Goal: Task Accomplishment & Management: Use online tool/utility

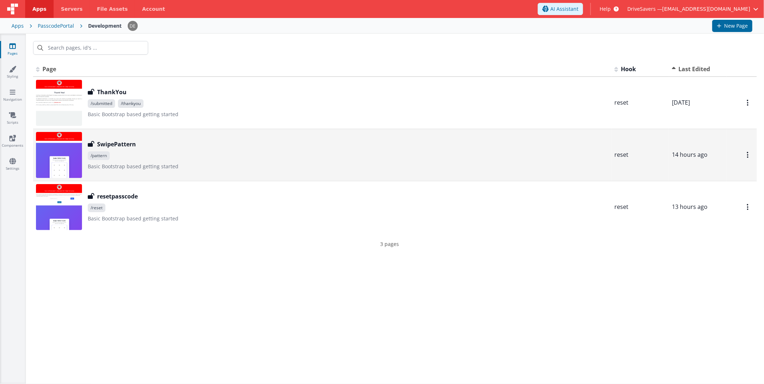
click at [124, 143] on h3 "SwipePattern" at bounding box center [116, 144] width 39 height 9
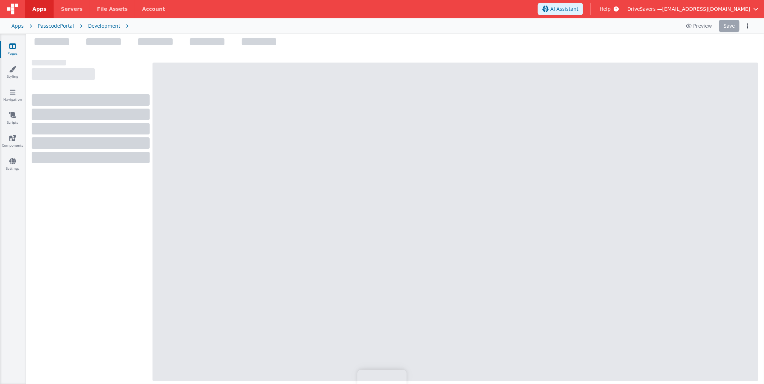
click at [60, 23] on div "PasscodePortal" at bounding box center [56, 25] width 36 height 7
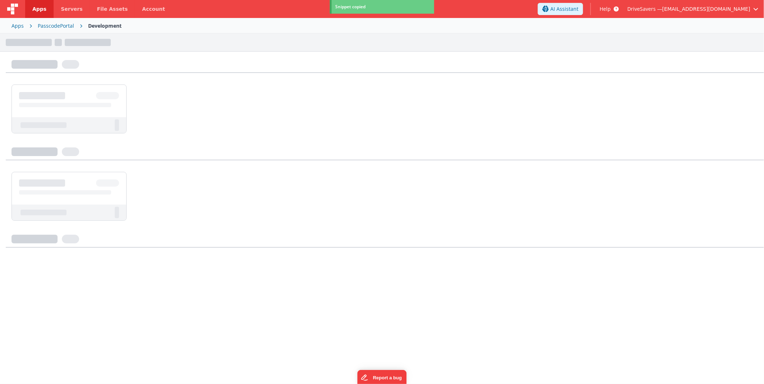
click at [67, 24] on div "PasscodePortal" at bounding box center [56, 25] width 36 height 7
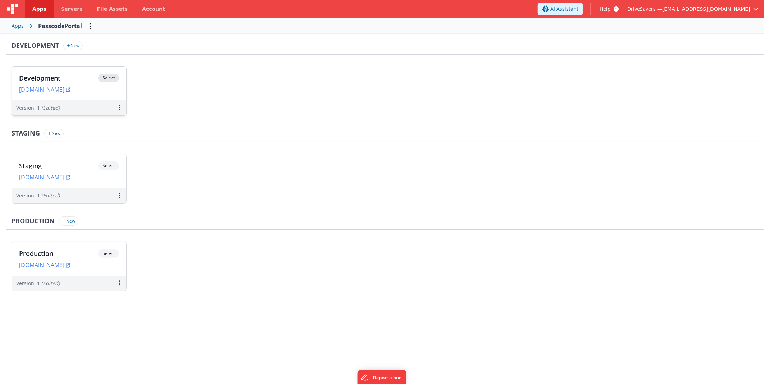
click at [83, 76] on h3 "Development" at bounding box center [58, 77] width 79 height 7
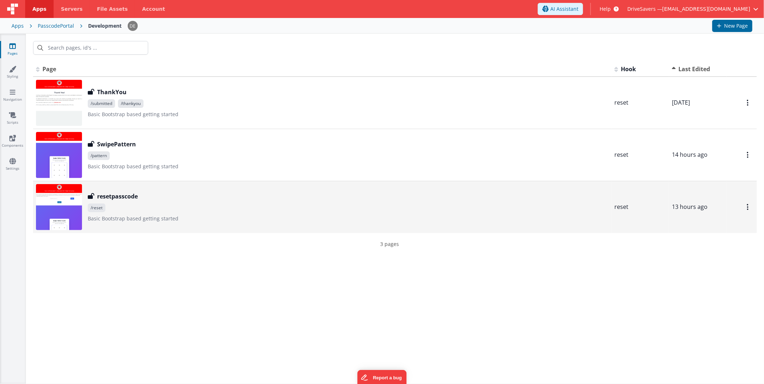
click at [167, 204] on span "/reset" at bounding box center [348, 208] width 521 height 9
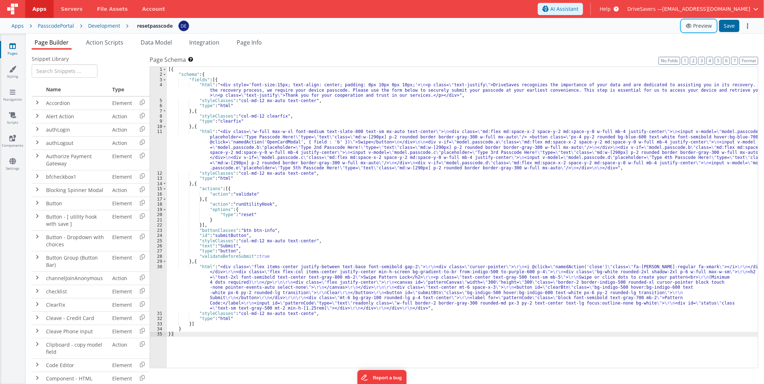
click at [698, 29] on button "Preview" at bounding box center [699, 26] width 35 height 12
click at [211, 263] on div "[{ "schema" : { "fields" : [{ "html" : "<div style='font-size:15px; text-align:…" at bounding box center [462, 223] width 591 height 312
click at [323, 314] on div "[{ "schema" : { "fields" : [{ "html" : "<div style='font-size:15px; text-align:…" at bounding box center [462, 223] width 591 height 312
drag, startPoint x: 321, startPoint y: 314, endPoint x: 401, endPoint y: 317, distance: 80.0
click at [401, 317] on div "[{ "schema" : { "fields" : [{ "html" : "<div style='font-size:15px; text-align:…" at bounding box center [462, 223] width 591 height 312
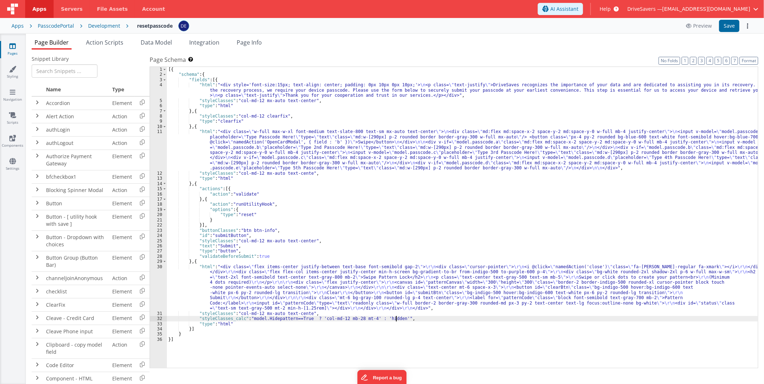
click at [295, 314] on div "[{ "schema" : { "fields" : [{ "html" : "<div style='font-size:15px; text-align:…" at bounding box center [462, 223] width 591 height 312
drag, startPoint x: 295, startPoint y: 314, endPoint x: 242, endPoint y: 312, distance: 52.9
click at [242, 312] on div "[{ "schema" : { "fields" : [{ "html" : "<div style='font-size:15px; text-align:…" at bounding box center [462, 223] width 591 height 312
click at [361, 318] on div "[{ "schema" : { "fields" : [{ "html" : "<div style='font-size:15px; text-align:…" at bounding box center [462, 223] width 591 height 312
drag, startPoint x: 363, startPoint y: 318, endPoint x: 316, endPoint y: 318, distance: 47.9
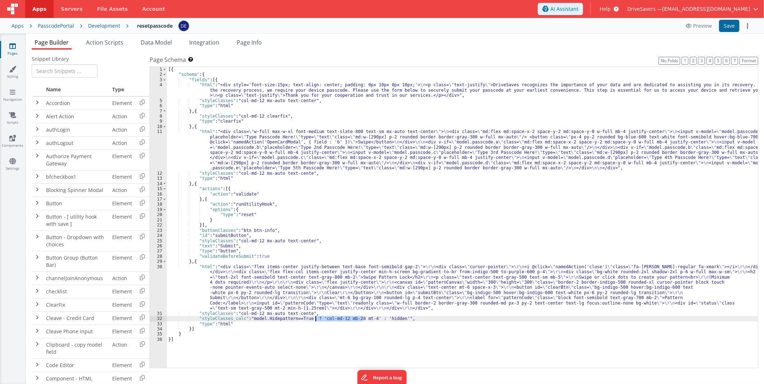
click at [316, 318] on div "[{ "schema" : { "fields" : [{ "html" : "<div style='font-size:15px; text-align:…" at bounding box center [462, 223] width 591 height 312
drag, startPoint x: 285, startPoint y: 316, endPoint x: 149, endPoint y: 316, distance: 135.3
click at [150, 316] on div "1 2 3 4 5 6 7 8 9 10 11 12 13 14 15 16 17 18 19 20 21 22 23 24 25 26 27 28 29 3…" at bounding box center [454, 218] width 609 height 302
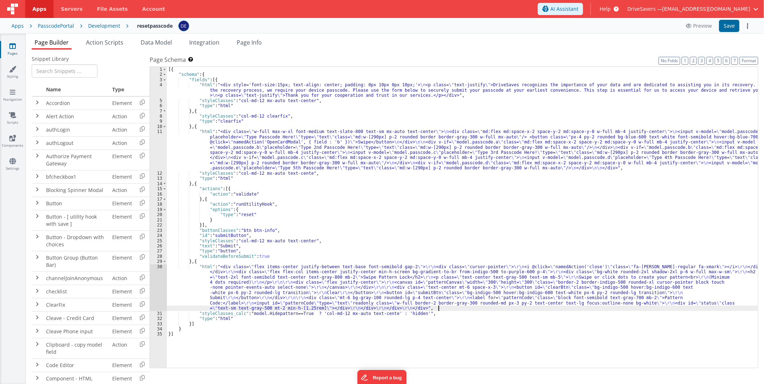
click at [265, 313] on div "[{ "schema" : { "fields" : [{ "html" : "<div style='font-size:15px; text-align:…" at bounding box center [462, 223] width 591 height 312
click at [143, 42] on span "Data Model" at bounding box center [156, 42] width 31 height 8
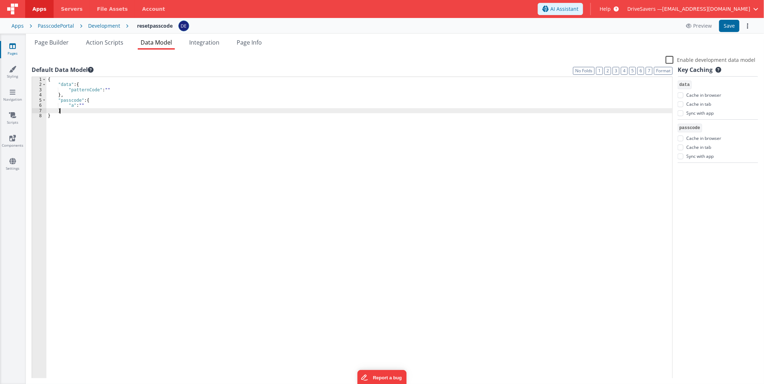
click at [94, 110] on div "{ "data" : { "patternCode" : "" } , "passcode" : { "a" : "" } }" at bounding box center [359, 233] width 626 height 313
paste textarea
click at [96, 116] on div "{ "data" : { "patternCode" : "" } , "passcode" : { "a" : "" } , "Hidepattern" :…" at bounding box center [360, 233] width 623 height 313
click at [97, 115] on div "{ "data" : { "patternCode" : "" } , "passcode" : { "a" : "" } , "Hidepattern" :…" at bounding box center [360, 233] width 623 height 313
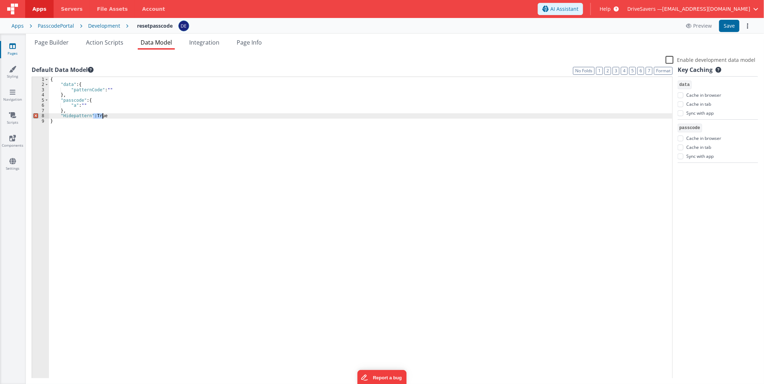
click at [97, 115] on div "{ "data" : { "patternCode" : "" } , "passcode" : { "a" : "" } , "Hidepattern" :…" at bounding box center [360, 233] width 623 height 313
click at [152, 132] on div "{ "data" : { "patternCode" : "" } , "passcode" : { "a" : "" } , "Hidepattern" :…" at bounding box center [360, 233] width 623 height 313
click at [742, 23] on div "Preview Save" at bounding box center [717, 26] width 71 height 12
click at [736, 24] on button "Save" at bounding box center [729, 26] width 21 height 12
click at [49, 39] on span "Page Builder" at bounding box center [52, 42] width 34 height 8
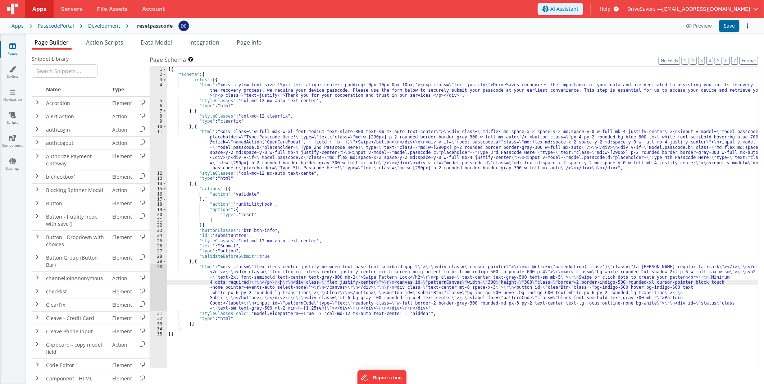
click at [280, 283] on div "[{ "schema" : { "fields" : [{ "html" : "<div style='font-size:15px; text-align:…" at bounding box center [462, 223] width 591 height 312
click at [346, 232] on div "[{ "schema" : { "fields" : [{ "html" : "<div style='font-size:15px; text-align:…" at bounding box center [462, 223] width 591 height 312
click at [255, 317] on div "[{ "schema" : { "fields" : [{ "html" : "<div style='font-size:15px; text-align:…" at bounding box center [462, 223] width 591 height 312
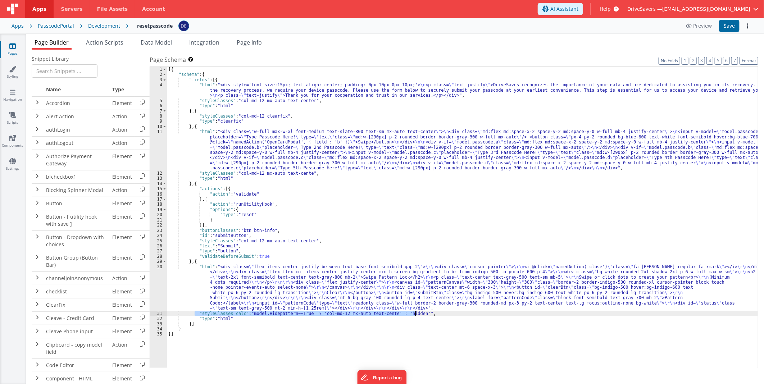
drag, startPoint x: 195, startPoint y: 312, endPoint x: 421, endPoint y: 312, distance: 226.3
click at [421, 312] on div "[{ "schema" : { "fields" : [{ "html" : "<div style='font-size:15px; text-align:…" at bounding box center [462, 223] width 591 height 312
click at [218, 81] on div "[{ "schema" : { "fields" : [{ "html" : "<div style='font-size:15px; text-align:…" at bounding box center [462, 223] width 591 height 312
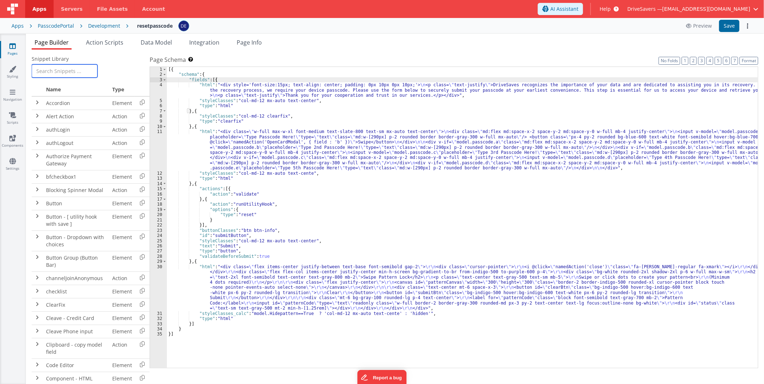
click at [68, 69] on input "text" at bounding box center [65, 70] width 66 height 13
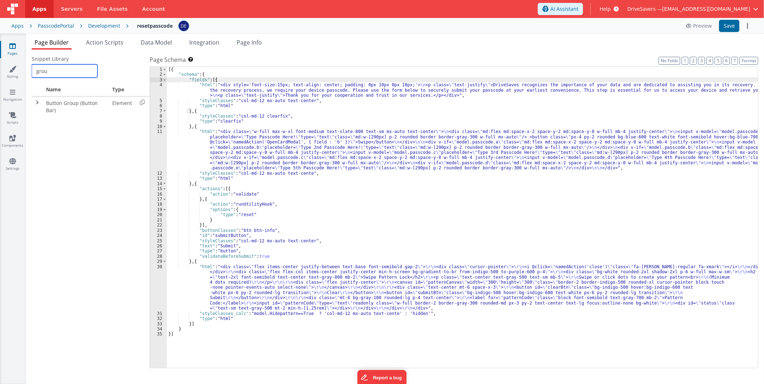
type input "group"
drag, startPoint x: 54, startPoint y: 70, endPoint x: -2, endPoint y: 63, distance: 56.5
click at [0, 63] on html "Apps Servers File Assets Account Some FUTURE Slot AI Assistant Help DriveSavers…" at bounding box center [382, 192] width 764 height 384
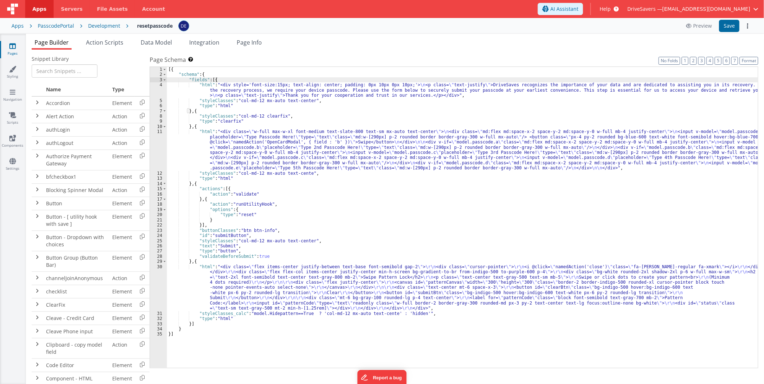
click at [425, 209] on div "[{ "schema" : { "fields" : [{ "html" : "<div style='font-size:15px; text-align:…" at bounding box center [462, 223] width 591 height 312
click at [63, 76] on input "text" at bounding box center [65, 70] width 66 height 13
click at [63, 75] on input "text" at bounding box center [65, 70] width 66 height 13
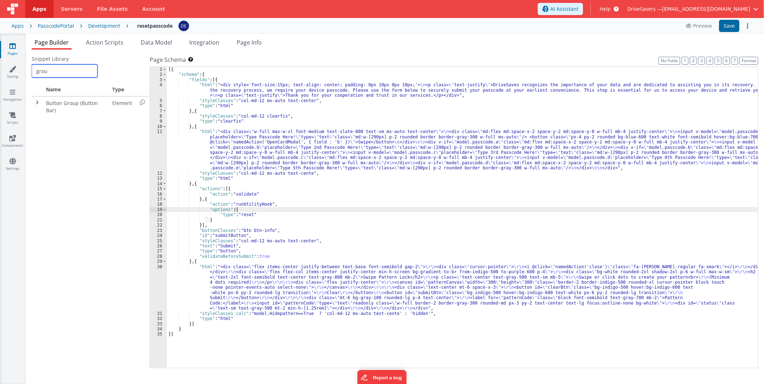
type input "grou"
click at [217, 80] on div "[{ "schema" : { "fields" : [{ "html" : "<div style='font-size:15px; text-align:…" at bounding box center [462, 223] width 591 height 312
click at [226, 74] on div "[{ "schema" : { "fields" : [{ "html" : "<div style='font-size:15px; text-align:…" at bounding box center [462, 223] width 591 height 312
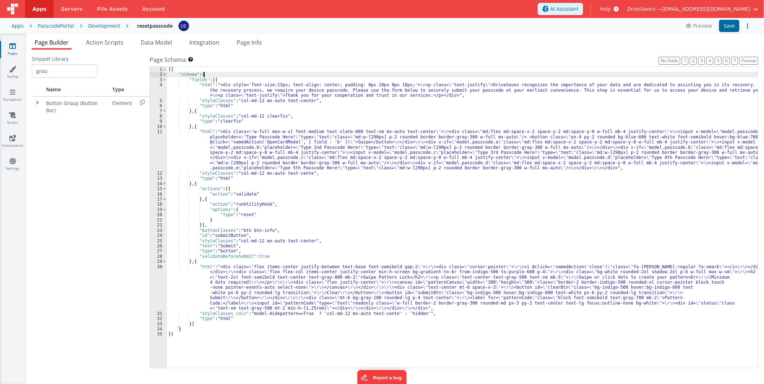
click at [226, 74] on div "[{ "schema" : { "fields" : [{ "html" : "<div style='font-size:15px; text-align:…" at bounding box center [462, 223] width 591 height 312
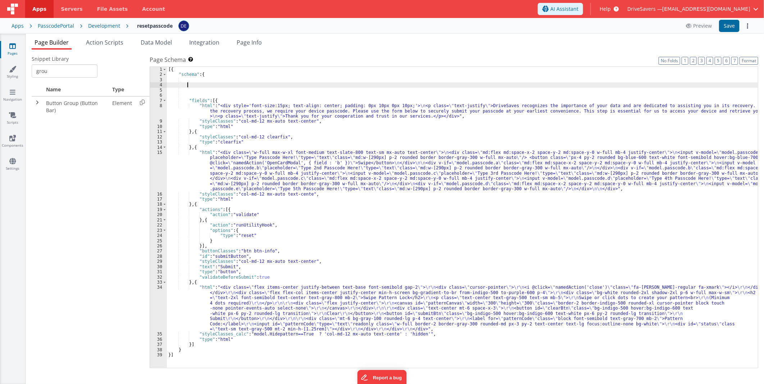
click at [199, 84] on div "[{ "schema" : { "fields" : [{ "html" : "<div style='font-size:15px; text-align:…" at bounding box center [462, 223] width 591 height 312
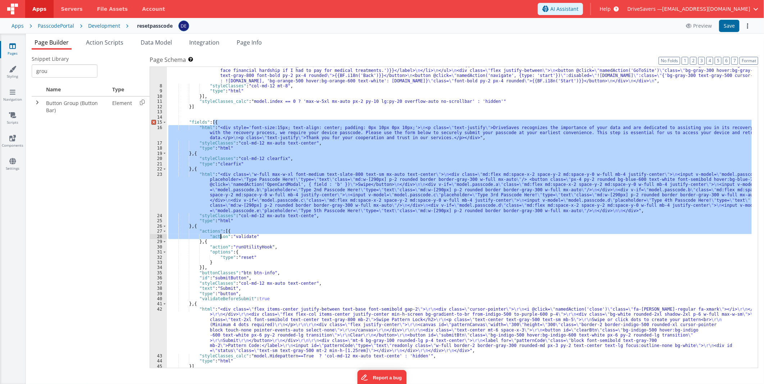
scroll to position [83, 0]
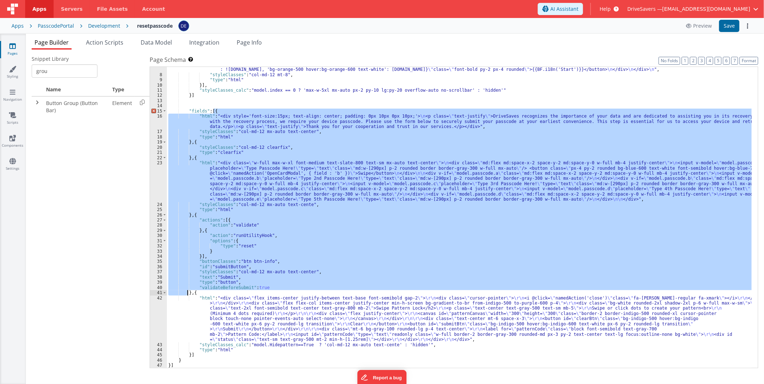
drag, startPoint x: 213, startPoint y: 193, endPoint x: 189, endPoint y: 293, distance: 102.9
click at [189, 293] on div ""html" : "<div class= \" p-6 rounded-lg shadow-lg \" > \n <h2 class= \" text-ce…" at bounding box center [459, 197] width 585 height 364
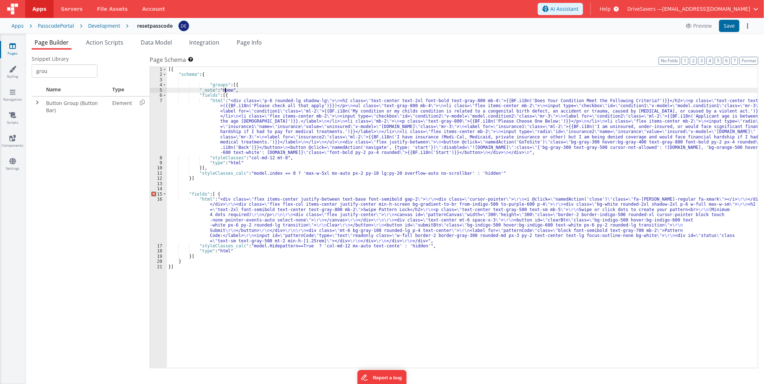
click at [226, 92] on div "[{ "schema" : { "groups" : [{ "_note" : "Home" , "fields" : [{ "html" : "<div c…" at bounding box center [462, 223] width 591 height 312
click at [236, 94] on div "[{ "schema" : { "groups" : [{ "_note" : "Home" , "fields" : [{ "html" : "<div c…" at bounding box center [462, 223] width 591 height 312
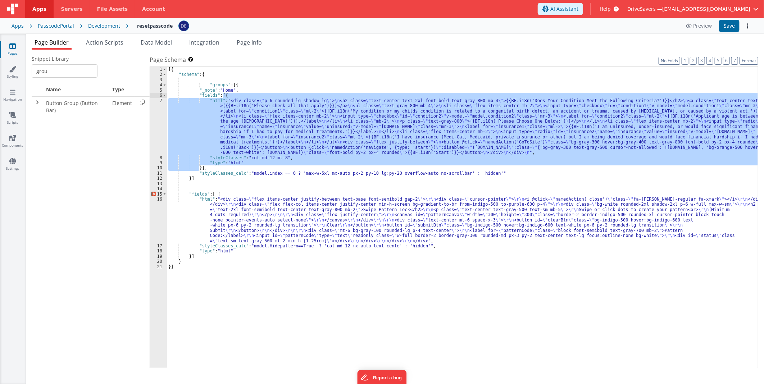
drag, startPoint x: 218, startPoint y: 114, endPoint x: 223, endPoint y: 97, distance: 17.3
click at [223, 97] on div "[{ "schema" : { "groups" : [{ "_note" : "Home" , "fields" : [{ "html" : "<div c…" at bounding box center [462, 223] width 591 height 312
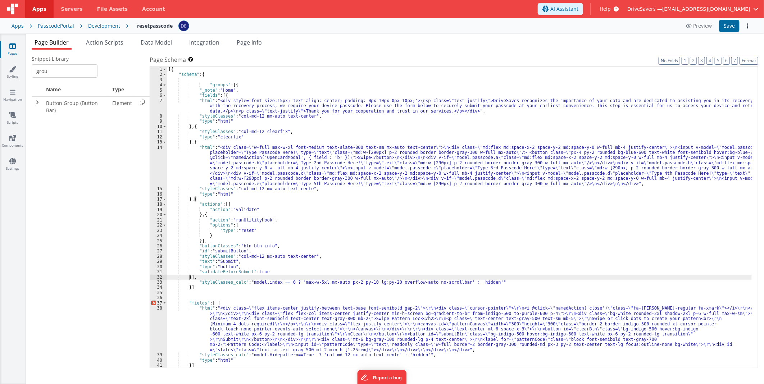
scroll to position [10, 0]
click at [241, 85] on div "[{ "schema" : { "groups" : [{ "_note" : "Home" , "fields" : [{ "html" : "<div s…" at bounding box center [459, 223] width 585 height 312
click at [198, 288] on div "[{ "schema" : { "groups" : [{ "_note" : "Home" , "fields" : [{ "html" : "<div s…" at bounding box center [459, 223] width 585 height 312
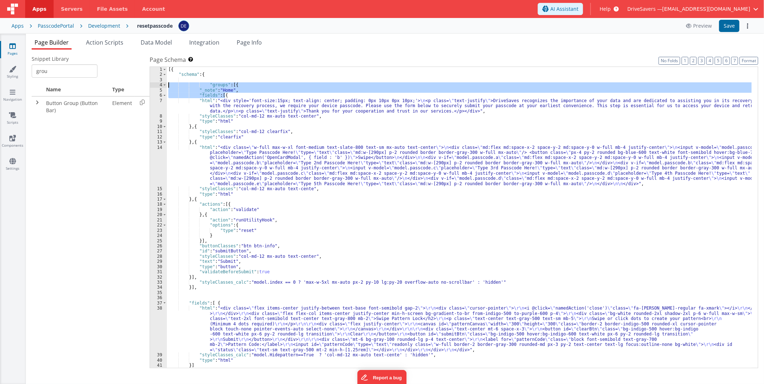
drag, startPoint x: 228, startPoint y: 95, endPoint x: 146, endPoint y: 86, distance: 82.9
click at [146, 86] on div "Snippet Library grou Name Type Button Group (Button Bar) Element << < 1 > >> Pa…" at bounding box center [395, 216] width 727 height 323
click at [230, 97] on div "[{ "schema" : { "groups" : [{ "_note" : "Home" , "fields" : [{ "html" : "<div s…" at bounding box center [459, 217] width 585 height 301
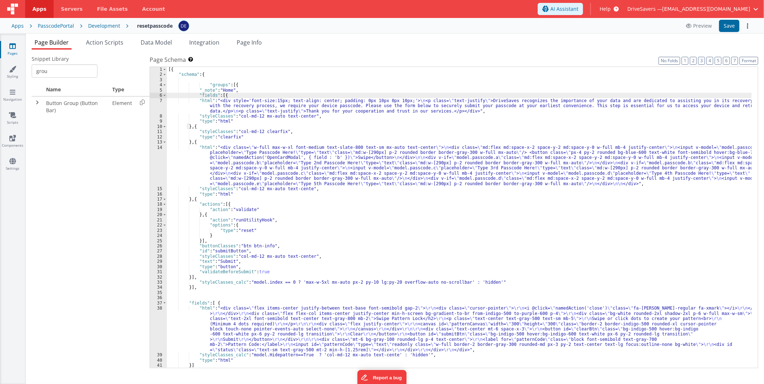
click at [231, 95] on div "[{ "schema" : { "groups" : [{ "_note" : "Home" , "fields" : [{ "html" : "<div s…" at bounding box center [459, 223] width 585 height 312
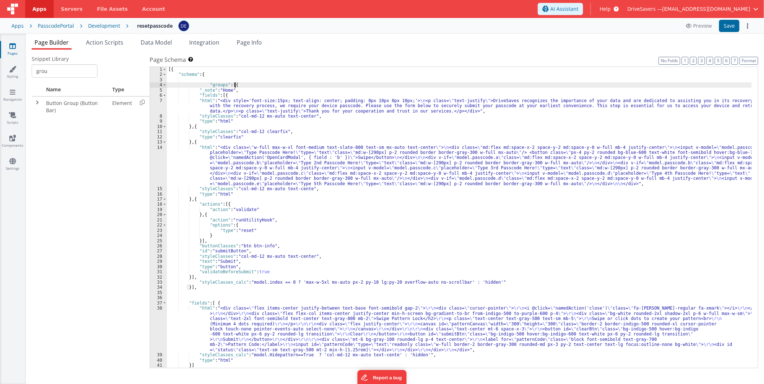
click at [237, 85] on div "[{ "schema" : { "groups" : [{ "_note" : "Home" , "fields" : [{ "html" : "<div s…" at bounding box center [459, 223] width 585 height 312
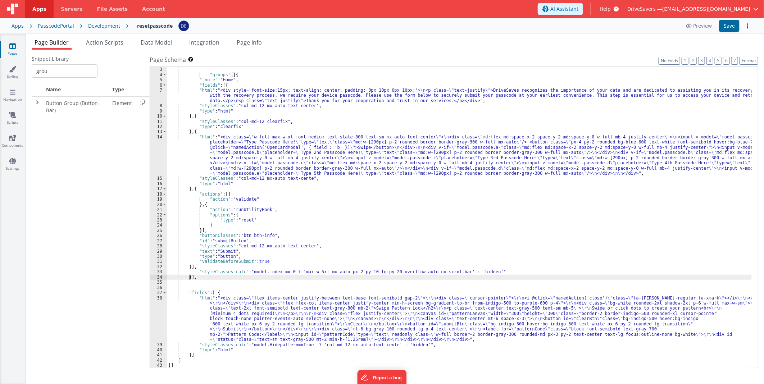
click at [189, 277] on div ""schema" : { "groups" : [{ "_note" : "Home" , "fields" : [{ "html" : "<div styl…" at bounding box center [459, 218] width 585 height 312
paste textarea
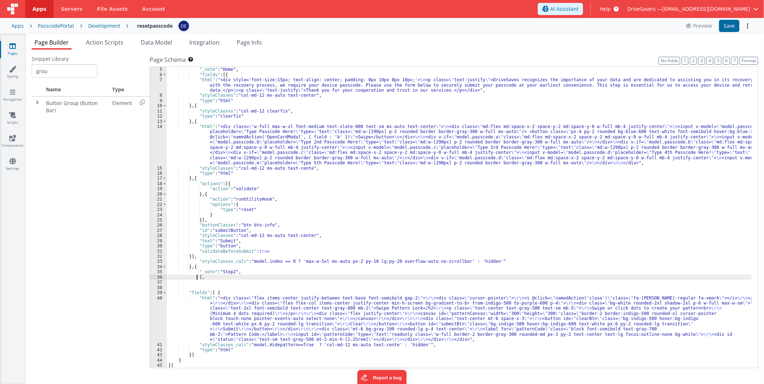
scroll to position [21, 0]
click at [213, 292] on div ""groups" : [{ "_note" : "Home" , "fields" : [{ "html" : "<div style='font-size:…" at bounding box center [459, 218] width 585 height 312
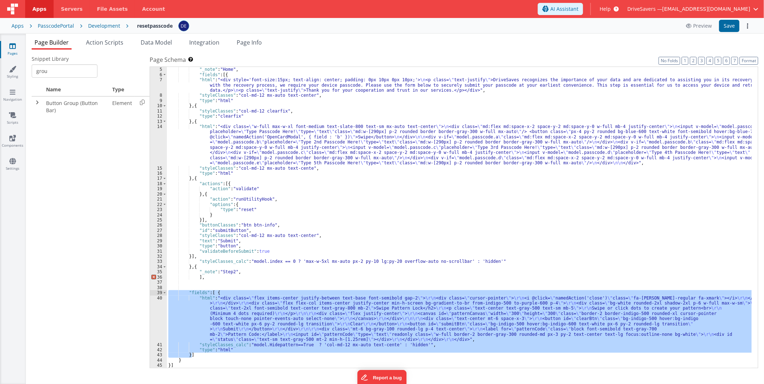
drag, startPoint x: 191, startPoint y: 350, endPoint x: 167, endPoint y: 291, distance: 64.4
click at [167, 291] on div ""groups" : [{ "_note" : "Home" , "fields" : [{ "html" : "<div style='font-size:…" at bounding box center [459, 218] width 585 height 312
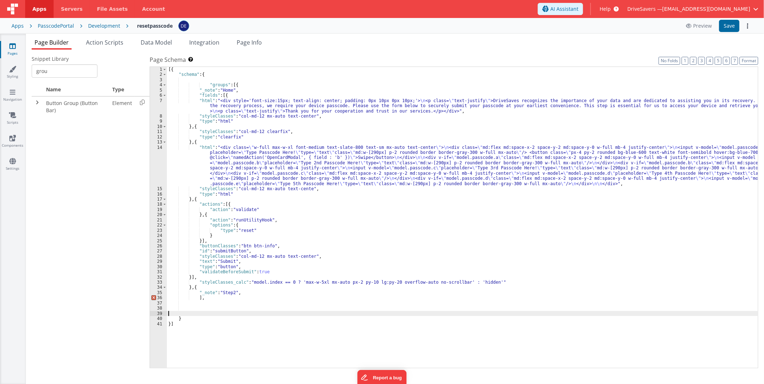
click at [206, 298] on div "[{ "schema" : { "groups" : [{ "_note" : "Home" , "fields" : [{ "html" : "<div s…" at bounding box center [462, 223] width 591 height 312
click at [244, 294] on div "[{ "schema" : { "groups" : [{ "_note" : "Home" , "fields" : [{ "html" : "<div s…" at bounding box center [462, 223] width 591 height 312
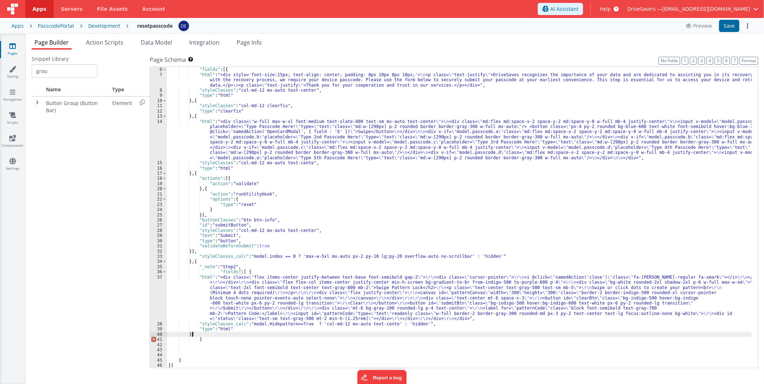
scroll to position [26, 0]
click at [207, 335] on div ""_note" : "Home" , "fields" : [{ "html" : "<div style='font-size:15px; text-ali…" at bounding box center [459, 218] width 585 height 312
click at [214, 334] on div ""_note" : "Home" , "fields" : [{ "html" : "<div style='font-size:15px; text-ali…" at bounding box center [459, 218] width 585 height 312
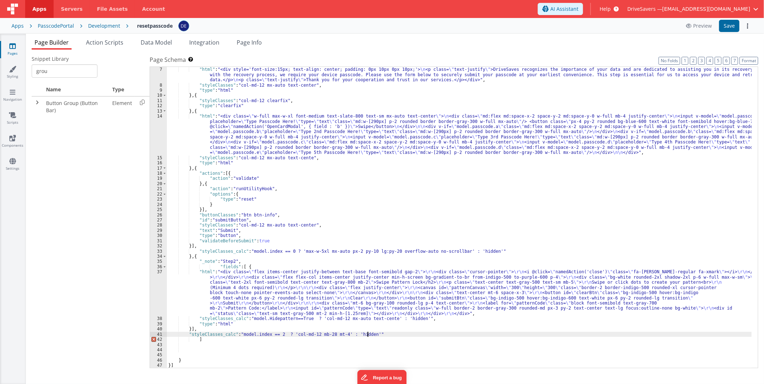
scroll to position [31, 0]
click at [246, 324] on div ""fields" : [{ "html" : "<div style='font-size:15px; text-align: center; padding…" at bounding box center [459, 218] width 585 height 312
click at [744, 58] on button "Format" at bounding box center [749, 61] width 19 height 8
click at [189, 257] on div ""fields" : [{ "html" : "<div style='font-size:15px; text-align: center; padding…" at bounding box center [459, 218] width 585 height 312
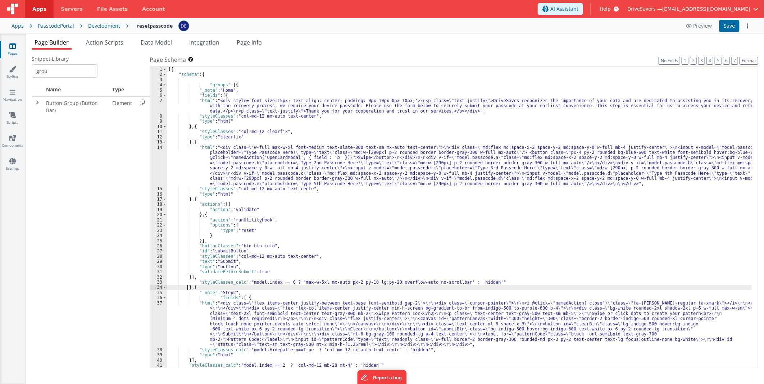
scroll to position [0, 0]
click at [190, 289] on div "[{ "schema" : { "groups" : [{ "_note" : "Home" , "fields" : [{ "html" : "<div s…" at bounding box center [459, 223] width 585 height 312
click at [209, 286] on div "[{ "schema" : { "groups" : [{ "_note" : "Home" , "fields" : [{ "html" : "<div s…" at bounding box center [459, 223] width 585 height 312
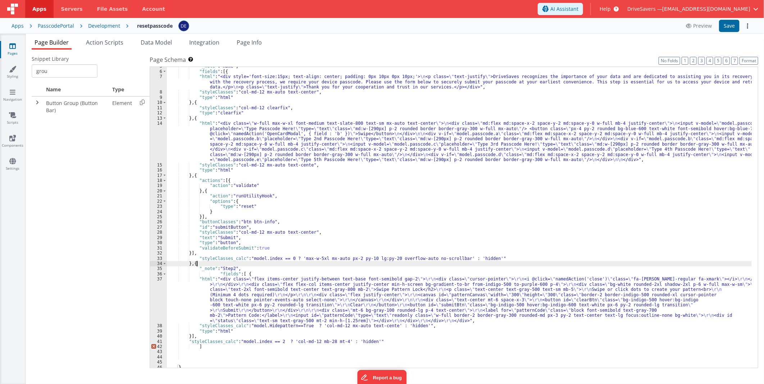
scroll to position [31, 0]
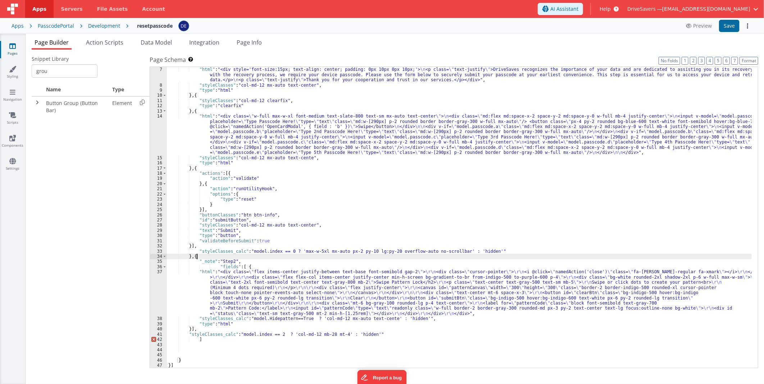
click at [196, 339] on div ""fields" : [{ "html" : "<div style='font-size:15px; text-align: center; padding…" at bounding box center [459, 218] width 585 height 312
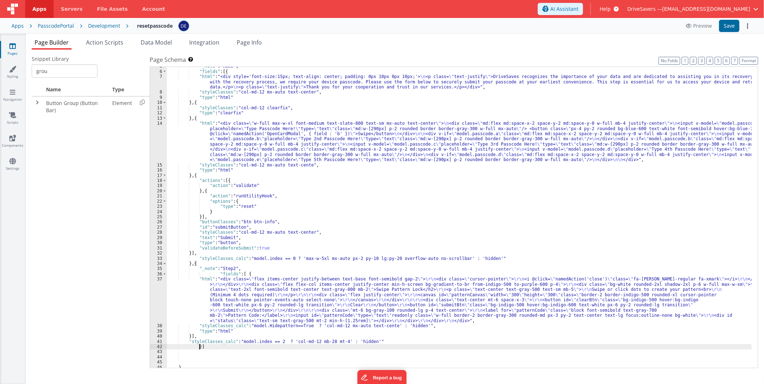
scroll to position [24, 0]
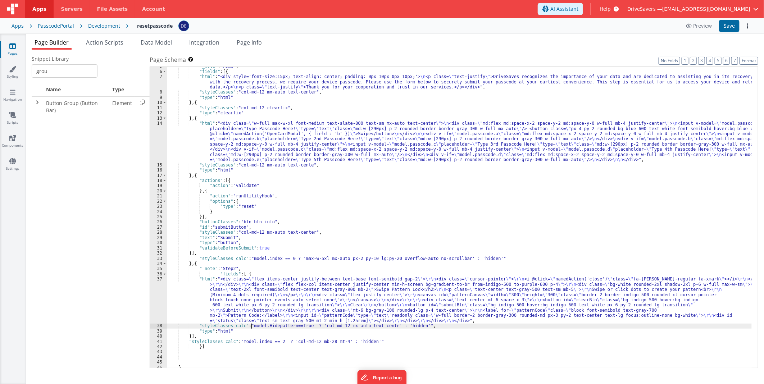
click at [253, 324] on div ""_note" : "Home" , "fields" : [{ "html" : "<div style='font-size:15px; text-ali…" at bounding box center [459, 220] width 585 height 312
drag, startPoint x: 416, startPoint y: 325, endPoint x: 196, endPoint y: 327, distance: 219.1
click at [196, 327] on div ""_note" : "Home" , "fields" : [{ "html" : "<div style='font-size:15px; text-ali…" at bounding box center [459, 220] width 585 height 312
drag, startPoint x: 186, startPoint y: 341, endPoint x: 373, endPoint y: 342, distance: 187.1
click at [373, 342] on div ""_note" : "Home" , "fields" : [{ "html" : "<div style='font-size:15px; text-ali…" at bounding box center [459, 220] width 585 height 312
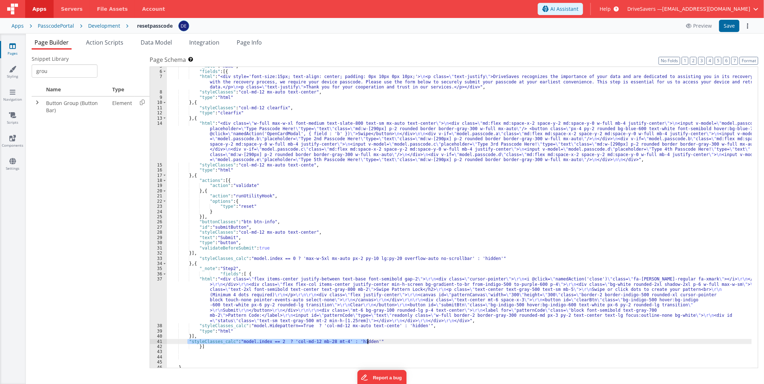
click at [330, 335] on div ""_note" : "Home" , "fields" : [{ "html" : "<div style='font-size:15px; text-ali…" at bounding box center [459, 220] width 585 height 312
click at [252, 326] on div ""_note" : "Home" , "fields" : [{ "html" : "<div style='font-size:15px; text-ali…" at bounding box center [459, 220] width 585 height 312
drag, startPoint x: 252, startPoint y: 326, endPoint x: 298, endPoint y: 324, distance: 45.4
click at [298, 324] on div ""_note" : "Home" , "fields" : [{ "html" : "<div style='font-size:15px; text-ali…" at bounding box center [459, 220] width 585 height 312
click at [244, 341] on div ""_note" : "Home" , "fields" : [{ "html" : "<div style='font-size:15px; text-ali…" at bounding box center [459, 220] width 585 height 312
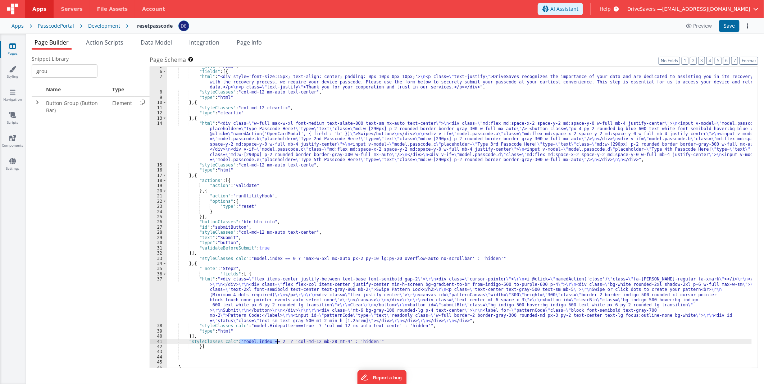
drag, startPoint x: 244, startPoint y: 341, endPoint x: 278, endPoint y: 340, distance: 34.2
click at [278, 340] on div ""_note" : "Home" , "fields" : [{ "html" : "<div style='font-size:15px; text-ali…" at bounding box center [459, 220] width 585 height 312
drag, startPoint x: 382, startPoint y: 325, endPoint x: 413, endPoint y: 325, distance: 30.6
click at [413, 325] on div ""_note" : "Home" , "fields" : [{ "html" : "<div style='font-size:15px; text-ali…" at bounding box center [459, 220] width 585 height 312
click at [404, 333] on div ""_note" : "Home" , "fields" : [{ "html" : "<div style='font-size:15px; text-ali…" at bounding box center [459, 220] width 585 height 312
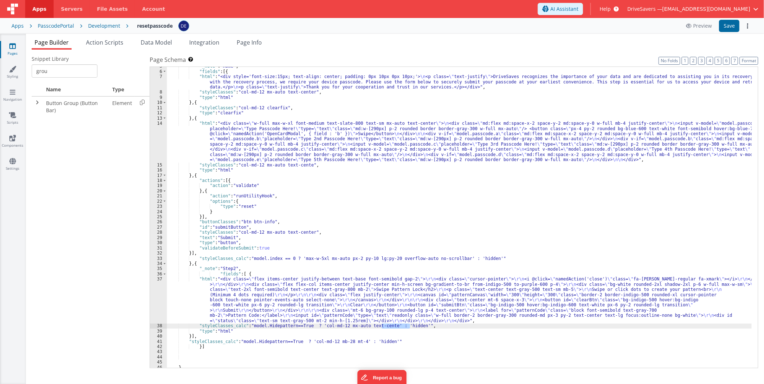
drag, startPoint x: 409, startPoint y: 325, endPoint x: 382, endPoint y: 326, distance: 27.7
click at [382, 326] on div ""_note" : "Home" , "fields" : [{ "html" : "<div style='font-size:15px; text-ali…" at bounding box center [459, 220] width 585 height 312
drag, startPoint x: 314, startPoint y: 326, endPoint x: 250, endPoint y: 326, distance: 64.0
click at [250, 326] on div ""_note" : "Home" , "fields" : [{ "html" : "<div style='font-size:15px; text-ali…" at bounding box center [459, 220] width 585 height 312
click at [312, 335] on div ""_note" : "Home" , "fields" : [{ "html" : "<div style='font-size:15px; text-ali…" at bounding box center [459, 220] width 585 height 312
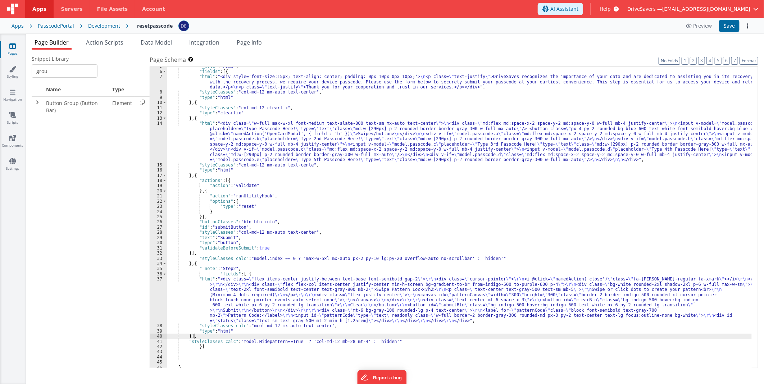
click at [251, 326] on div ""_note" : "Home" , "fields" : [{ "html" : "<div style='font-size:15px; text-ali…" at bounding box center [459, 220] width 585 height 312
drag, startPoint x: 239, startPoint y: 326, endPoint x: 229, endPoint y: 325, distance: 10.5
click at [229, 325] on div ""_note" : "Home" , "fields" : [{ "html" : "<div style='font-size:15px; text-ali…" at bounding box center [459, 220] width 585 height 312
click at [727, 26] on button "Save" at bounding box center [729, 26] width 21 height 12
click at [694, 30] on button "Preview" at bounding box center [699, 26] width 35 height 12
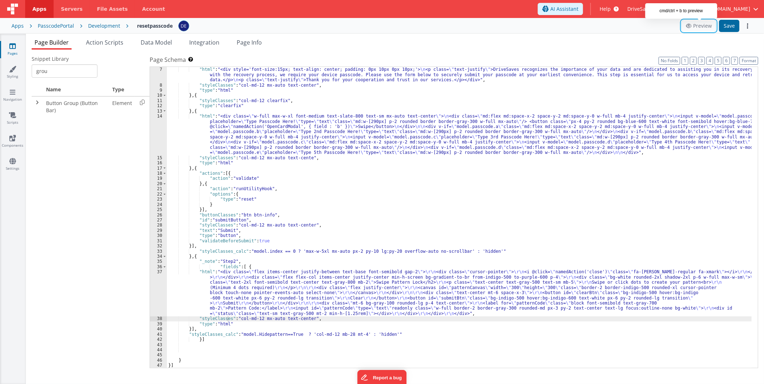
scroll to position [31, 0]
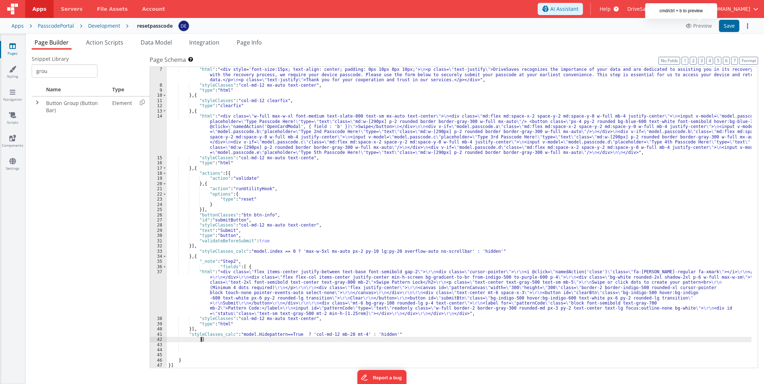
click at [242, 339] on div ""fields" : [{ "html" : "<div style='font-size:15px; text-align: center; padding…" at bounding box center [459, 218] width 585 height 312
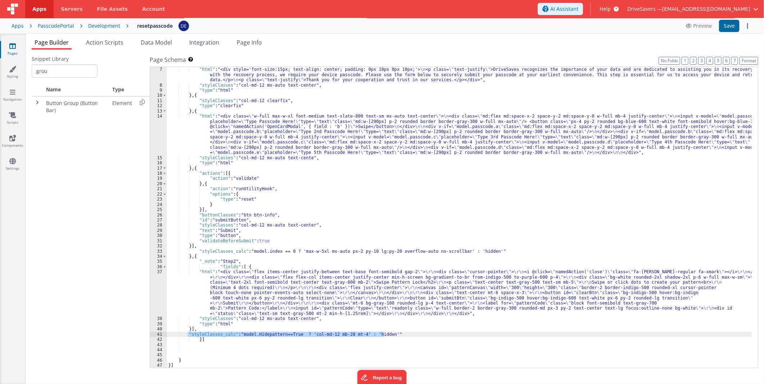
drag, startPoint x: 186, startPoint y: 334, endPoint x: 386, endPoint y: 332, distance: 199.7
click at [386, 332] on div ""fields" : [{ "html" : "<div style='font-size:15px; text-align: center; padding…" at bounding box center [459, 218] width 585 height 312
click at [311, 159] on div ""fields" : [{ "html" : "<div style='font-size:15px; text-align: center; padding…" at bounding box center [459, 218] width 585 height 312
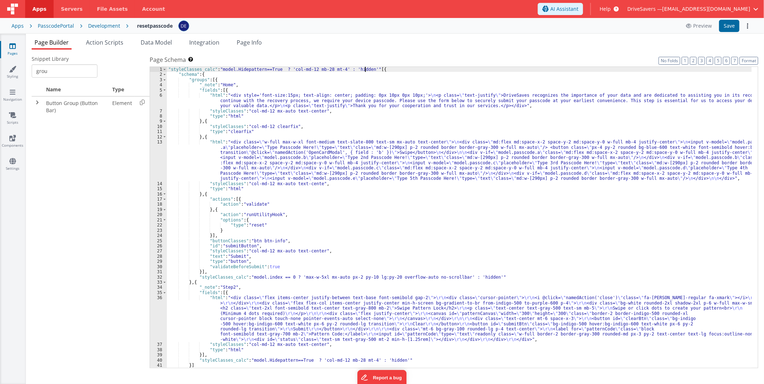
scroll to position [0, 0]
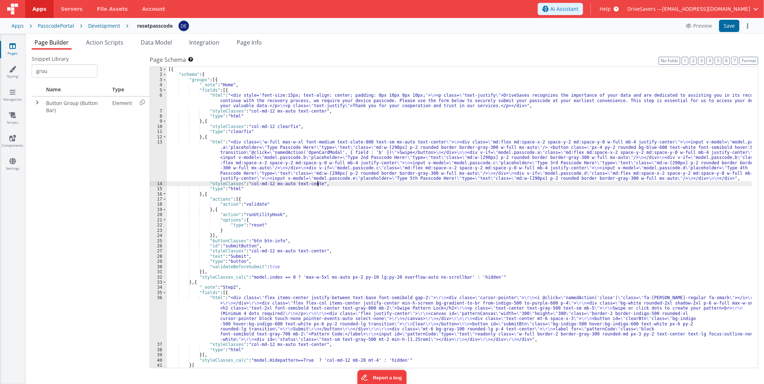
click at [323, 184] on div "[{ "schema" : { "groups" : [{ "_note" : "Home" , "fields" : [{ "html" : "<div s…" at bounding box center [459, 223] width 585 height 312
paste textarea
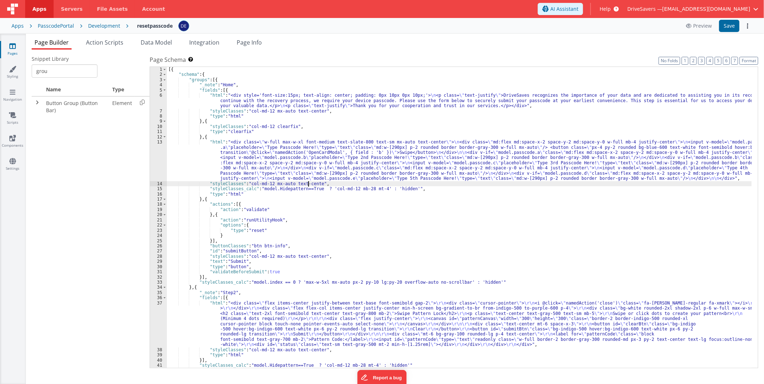
click at [307, 184] on div "[{ "schema" : { "groups" : [{ "_note" : "Home" , "fields" : [{ "html" : "<div s…" at bounding box center [459, 223] width 585 height 312
drag, startPoint x: 307, startPoint y: 184, endPoint x: 251, endPoint y: 184, distance: 56.1
click at [251, 184] on div "[{ "schema" : { "groups" : [{ "_note" : "Home" , "fields" : [{ "html" : "<div s…" at bounding box center [459, 223] width 585 height 312
click at [326, 188] on div "[{ "schema" : { "groups" : [{ "_note" : "Home" , "fields" : [{ "html" : "<div s…" at bounding box center [459, 223] width 585 height 312
drag, startPoint x: 326, startPoint y: 188, endPoint x: 372, endPoint y: 187, distance: 46.1
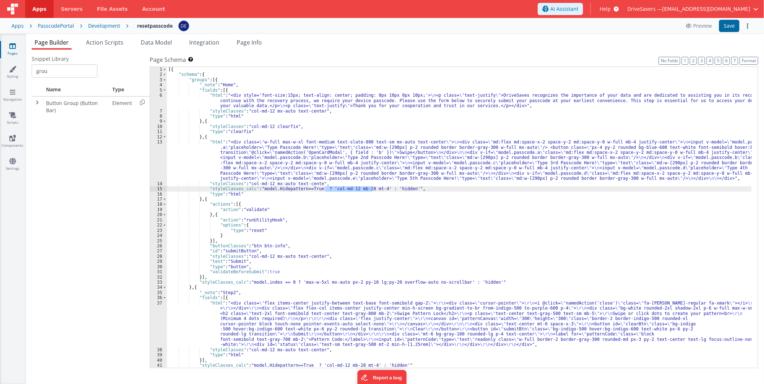
click at [372, 187] on div "[{ "schema" : { "groups" : [{ "_note" : "Home" , "fields" : [{ "html" : "<div s…" at bounding box center [459, 223] width 585 height 312
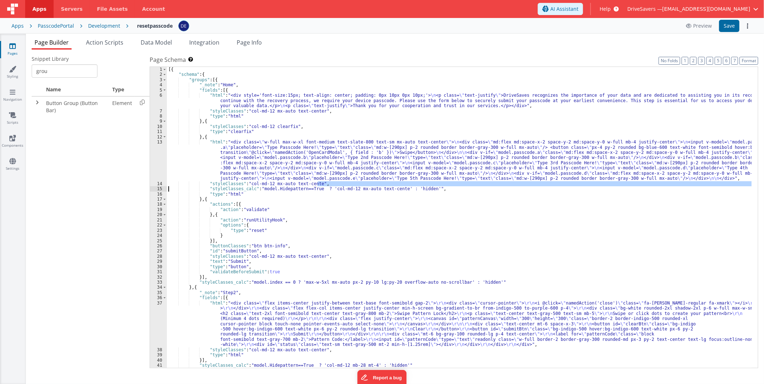
drag, startPoint x: 321, startPoint y: 183, endPoint x: 159, endPoint y: 186, distance: 161.2
click at [159, 186] on div "1 2 3 4 5 6 7 8 9 10 11 12 13 14 15 16 17 18 19 20 21 22 23 24 25 26 27 28 29 3…" at bounding box center [454, 218] width 609 height 302
click at [304, 185] on div "[{ "schema" : { "groups" : [{ "_note" : "Home" , "fields" : [{ "html" : "<div s…" at bounding box center [459, 223] width 585 height 312
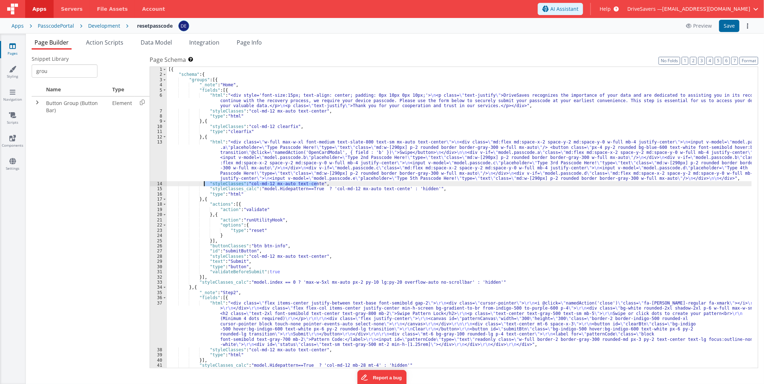
drag, startPoint x: 318, startPoint y: 183, endPoint x: 133, endPoint y: 183, distance: 184.9
click at [133, 183] on div "Snippet Library grou Name Type Button Group (Button Bar) Element << < 1 > >> Pa…" at bounding box center [395, 216] width 727 height 323
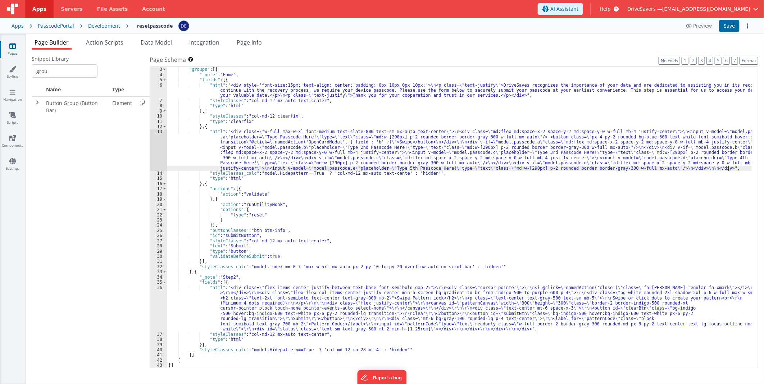
scroll to position [10, 0]
drag, startPoint x: 390, startPoint y: 348, endPoint x: 365, endPoint y: 349, distance: 25.6
click at [365, 349] on div ""schema" : { "groups" : [{ "_note" : "Home" , "fields" : [{ "html" : "<div styl…" at bounding box center [459, 218] width 585 height 312
click at [312, 349] on div ""schema" : { "groups" : [{ "_note" : "Home" , "fields" : [{ "html" : "<div styl…" at bounding box center [459, 218] width 585 height 312
paste textarea
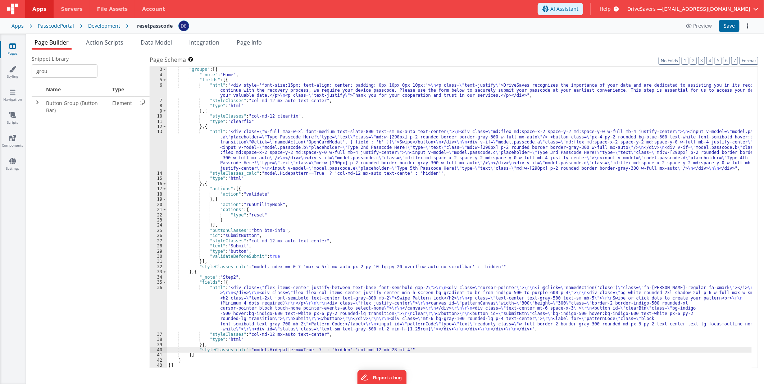
click at [318, 350] on div ""schema" : { "groups" : [{ "_note" : "Home" , "fields" : [{ "html" : "<div styl…" at bounding box center [459, 218] width 585 height 312
click at [727, 26] on button "Save" at bounding box center [729, 26] width 21 height 12
click at [690, 27] on icon at bounding box center [689, 25] width 7 height 5
click at [95, 45] on span "Action Scripts" at bounding box center [104, 42] width 37 height 8
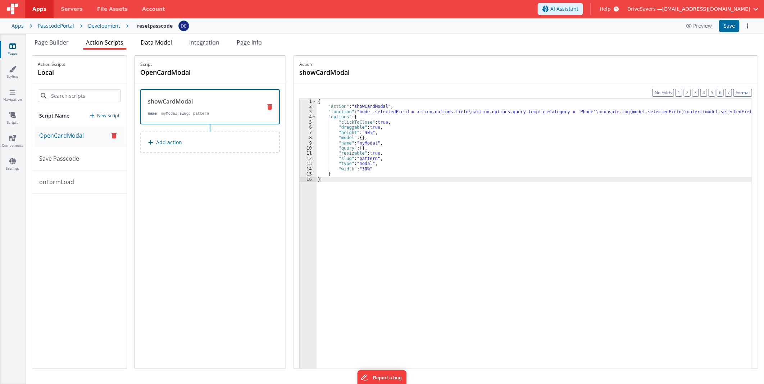
click at [154, 44] on span "Data Model" at bounding box center [156, 42] width 31 height 8
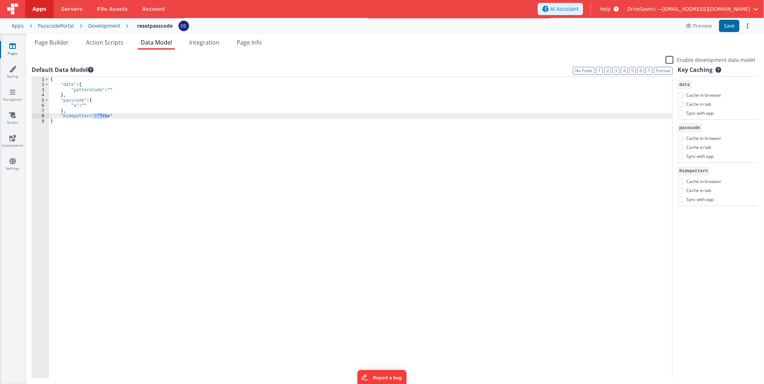
drag, startPoint x: 107, startPoint y: 114, endPoint x: 94, endPoint y: 114, distance: 13.3
click at [94, 114] on div "{ "data" : { "patternCode" : "" } , "passcode" : { "a" : "" } , "Hidepattern" :…" at bounding box center [360, 233] width 623 height 313
click at [729, 24] on button "Save" at bounding box center [729, 26] width 21 height 12
click at [66, 42] on span "Page Builder" at bounding box center [52, 42] width 34 height 8
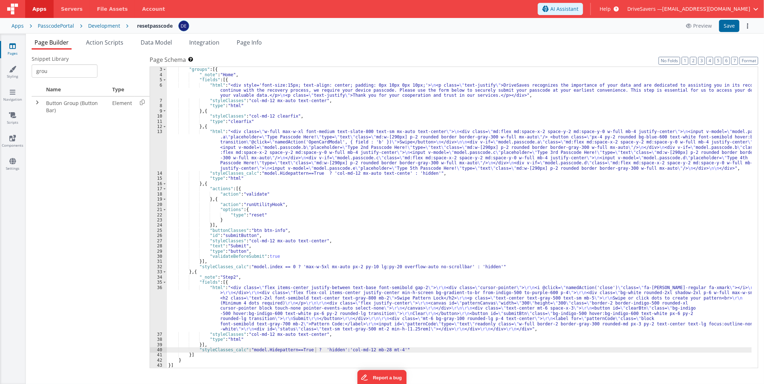
click at [309, 174] on div ""schema" : { "groups" : [{ "_note" : "Home" , "fields" : [{ "html" : "<div styl…" at bounding box center [459, 218] width 585 height 312
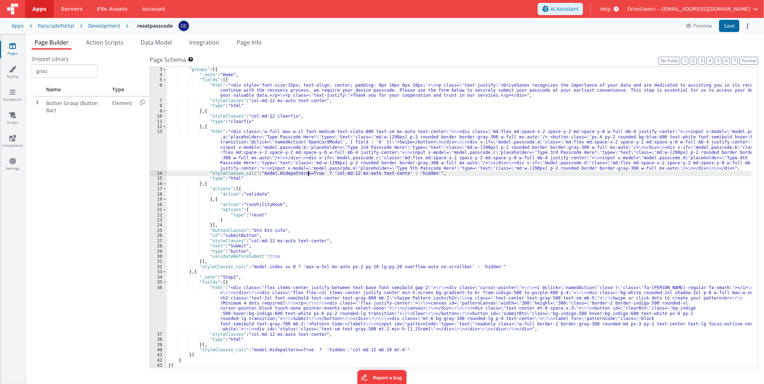
click at [309, 174] on div ""schema" : { "groups" : [{ "_note" : "Home" , "fields" : [{ "html" : "<div styl…" at bounding box center [459, 218] width 585 height 312
click at [295, 349] on div ""schema" : { "groups" : [{ "_note" : "Home" , "fields" : [{ "html" : "<div styl…" at bounding box center [459, 218] width 585 height 312
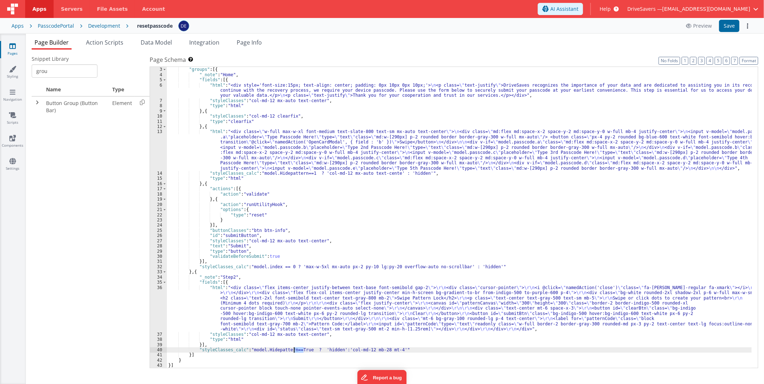
click at [295, 348] on div ""schema" : { "groups" : [{ "_note" : "Home" , "fields" : [{ "html" : "<div styl…" at bounding box center [459, 218] width 585 height 312
click at [727, 28] on button "Save" at bounding box center [729, 26] width 21 height 12
click at [312, 182] on div ""schema" : { "groups" : [{ "_note" : "Home" , "fields" : [{ "html" : "<div styl…" at bounding box center [459, 218] width 585 height 312
click at [292, 207] on div ""schema" : { "groups" : [{ "_note" : "Home" , "fields" : [{ "html" : "<div styl…" at bounding box center [459, 218] width 585 height 312
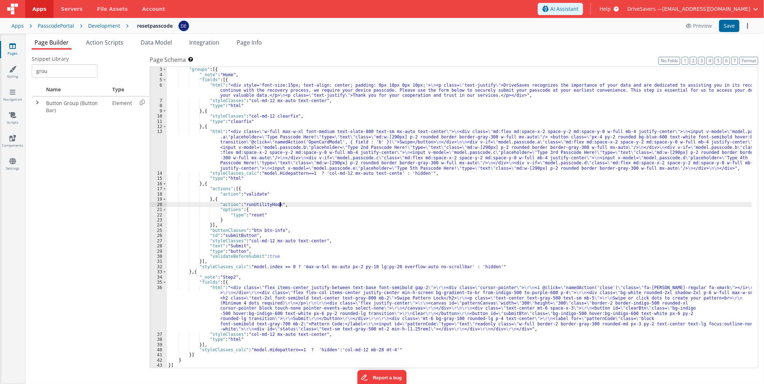
click at [263, 174] on div ""schema" : { "groups" : [{ "_note" : "Home" , "fields" : [{ "html" : "<div styl…" at bounding box center [459, 218] width 585 height 312
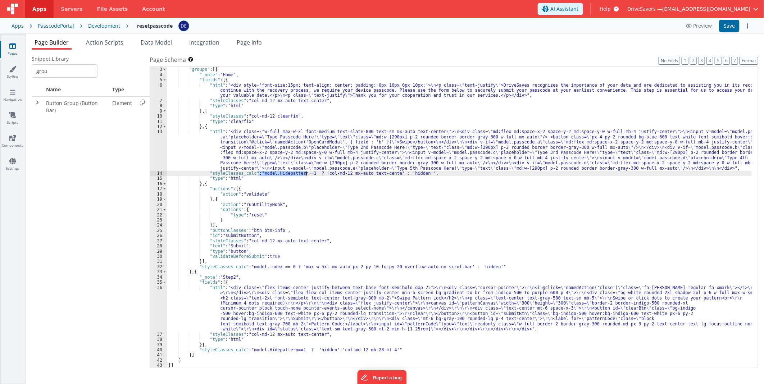
drag, startPoint x: 263, startPoint y: 174, endPoint x: 306, endPoint y: 172, distance: 43.6
click at [306, 172] on div ""schema" : { "groups" : [{ "_note" : "Home" , "fields" : [{ "html" : "<div styl…" at bounding box center [459, 218] width 585 height 312
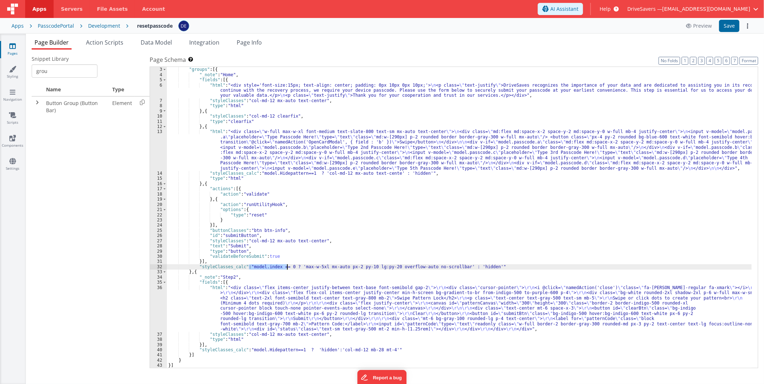
drag, startPoint x: 249, startPoint y: 267, endPoint x: 287, endPoint y: 266, distance: 38.5
click at [287, 266] on div ""schema" : { "groups" : [{ "_note" : "Home" , "fields" : [{ "html" : "<div styl…" at bounding box center [459, 218] width 585 height 312
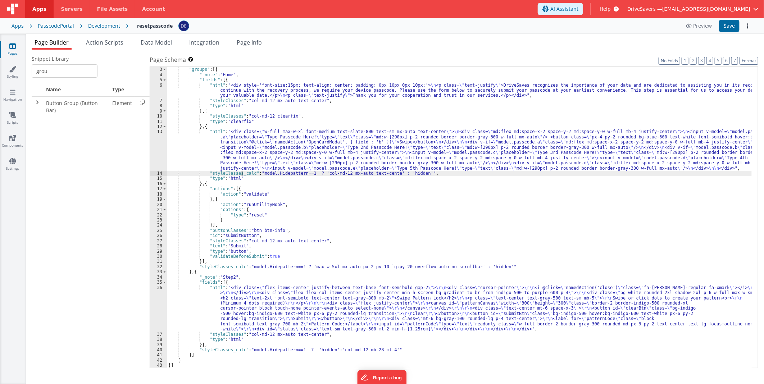
click at [242, 173] on div ""schema" : { "groups" : [{ "_note" : "Home" , "fields" : [{ "html" : "<div styl…" at bounding box center [459, 218] width 585 height 312
drag, startPoint x: 245, startPoint y: 173, endPoint x: 306, endPoint y: 172, distance: 61.2
click at [306, 172] on div ""schema" : { "groups" : [{ "_note" : "Home" , "fields" : [{ "html" : "<div styl…" at bounding box center [459, 218] width 585 height 312
drag, startPoint x: 314, startPoint y: 171, endPoint x: 306, endPoint y: 182, distance: 13.2
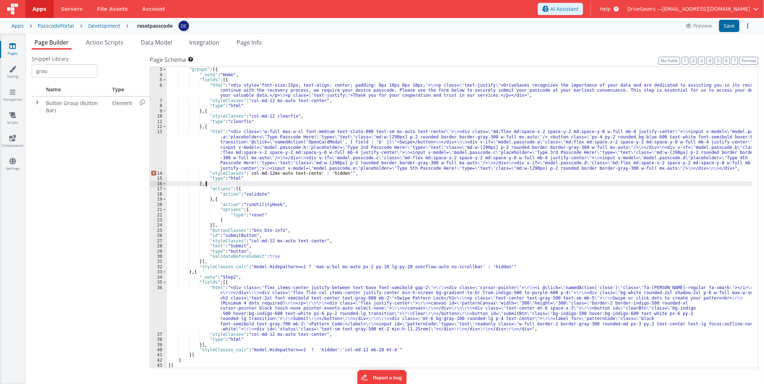
click at [306, 182] on div ""schema" : { "groups" : [{ "_note" : "Home" , "fields" : [{ "html" : "<div styl…" at bounding box center [459, 218] width 585 height 312
drag, startPoint x: 339, startPoint y: 173, endPoint x: 315, endPoint y: 172, distance: 23.8
click at [315, 172] on div ""schema" : { "groups" : [{ "_note" : "Home" , "fields" : [{ "html" : "<div styl…" at bounding box center [459, 218] width 585 height 312
click at [243, 173] on div ""schema" : { "groups" : [{ "_note" : "Home" , "fields" : [{ "html" : "<div styl…" at bounding box center [459, 218] width 585 height 312
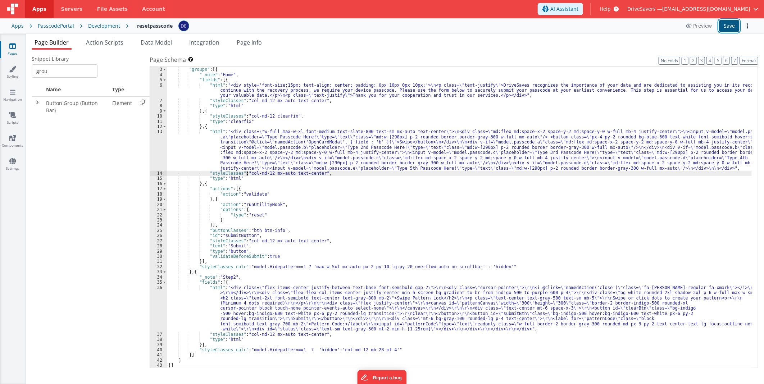
click at [728, 24] on button "Save" at bounding box center [729, 26] width 21 height 12
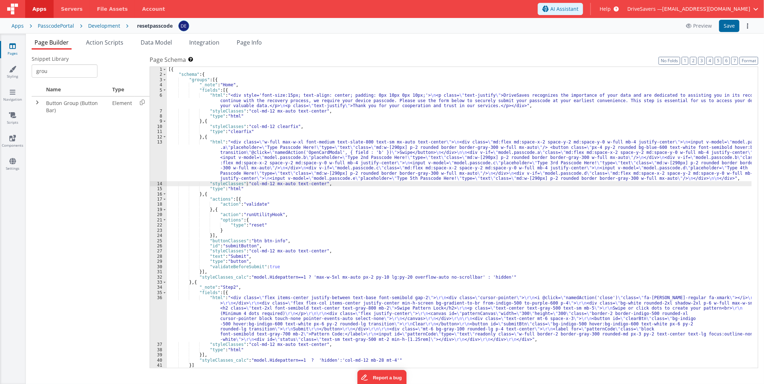
scroll to position [0, 0]
click at [323, 156] on div "[{ "schema" : { "groups" : [{ "_note" : "Home" , "fields" : [{ "html" : "<div s…" at bounding box center [459, 223] width 585 height 312
click at [254, 276] on div "[{ "schema" : { "groups" : [{ "_note" : "Home" , "fields" : [{ "html" : "<div s…" at bounding box center [459, 223] width 585 height 312
drag, startPoint x: 254, startPoint y: 276, endPoint x: 273, endPoint y: 275, distance: 18.7
click at [273, 275] on div "[{ "schema" : { "groups" : [{ "_note" : "Home" , "fields" : [{ "html" : "<div s…" at bounding box center [459, 223] width 585 height 312
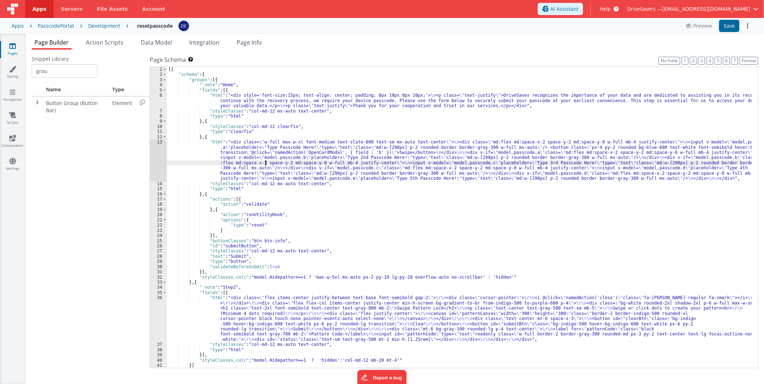
click at [265, 162] on div "[{ "schema" : { "groups" : [{ "_note" : "Home" , "fields" : [{ "html" : "<div s…" at bounding box center [459, 223] width 585 height 312
click at [157, 155] on div "13" at bounding box center [158, 161] width 17 height 42
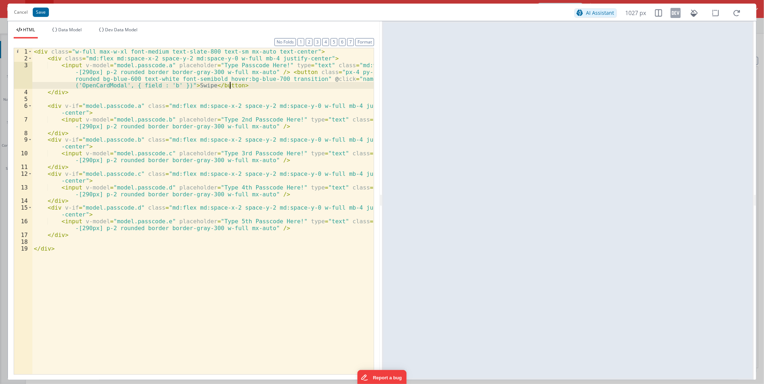
click at [328, 85] on div "< div class = "w-full max-w-xl font-medium text-slate-800 text-sm mx-auto text-…" at bounding box center [202, 218] width 341 height 340
click at [333, 78] on div "< div class = "w-full max-w-xl font-medium text-slate-800 text-sm mx-auto text-…" at bounding box center [202, 218] width 341 height 340
drag, startPoint x: 334, startPoint y: 78, endPoint x: 179, endPoint y: 84, distance: 154.8
click at [179, 84] on div "< div class = "w-full max-w-xl font-medium text-slate-800 text-sm mx-auto text-…" at bounding box center [202, 218] width 341 height 340
click at [41, 9] on button "Save" at bounding box center [41, 12] width 16 height 9
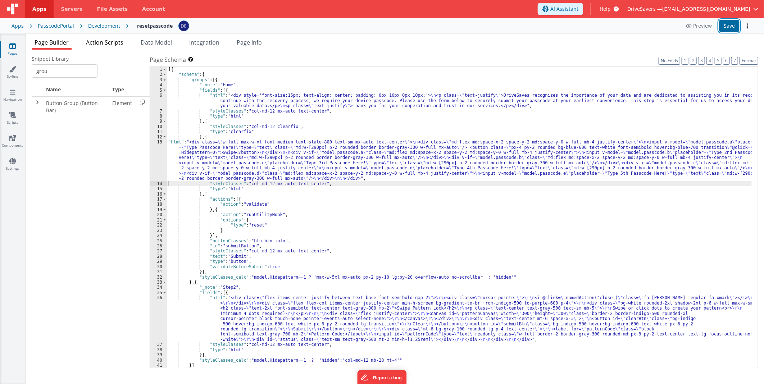
drag, startPoint x: 729, startPoint y: 27, endPoint x: 116, endPoint y: 48, distance: 613.8
click at [729, 27] on button "Save" at bounding box center [729, 26] width 21 height 12
click at [290, 162] on div "[{ "schema" : { "groups" : [{ "_note" : "Home" , "fields" : [{ "html" : "<div s…" at bounding box center [459, 223] width 585 height 312
click at [254, 276] on div "[{ "schema" : { "groups" : [{ "_note" : "Home" , "fields" : [{ "html" : "<div s…" at bounding box center [459, 223] width 585 height 312
click at [276, 276] on div "[{ "schema" : { "groups" : [{ "_note" : "Home" , "fields" : [{ "html" : "<div s…" at bounding box center [459, 223] width 585 height 312
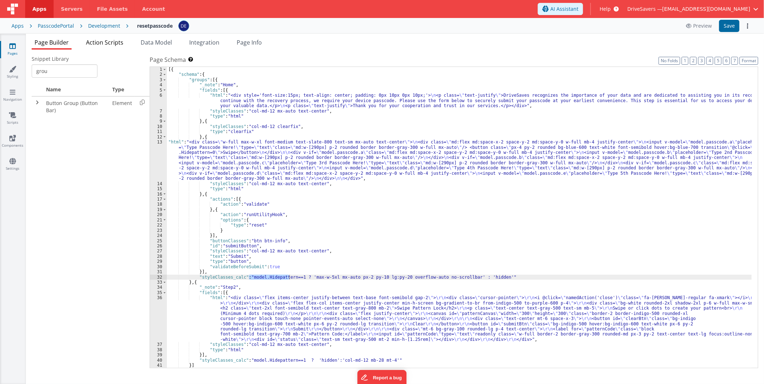
click at [102, 40] on span "Action Scripts" at bounding box center [104, 42] width 37 height 8
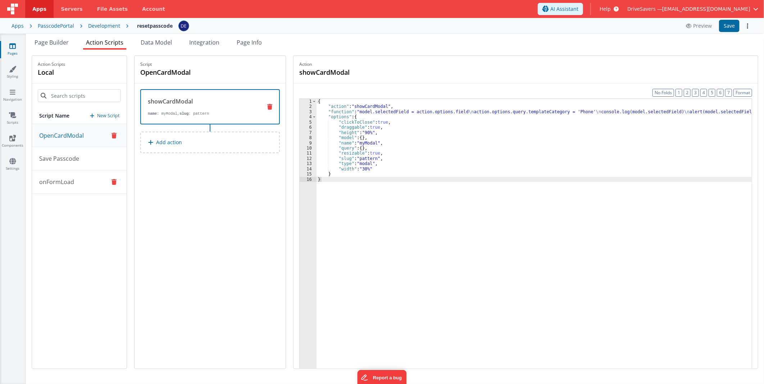
click at [69, 184] on p "onFormLoad" at bounding box center [54, 182] width 39 height 9
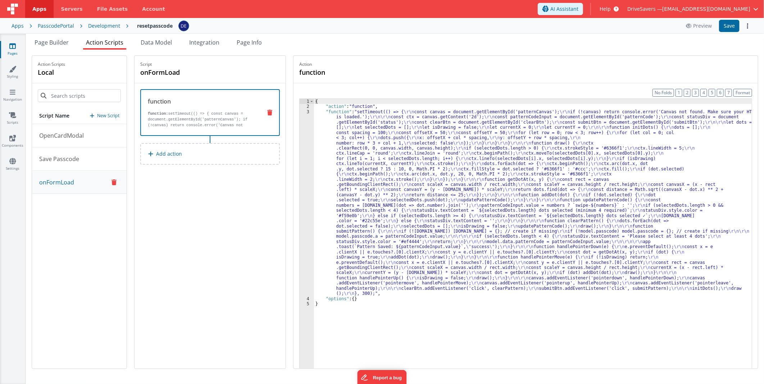
click at [367, 158] on div "{ "action" : "function" , "function" : "setTimeout(() => { \r\n const canvas = …" at bounding box center [533, 250] width 438 height 303
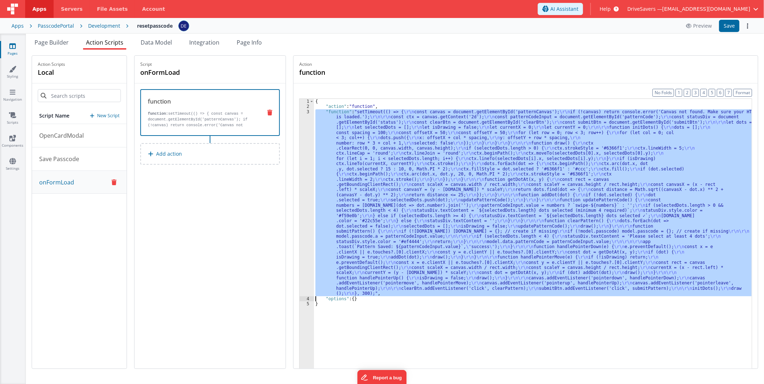
click at [308, 159] on div "3" at bounding box center [307, 202] width 14 height 187
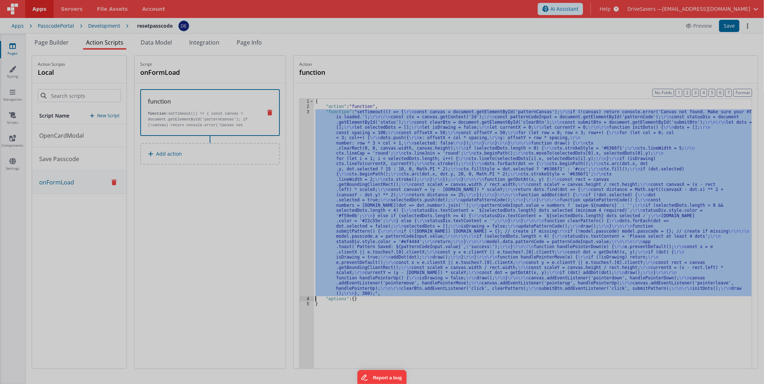
click at [309, 141] on div "setTimeout (( ) => { const canvas = document . getElementById ( 'patternCanvas'…" at bounding box center [389, 210] width 709 height 342
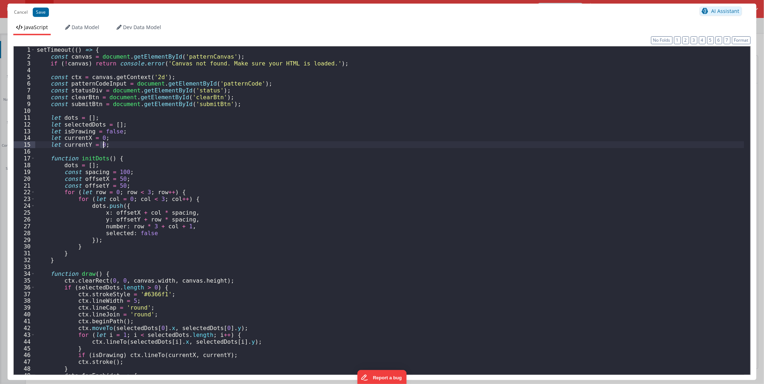
click at [309, 141] on div "setTimeout (( ) => { const canvas = document . getElementById ( 'patternCanvas'…" at bounding box center [389, 217] width 709 height 342
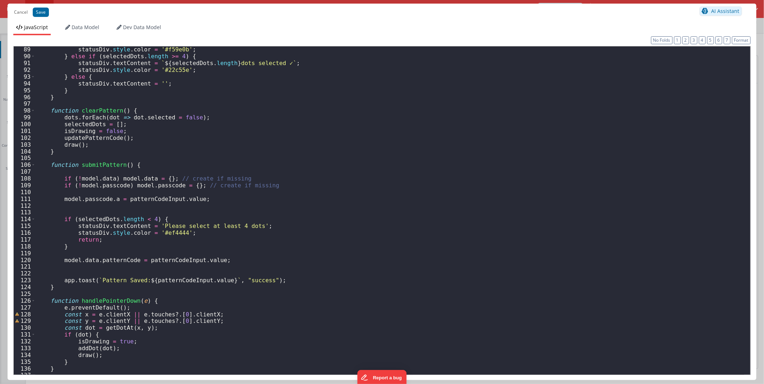
scroll to position [550, 0]
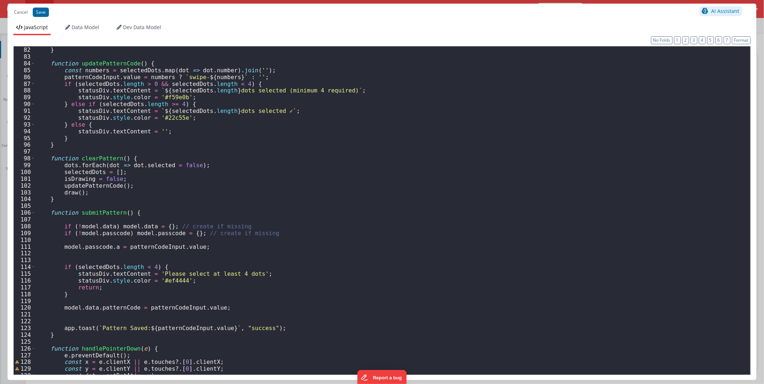
click at [101, 237] on div "} } function updatePatternCode ( ) { const numbers = selectedDots . map ( dot =…" at bounding box center [389, 211] width 709 height 342
drag, startPoint x: 60, startPoint y: 308, endPoint x: 133, endPoint y: 308, distance: 72.7
click at [133, 308] on div "} } function updatePatternCode ( ) { const numbers = selectedDots . map ( dot =…" at bounding box center [389, 211] width 709 height 342
click at [128, 302] on div "} } function updatePatternCode ( ) { const numbers = selectedDots . map ( dot =…" at bounding box center [389, 211] width 709 height 342
paste textarea
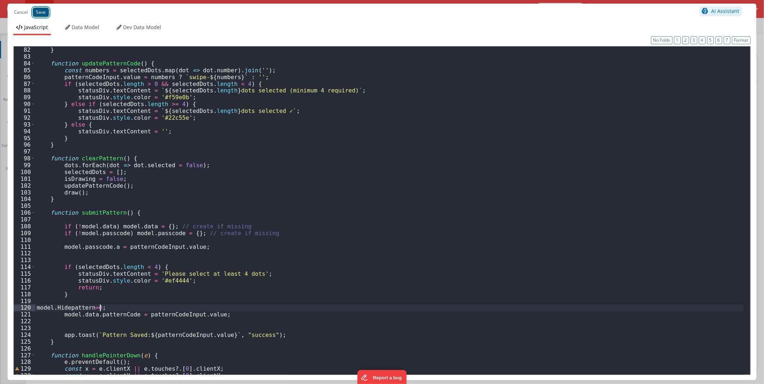
click at [47, 14] on button "Save" at bounding box center [41, 12] width 16 height 9
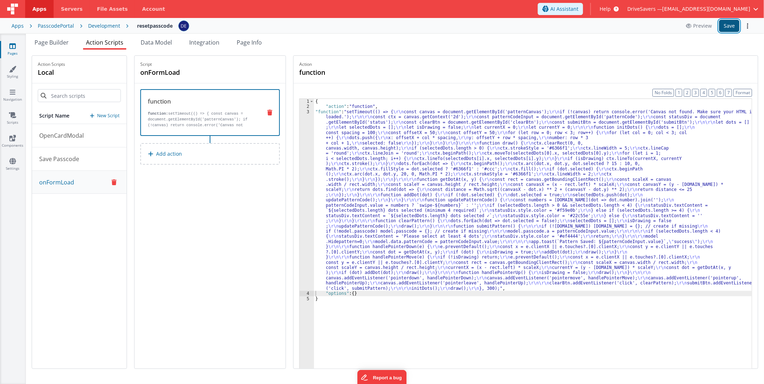
click at [724, 22] on button "Save" at bounding box center [729, 26] width 21 height 12
click at [60, 41] on span "Page Builder" at bounding box center [52, 42] width 34 height 8
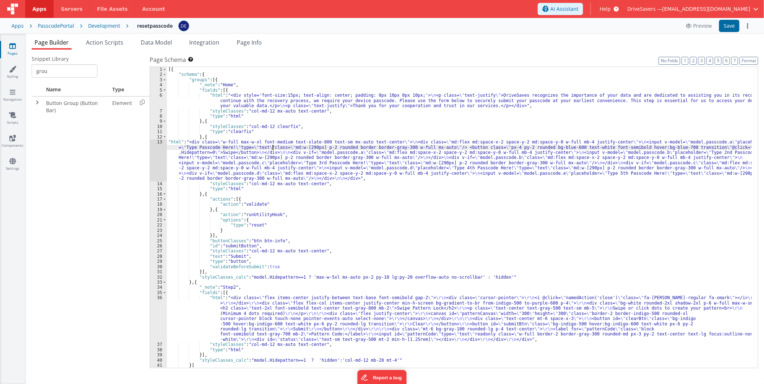
click at [273, 150] on div "[{ "schema" : { "groups" : [{ "_note" : "Home" , "fields" : [{ "html" : "<div s…" at bounding box center [459, 223] width 585 height 312
click at [96, 39] on span "Action Scripts" at bounding box center [104, 42] width 37 height 8
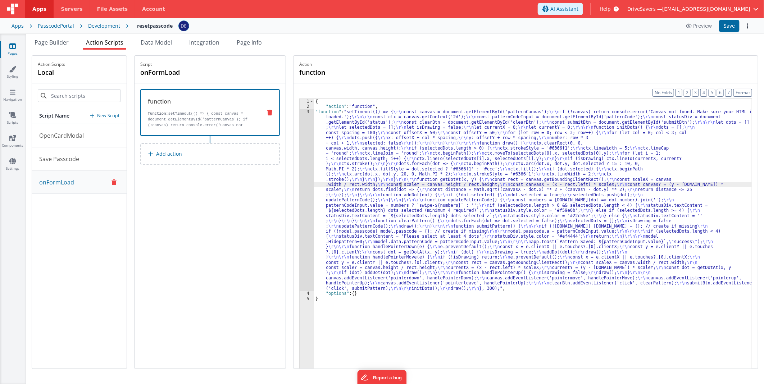
click at [405, 185] on div "{ "action" : "function" , "function" : "setTimeout(() => { \r\n const canvas = …" at bounding box center [533, 250] width 438 height 303
click at [308, 165] on div "3" at bounding box center [307, 200] width 14 height 182
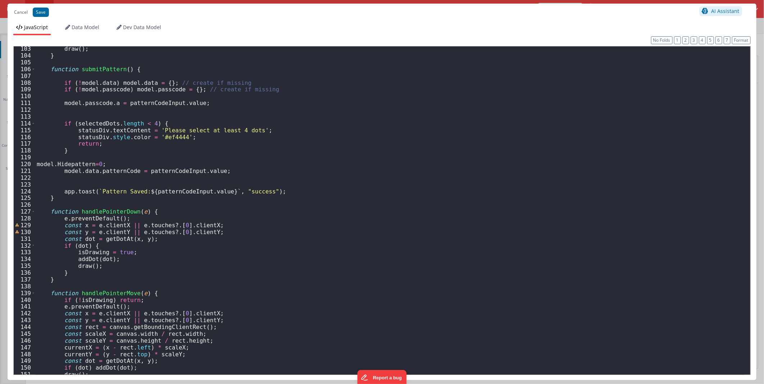
scroll to position [694, 0]
click at [94, 164] on div "draw ( ) ; } function submitPattern ( ) { if ( ! model . data ) model . data = …" at bounding box center [389, 216] width 709 height 342
click at [45, 10] on button "Save" at bounding box center [41, 12] width 16 height 9
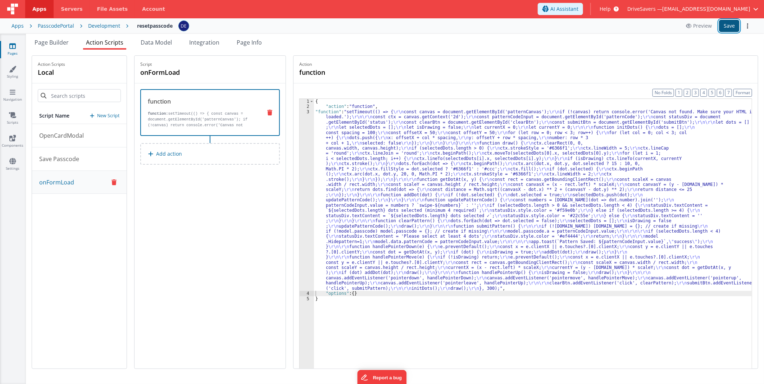
click at [730, 30] on button "Save" at bounding box center [729, 26] width 21 height 12
click at [55, 46] on span "Page Builder" at bounding box center [52, 42] width 34 height 8
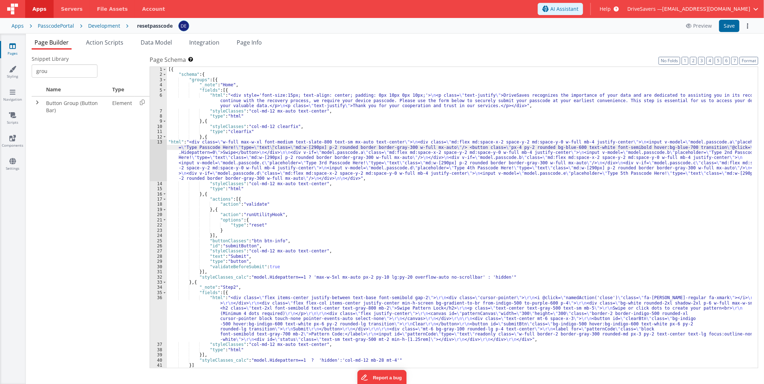
click at [285, 162] on div "[{ "schema" : { "groups" : [{ "_note" : "Home" , "fields" : [{ "html" : "<div s…" at bounding box center [459, 223] width 585 height 312
click at [155, 154] on div "13" at bounding box center [158, 161] width 17 height 42
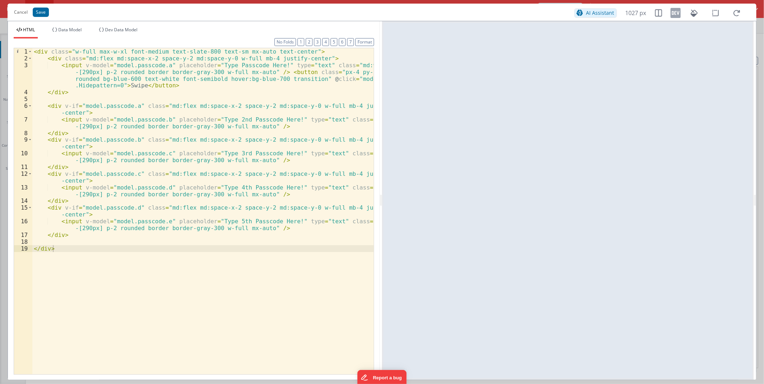
click at [267, 135] on div "< div class = "w-full max-w-xl font-medium text-slate-800 text-sm mx-auto text-…" at bounding box center [202, 218] width 341 height 340
click at [80, 64] on div "< div class = "w-full max-w-xl font-medium text-slate-800 text-sm mx-auto text-…" at bounding box center [202, 218] width 341 height 340
click at [135, 135] on div "< div class = "w-full max-w-xl font-medium text-slate-800 text-sm mx-auto text-…" at bounding box center [202, 218] width 341 height 340
click at [18, 13] on button "Cancel" at bounding box center [20, 12] width 21 height 10
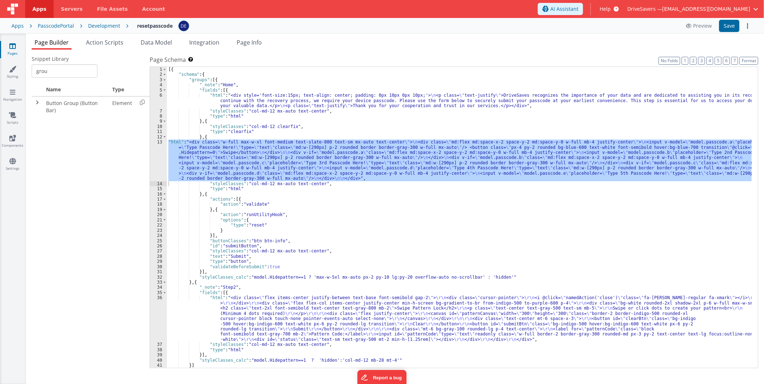
click at [633, 26] on div "resetpasscode Preview Save" at bounding box center [440, 26] width 624 height 12
click at [611, 11] on span "Help" at bounding box center [605, 8] width 11 height 7
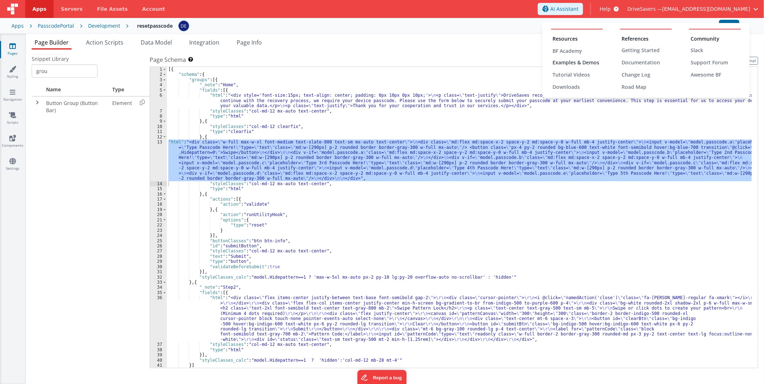
click at [557, 64] on div "Examples & Demos" at bounding box center [578, 62] width 50 height 7
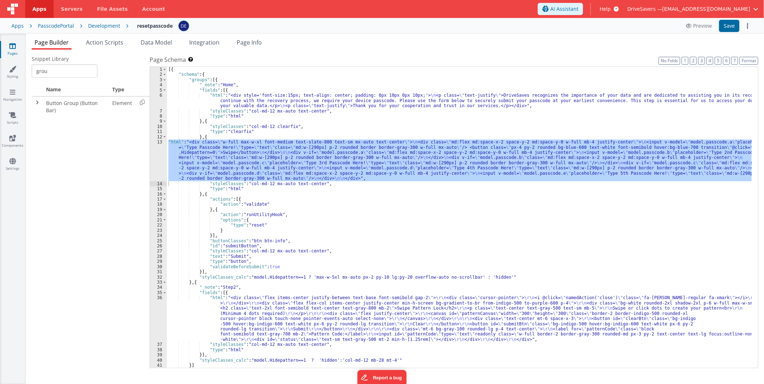
click at [268, 104] on div "[{ "schema" : { "groups" : [{ "_note" : "Home" , "fields" : [{ "html" : "<div s…" at bounding box center [459, 223] width 585 height 312
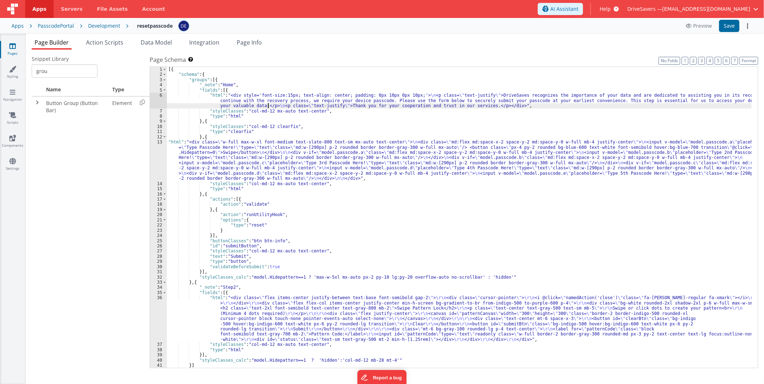
click at [266, 153] on div "[{ "schema" : { "groups" : [{ "_note" : "Home" , "fields" : [{ "html" : "<div s…" at bounding box center [459, 223] width 585 height 312
click at [162, 152] on div "13" at bounding box center [158, 161] width 17 height 42
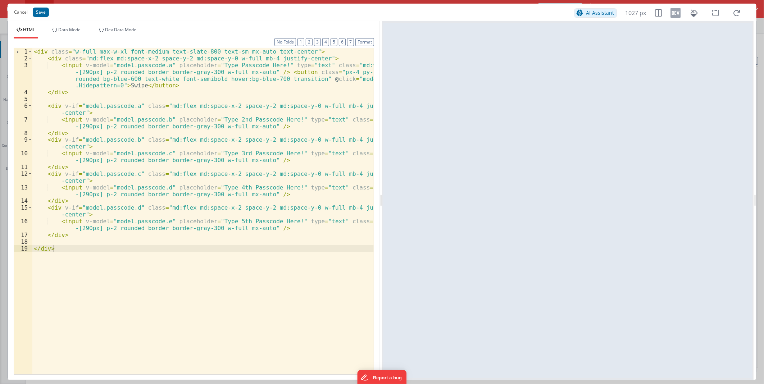
click at [333, 78] on div "< div class = "w-full max-w-xl font-medium text-slate-800 text-sm mx-auto text-…" at bounding box center [202, 218] width 341 height 340
click at [39, 13] on button "Save" at bounding box center [41, 12] width 16 height 9
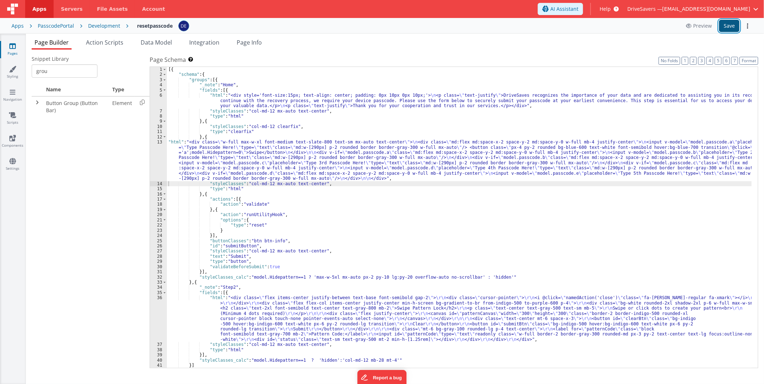
click at [726, 25] on button "Save" at bounding box center [729, 26] width 21 height 12
click at [376, 121] on div "[{ "schema" : { "groups" : [{ "_note" : "Home" , "fields" : [{ "html" : "<div s…" at bounding box center [459, 223] width 585 height 312
click at [695, 29] on button "Preview" at bounding box center [699, 26] width 35 height 12
click at [119, 44] on span "Action Scripts" at bounding box center [104, 42] width 37 height 8
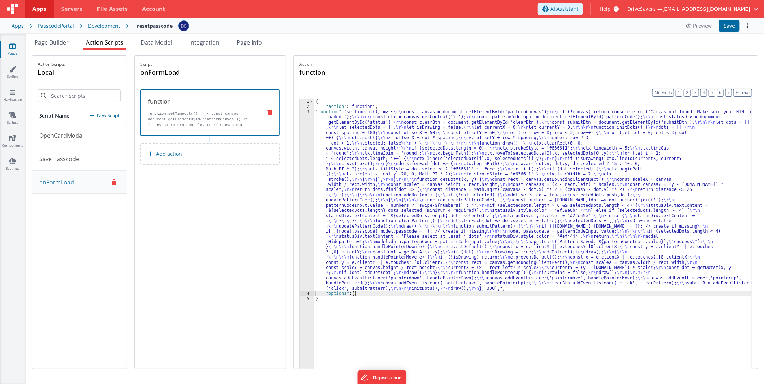
click at [459, 192] on div "{ "action" : "function" , "function" : "setTimeout(() => { \r\n const canvas = …" at bounding box center [533, 250] width 438 height 303
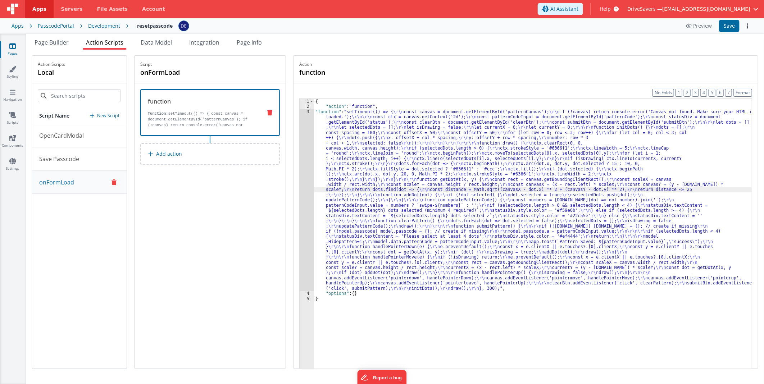
click at [311, 166] on div "3" at bounding box center [307, 200] width 14 height 182
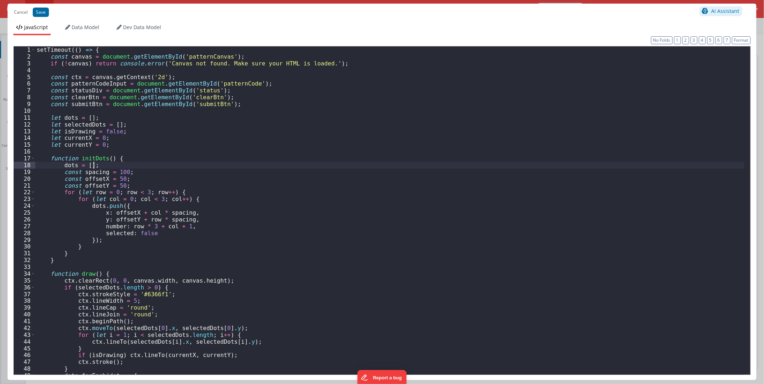
click at [309, 164] on div "setTimeout (( ) => { const canvas = document . getElementById ( 'patternCanvas'…" at bounding box center [389, 217] width 709 height 342
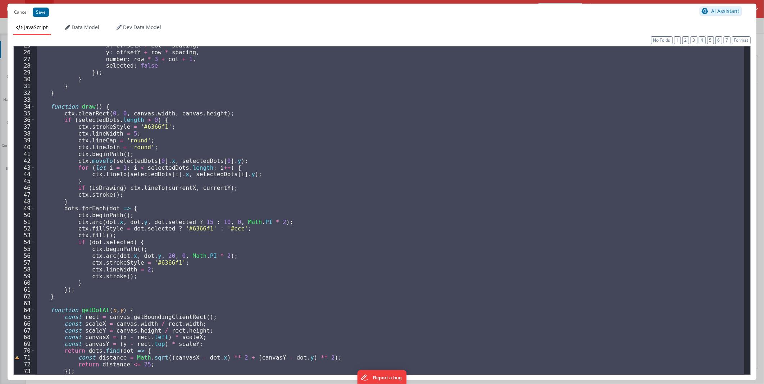
click at [276, 184] on div "x : offsetX + col * spacing , y : offsetY + row * spacing , number : row * 3 + …" at bounding box center [389, 210] width 709 height 328
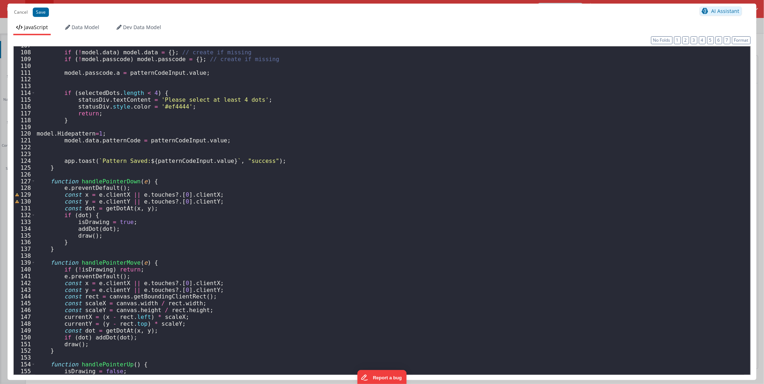
scroll to position [700, 0]
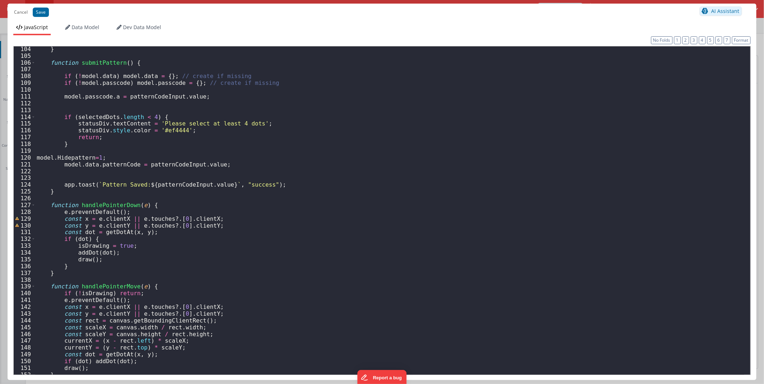
click at [136, 176] on div "} function submitPattern ( ) { if ( ! model . data ) model . data = { } ; // cr…" at bounding box center [389, 217] width 709 height 342
drag, startPoint x: 102, startPoint y: 158, endPoint x: 30, endPoint y: 157, distance: 72.0
click at [30, 157] on div "104 105 106 107 108 109 110 111 112 113 114 115 116 117 118 119 120 121 122 123…" at bounding box center [382, 210] width 738 height 329
click at [179, 162] on div "} function submitPattern ( ) { if ( ! model . data ) model . data = { } ; // cr…" at bounding box center [389, 217] width 709 height 342
drag, startPoint x: 218, startPoint y: 164, endPoint x: 62, endPoint y: 164, distance: 155.8
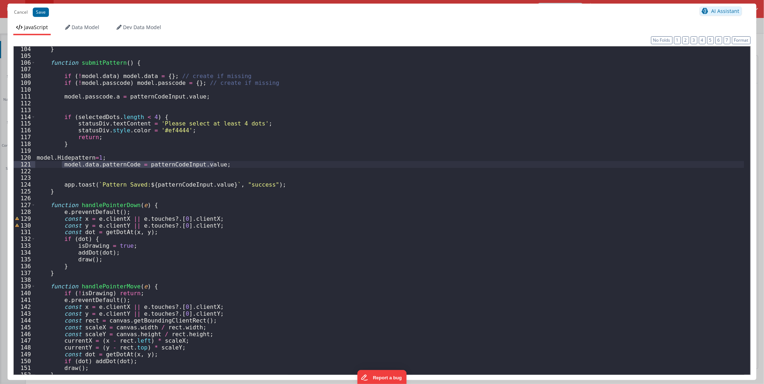
click at [62, 164] on div "} function submitPattern ( ) { if ( ! model . data ) model . data = { } ; // cr…" at bounding box center [389, 217] width 709 height 342
click at [81, 98] on div "} function submitPattern ( ) { if ( ! model . data ) model . data = { } ; // cr…" at bounding box center [389, 217] width 709 height 342
drag, startPoint x: 60, startPoint y: 95, endPoint x: 196, endPoint y: 97, distance: 136.0
click at [196, 97] on div "} function submitPattern ( ) { if ( ! model . data ) model . data = { } ; // cr…" at bounding box center [389, 217] width 709 height 342
click at [195, 96] on div "} function submitPattern ( ) { if ( ! model . data ) model . data = { } ; // cr…" at bounding box center [389, 210] width 709 height 328
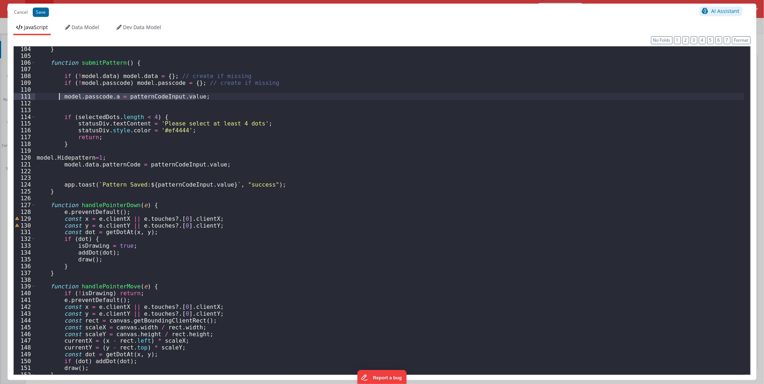
drag, startPoint x: 199, startPoint y: 96, endPoint x: 60, endPoint y: 96, distance: 138.9
click at [60, 96] on div "} function submitPattern ( ) { if ( ! model . data ) model . data = { } ; // cr…" at bounding box center [389, 217] width 709 height 342
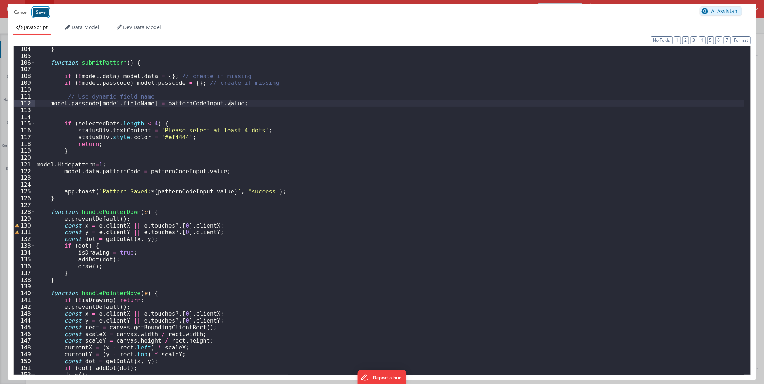
click at [40, 12] on button "Save" at bounding box center [41, 12] width 16 height 9
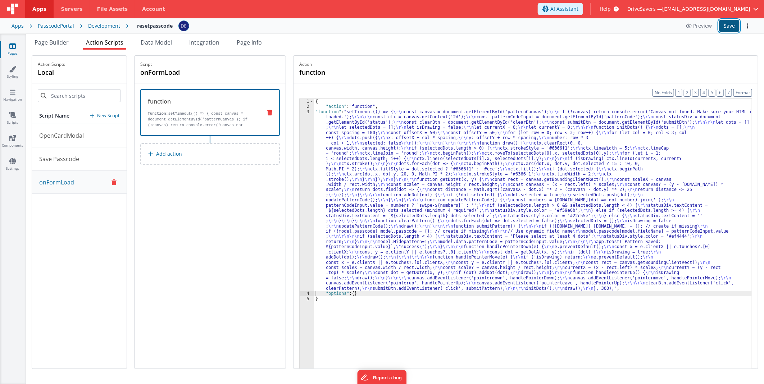
click at [722, 29] on button "Save" at bounding box center [729, 26] width 21 height 12
click at [62, 43] on span "Page Builder" at bounding box center [52, 42] width 34 height 8
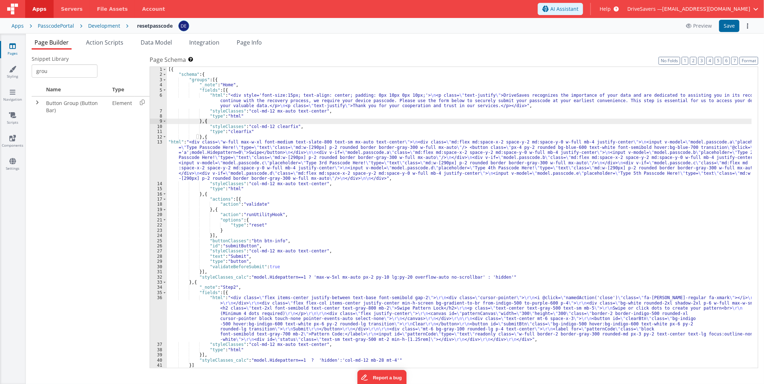
click at [308, 151] on div "[{ "schema" : { "groups" : [{ "_note" : "Home" , "fields" : [{ "html" : "<div s…" at bounding box center [459, 223] width 585 height 312
click at [159, 154] on div "13" at bounding box center [158, 161] width 17 height 42
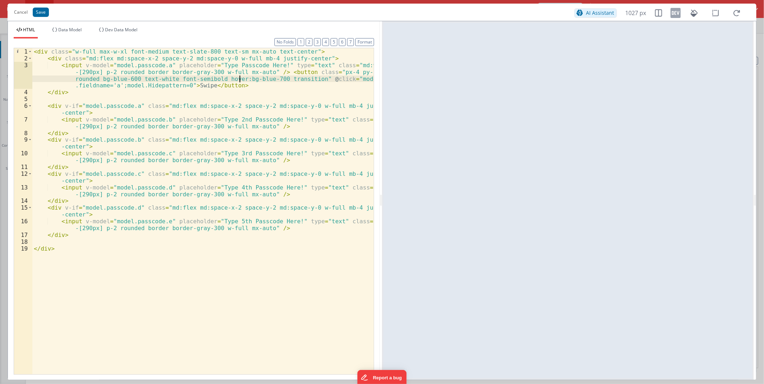
click at [240, 76] on div "< div class = "w-full max-w-xl font-medium text-slate-800 text-sm mx-auto text-…" at bounding box center [202, 218] width 341 height 340
drag, startPoint x: 268, startPoint y: 72, endPoint x: 267, endPoint y: 85, distance: 13.0
click at [267, 85] on div "< div class = "w-full max-w-xl font-medium text-slate-800 text-sm mx-auto text-…" at bounding box center [202, 218] width 341 height 340
click at [279, 125] on div "< div class = "w-full max-w-xl font-medium text-slate-800 text-sm mx-auto text-…" at bounding box center [202, 218] width 341 height 340
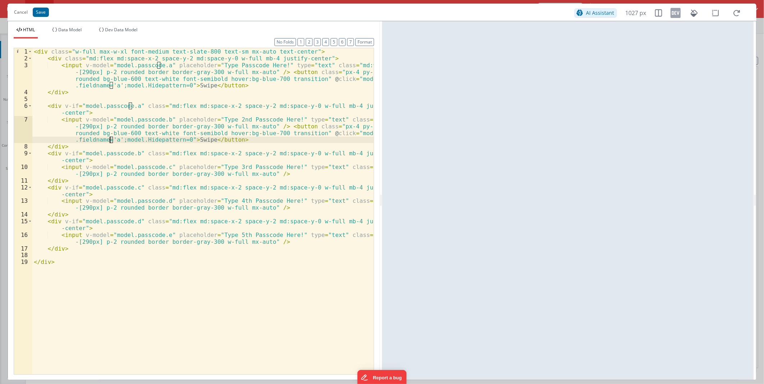
click at [110, 140] on div "< div class = "w-full max-w-xl font-medium text-slate-800 text-sm mx-auto text-…" at bounding box center [202, 218] width 341 height 340
click at [43, 9] on button "Save" at bounding box center [41, 12] width 16 height 9
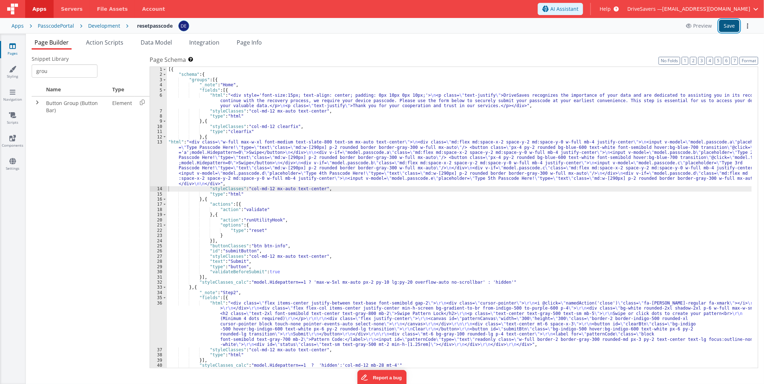
click at [723, 27] on button "Save" at bounding box center [729, 26] width 21 height 12
click at [114, 39] on span "Action Scripts" at bounding box center [104, 42] width 37 height 8
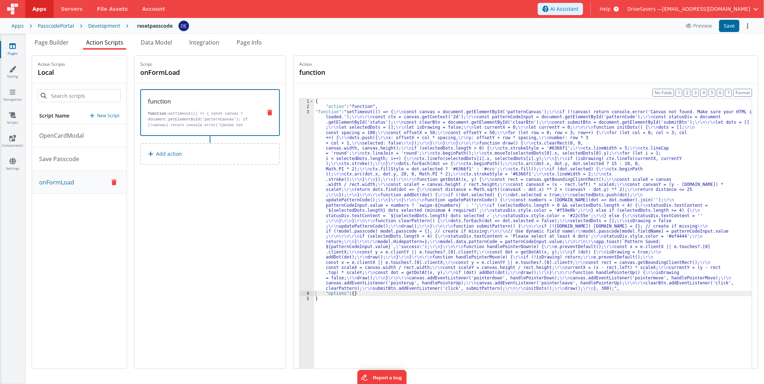
click at [357, 175] on div "{ "action" : "function" , "function" : "setTimeout(() => { \r\n const canvas = …" at bounding box center [533, 250] width 438 height 303
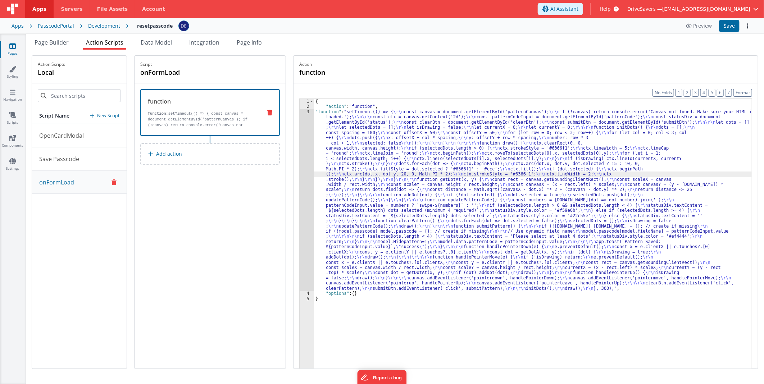
click at [313, 165] on div "3" at bounding box center [307, 200] width 14 height 182
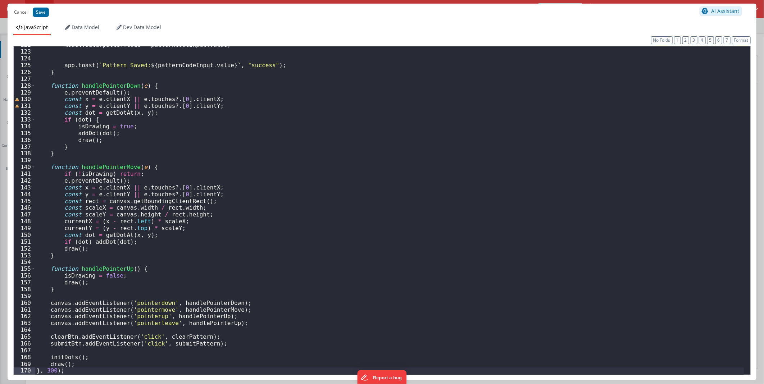
scroll to position [827, 0]
click at [18, 12] on button "Cancel" at bounding box center [20, 12] width 21 height 10
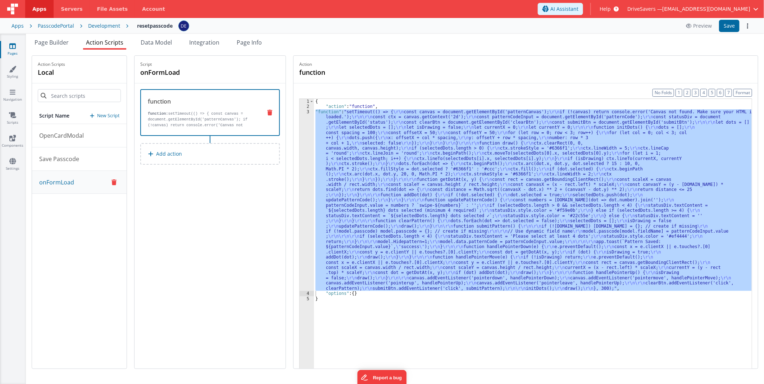
click at [209, 213] on div "Script onFormLoad function function: setTimeout(() => { const canvas = document…" at bounding box center [210, 212] width 151 height 313
click at [414, 236] on div "{ "action" : "function" , "function" : "setTimeout(() => { \r\n const canvas = …" at bounding box center [533, 245] width 438 height 292
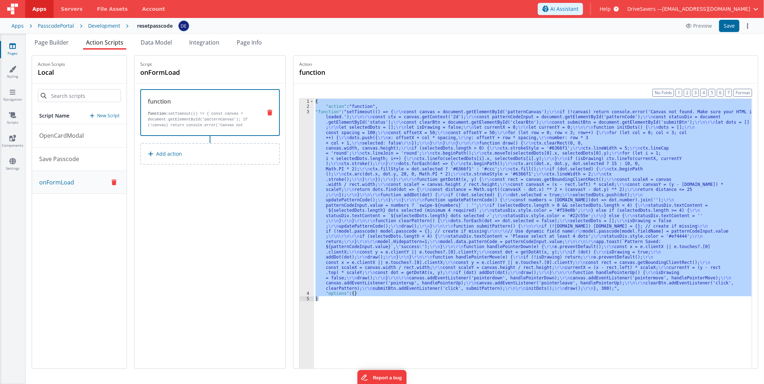
click at [202, 198] on div "Script onFormLoad function function: setTimeout(() => { const canvas = document…" at bounding box center [210, 212] width 151 height 313
click at [105, 112] on p "New Script" at bounding box center [108, 115] width 22 height 7
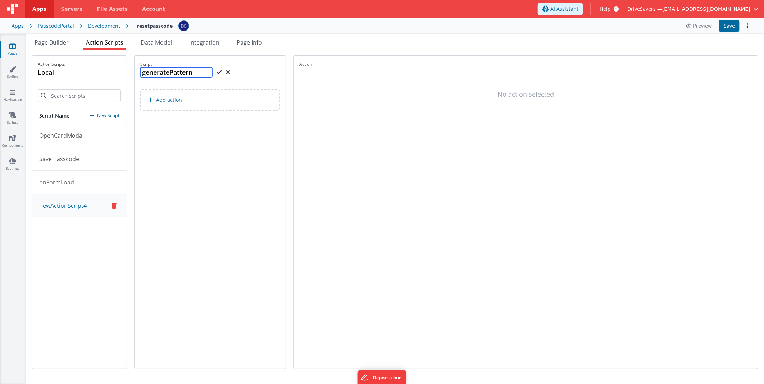
type input "generatePattern"
click at [221, 74] on icon at bounding box center [219, 72] width 5 height 9
click at [182, 96] on p "Add action" at bounding box center [169, 100] width 26 height 9
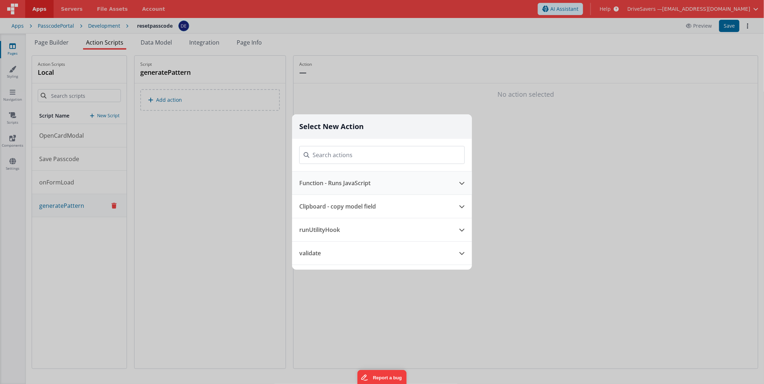
click at [340, 180] on button "Function - Runs JavaScript" at bounding box center [372, 183] width 160 height 23
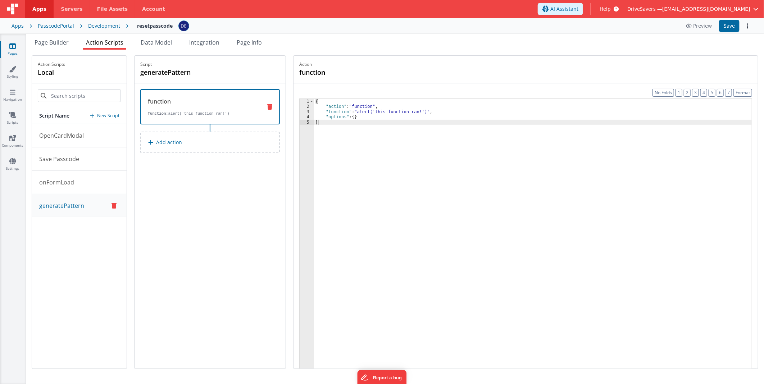
click at [427, 159] on div "{ "action" : "function" , "function" : "alert('this function ran!')" , "options…" at bounding box center [533, 250] width 438 height 303
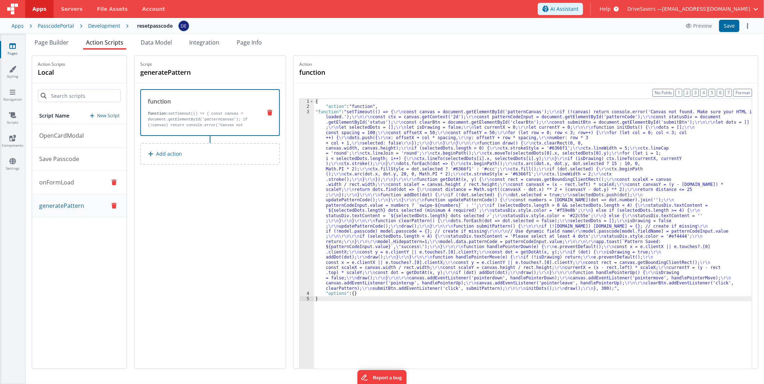
click at [81, 188] on button "onFormLoad" at bounding box center [79, 182] width 95 height 23
click at [272, 112] on icon at bounding box center [269, 113] width 5 height 6
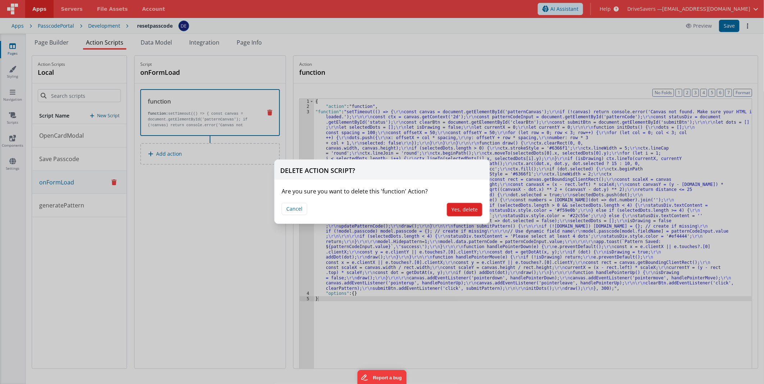
click at [470, 208] on button "Yes, delete" at bounding box center [465, 210] width 36 height 14
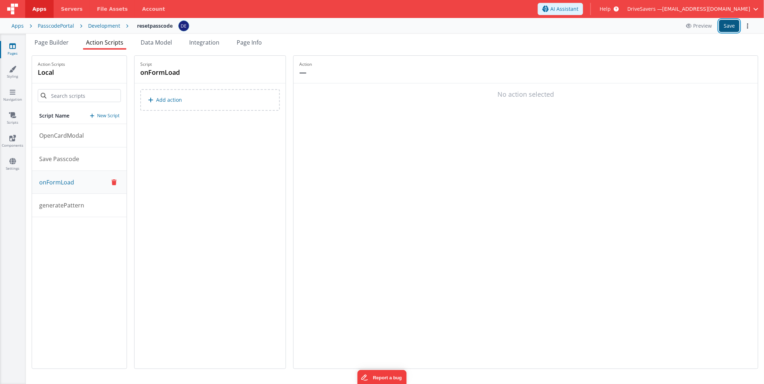
click at [727, 27] on button "Save" at bounding box center [729, 26] width 21 height 12
click at [82, 201] on p "generatePattern" at bounding box center [59, 205] width 49 height 9
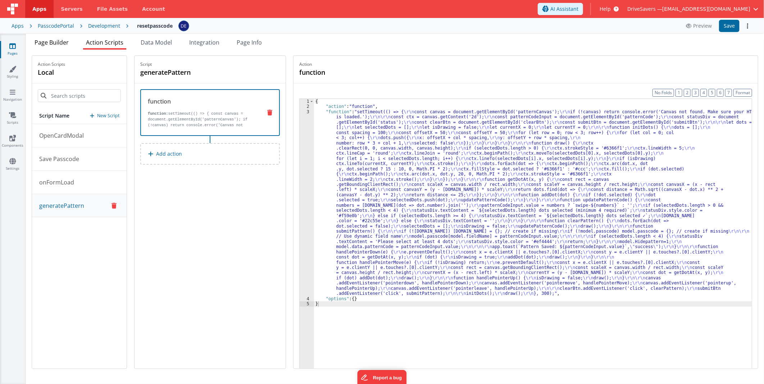
click at [69, 42] on span "Page Builder" at bounding box center [52, 42] width 34 height 8
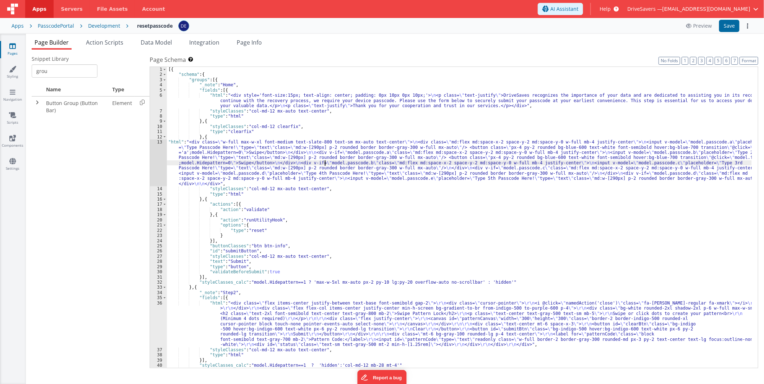
click at [324, 163] on div "[{ "schema" : { "groups" : [{ "_note" : "Home" , "fields" : [{ "html" : "<div s…" at bounding box center [459, 223] width 585 height 312
click at [160, 154] on div "13" at bounding box center [158, 163] width 17 height 47
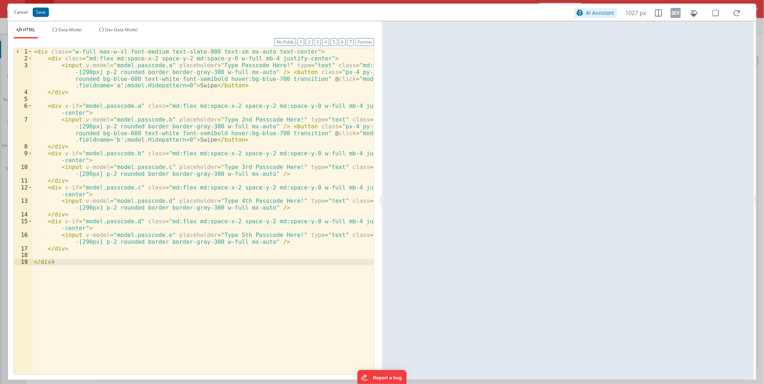
click at [16, 10] on button "Cancel" at bounding box center [20, 12] width 21 height 10
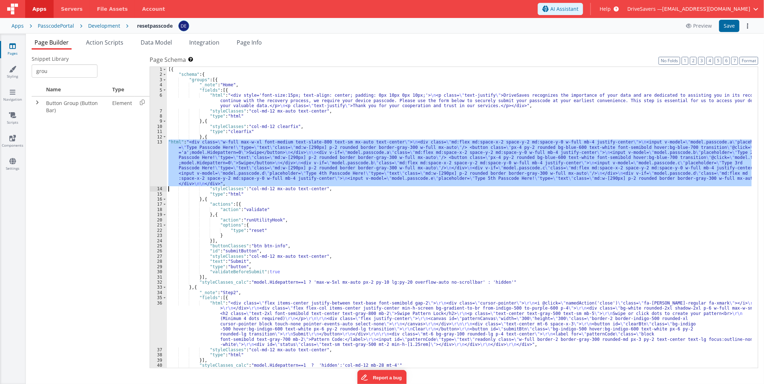
click at [348, 169] on div "[{ "schema" : { "groups" : [{ "_note" : "Home" , "fields" : [{ "html" : "<div s…" at bounding box center [459, 217] width 585 height 301
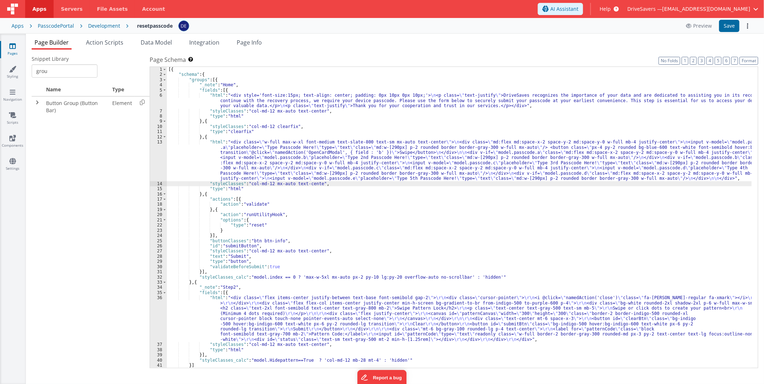
click at [325, 158] on div "[{ "schema" : { "groups" : [{ "_note" : "Home" , "fields" : [{ "html" : "<div s…" at bounding box center [459, 223] width 585 height 312
click at [159, 154] on div "13" at bounding box center [158, 161] width 17 height 42
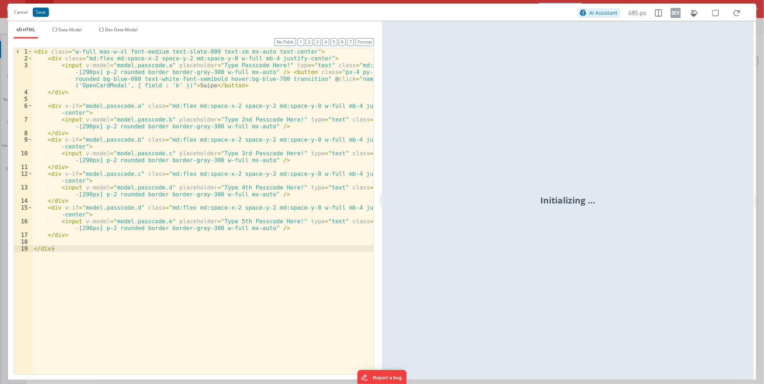
click at [174, 148] on div "< div class = "w-full max-w-xl font-medium text-slate-800 text-sm mx-auto text-…" at bounding box center [202, 218] width 341 height 340
drag, startPoint x: 334, startPoint y: 78, endPoint x: 178, endPoint y: 85, distance: 155.6
click at [178, 85] on div "< div class = "w-full max-w-xl font-medium text-slate-800 text-sm mx-auto text-…" at bounding box center [202, 218] width 341 height 340
click at [17, 14] on button "Cancel" at bounding box center [20, 12] width 21 height 10
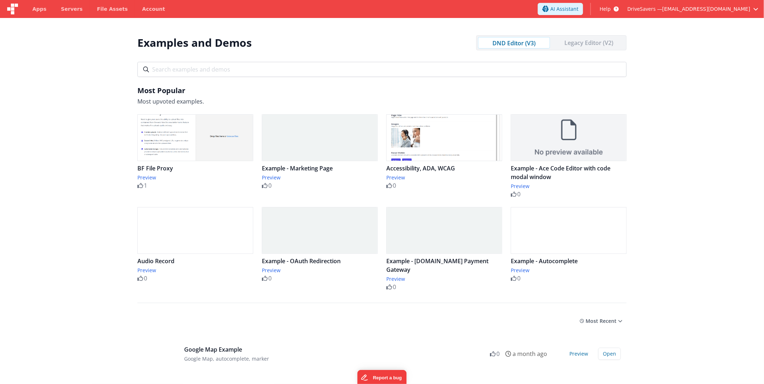
click at [589, 46] on div "Legacy Editor (V2)" at bounding box center [589, 43] width 72 height 12
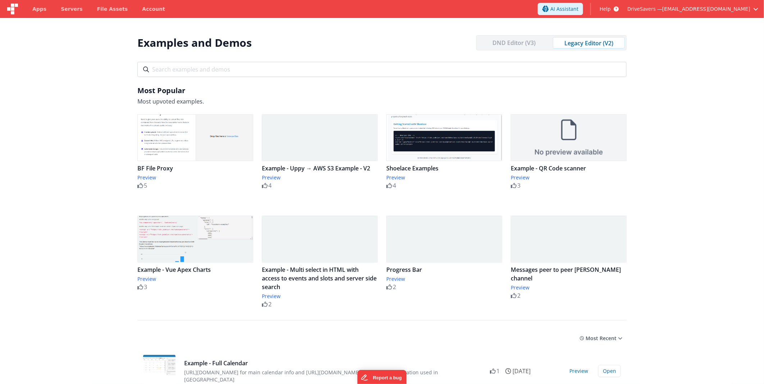
click at [656, 139] on section "Examples and Demos DND Editor (V3) Legacy Editor (V2) All Files Getting Started…" at bounding box center [382, 210] width 764 height 384
click at [652, 275] on section "Examples and Demos DND Editor (V3) Legacy Editor (V2) All Files Getting Started…" at bounding box center [382, 210] width 764 height 384
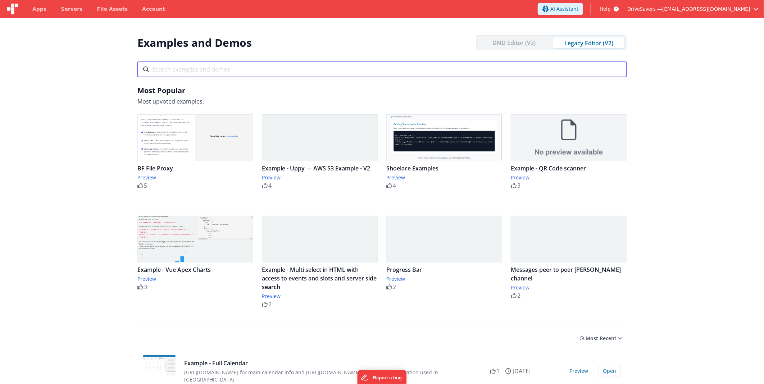
click at [194, 64] on input "text" at bounding box center [381, 69] width 489 height 15
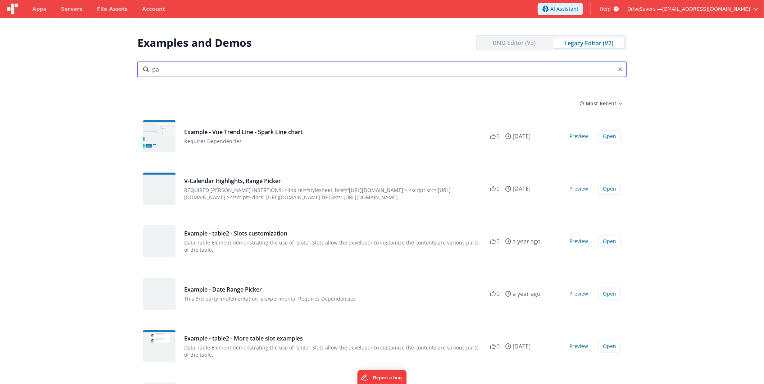
type input "p"
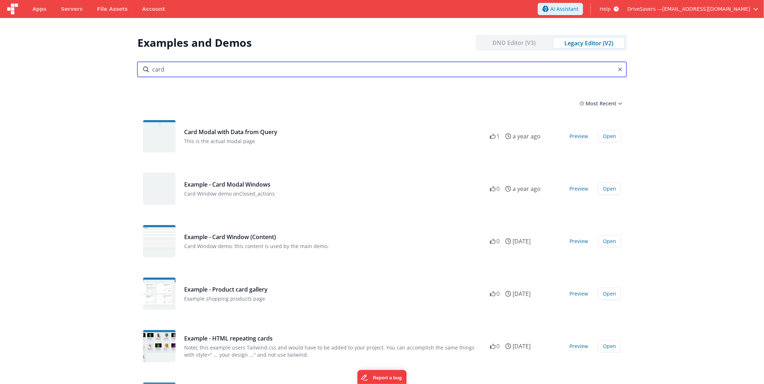
type input "card"
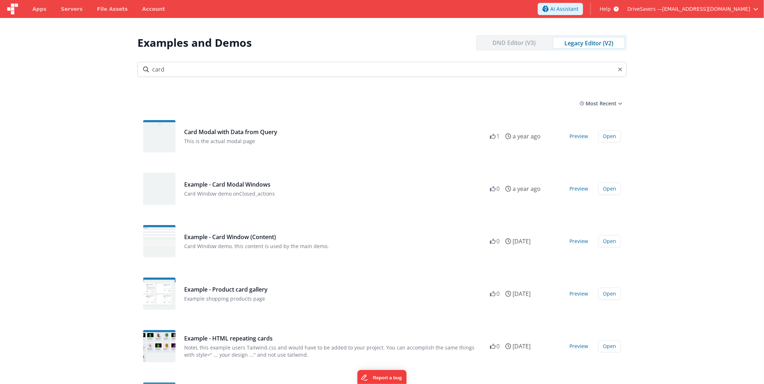
click at [686, 153] on section "Examples and Demos DND Editor (V3) Legacy Editor (V2) All Files Getting Started…" at bounding box center [382, 210] width 764 height 384
click at [582, 137] on button "Preview" at bounding box center [578, 137] width 27 height 12
click at [666, 194] on section "Examples and Demos DND Editor (V3) Legacy Editor (V2) All Files Getting Started…" at bounding box center [382, 210] width 764 height 384
drag, startPoint x: 614, startPoint y: 189, endPoint x: 635, endPoint y: 185, distance: 21.2
click at [635, 185] on section "Examples and Demos DND Editor (V3) Legacy Editor (V2) All Files Getting Started…" at bounding box center [382, 210] width 764 height 384
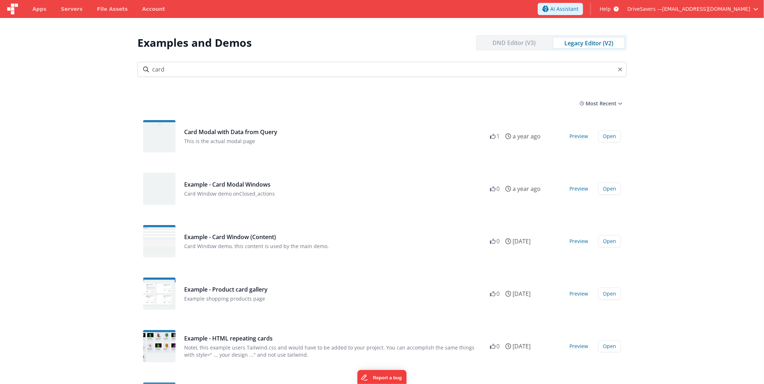
click at [635, 185] on section "Examples and Demos DND Editor (V3) Legacy Editor (V2) All Files Getting Started…" at bounding box center [382, 210] width 764 height 384
click at [579, 187] on button "Preview" at bounding box center [578, 189] width 27 height 12
click at [597, 189] on div "0 0 0 a year ago Preview Open" at bounding box center [555, 189] width 131 height 12
click at [606, 188] on button "Open" at bounding box center [609, 189] width 23 height 12
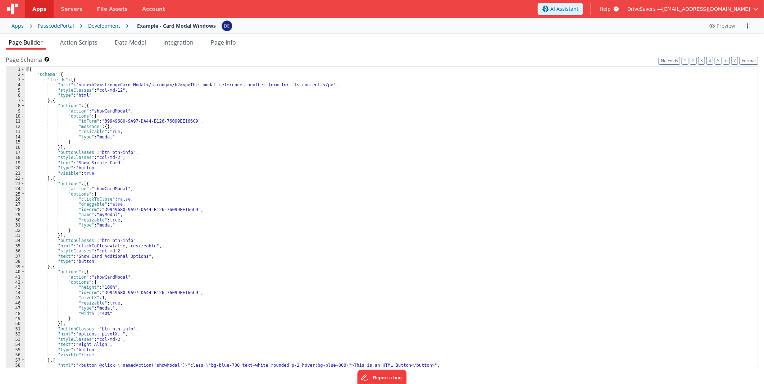
click at [422, 149] on div "[{ "schema" : { "fields" : [{ "html" : "<hr><h2><strong>Card Modal</strong></h2…" at bounding box center [388, 223] width 727 height 312
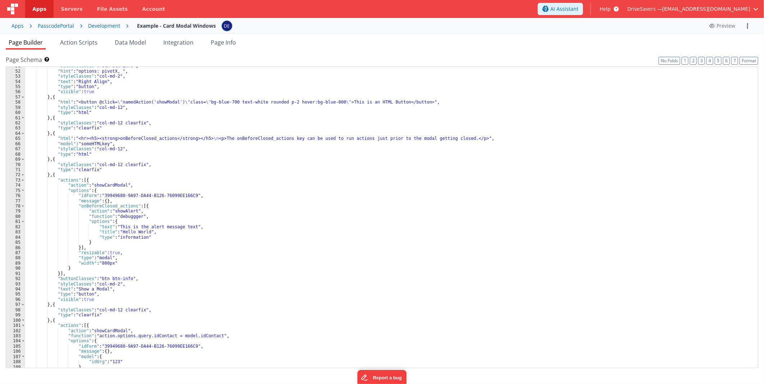
scroll to position [263, 0]
click at [103, 256] on div ""buttonClasses" : "btn btn-info" , "hint" : "options: pivotX, " , "styleClasses…" at bounding box center [388, 219] width 727 height 312
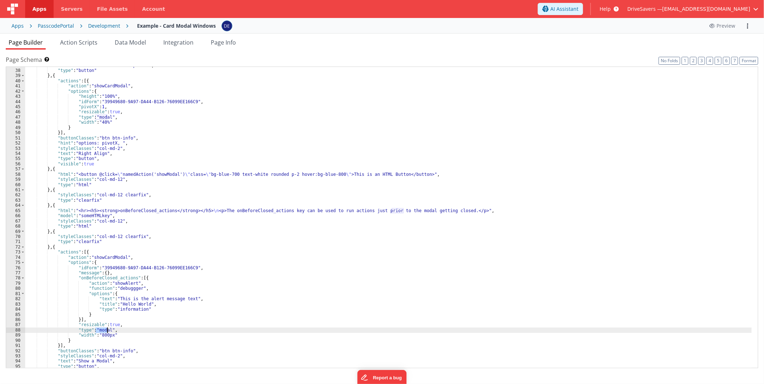
scroll to position [191, 0]
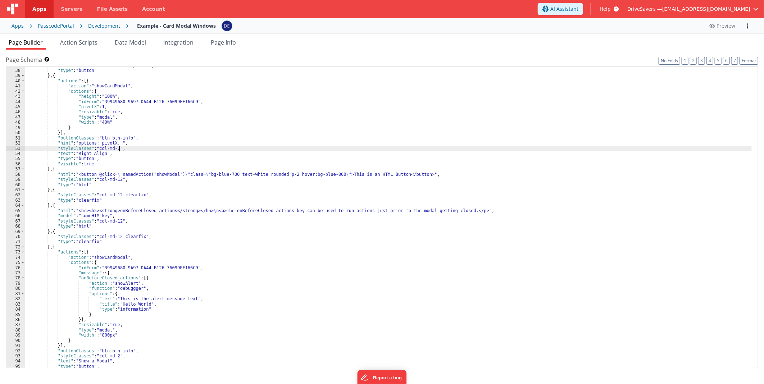
click at [340, 148] on div ""text" : "Show Card Addtional Options" , "type" : "button" } , { "actions" : [{…" at bounding box center [388, 219] width 727 height 312
click at [611, 8] on span "Help" at bounding box center [605, 8] width 11 height 7
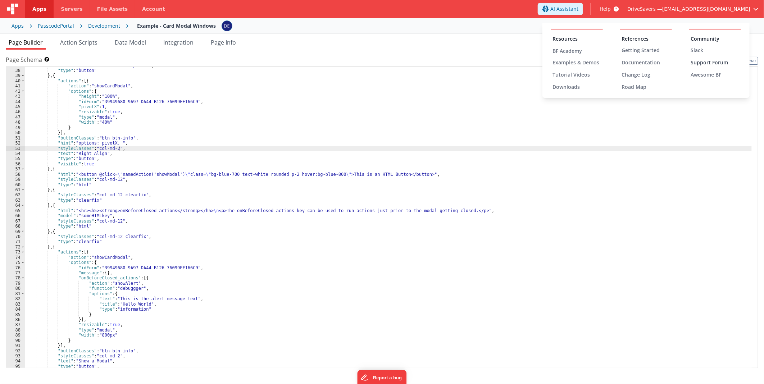
click at [703, 60] on div "Support Forum" at bounding box center [716, 62] width 50 height 7
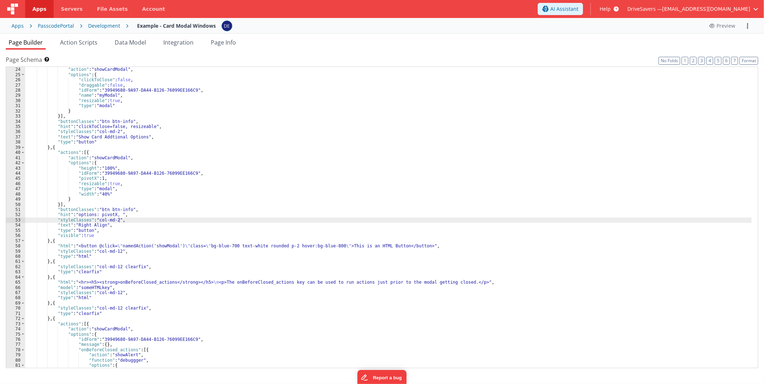
scroll to position [119, 0]
click at [611, 8] on span "Help" at bounding box center [605, 8] width 11 height 7
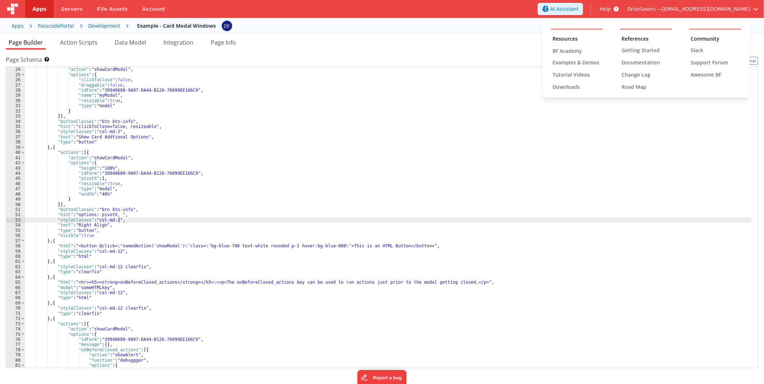
click at [588, 6] on button at bounding box center [382, 192] width 764 height 384
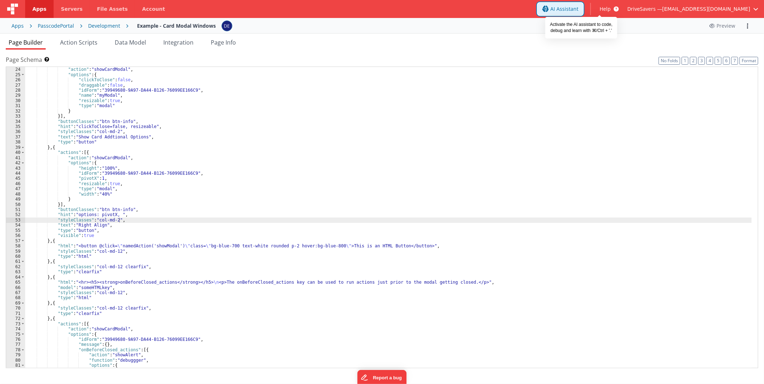
click at [579, 6] on span "AI Assistant" at bounding box center [564, 8] width 28 height 7
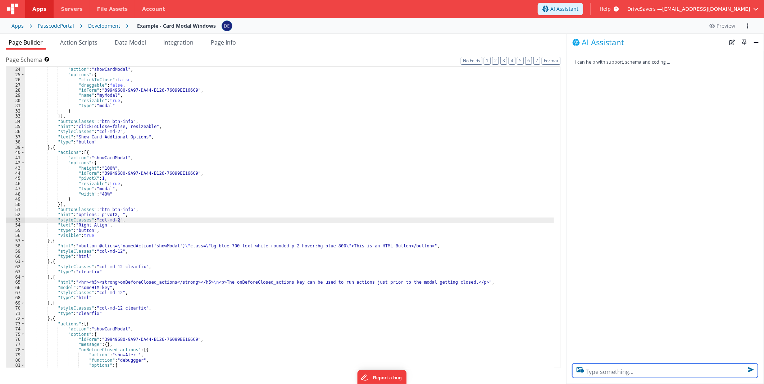
scroll to position [0, 0]
click at [653, 371] on textarea at bounding box center [665, 370] width 186 height 16
type textarea "want to set model.fieldname dynamically"
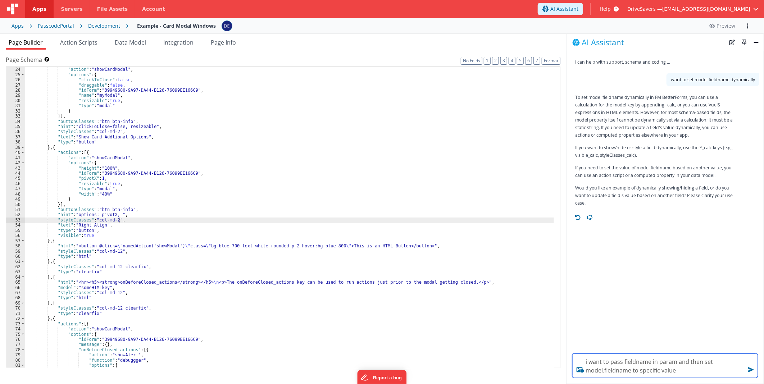
type textarea "i want to pass fieldname in param and then set model.fieldname to specific value"
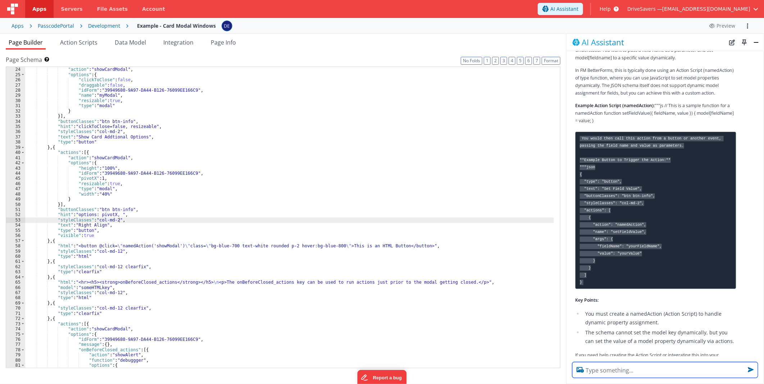
scroll to position [229, 0]
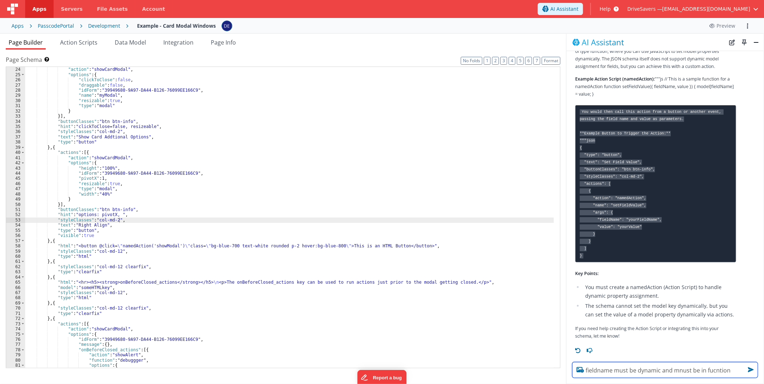
type textarea "fieldname must be dynamic and mnust be in fucntion"
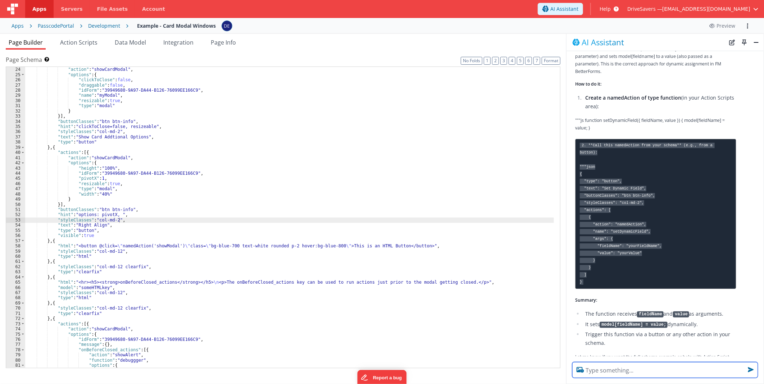
scroll to position [594, 0]
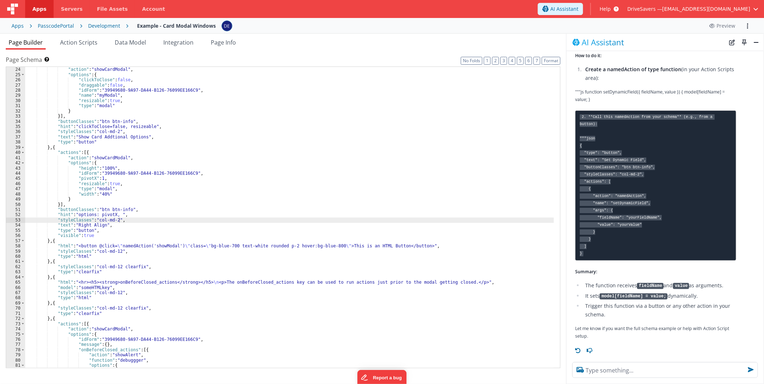
click at [634, 296] on code "model[fieldName] = value;" at bounding box center [634, 297] width 68 height 6
click at [88, 47] on li "Action Scripts" at bounding box center [78, 44] width 43 height 12
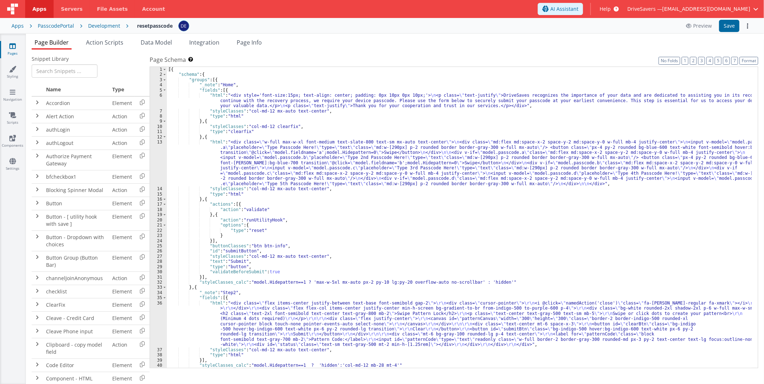
click at [306, 150] on div "[{ "schema" : { "groups" : [{ "_note" : "Home" , "fields" : [{ "html" : "<div s…" at bounding box center [459, 223] width 585 height 312
click at [144, 154] on icon at bounding box center [142, 155] width 15 height 11
click at [258, 164] on div "[{ "schema" : { "groups" : [{ "_note" : "Home" , "fields" : [{ "html" : "<div s…" at bounding box center [459, 223] width 585 height 312
click at [160, 157] on div "13" at bounding box center [158, 163] width 17 height 47
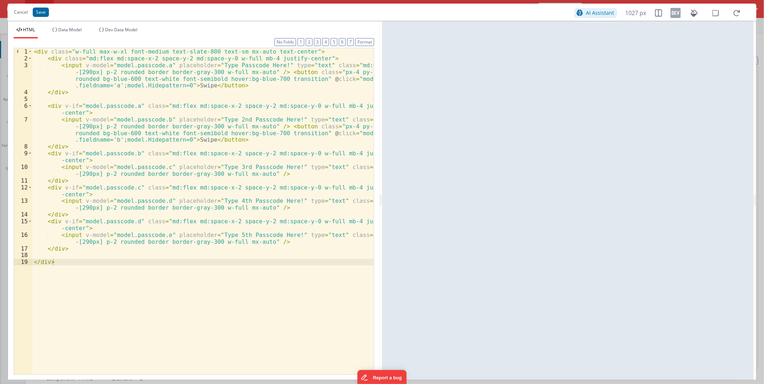
click at [190, 106] on div "< div class = "w-full max-w-xl font-medium text-slate-800 text-sm mx-auto text-…" at bounding box center [202, 218] width 341 height 340
click at [231, 92] on div "< div class = "w-full max-w-xl font-medium text-slate-800 text-sm mx-auto text-…" at bounding box center [202, 218] width 341 height 340
click at [262, 226] on div "< div class = "w-full max-w-xl font-medium text-slate-800 text-sm mx-auto text-…" at bounding box center [202, 218] width 341 height 340
click at [179, 85] on div "< div class = "w-full max-w-xl font-medium text-slate-800 text-sm mx-auto text-…" at bounding box center [202, 218] width 341 height 340
drag, startPoint x: 36, startPoint y: 12, endPoint x: 45, endPoint y: 25, distance: 16.1
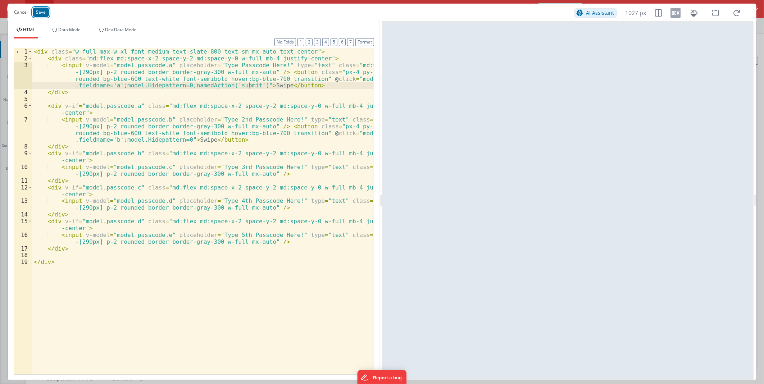
click at [36, 12] on button "Save" at bounding box center [41, 12] width 16 height 9
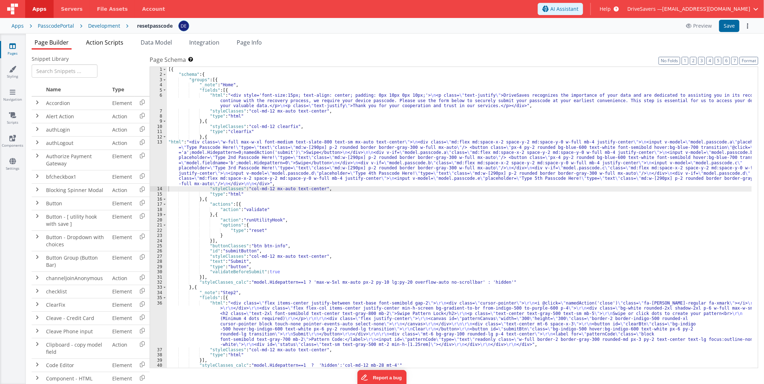
click at [111, 40] on span "Action Scripts" at bounding box center [104, 42] width 37 height 8
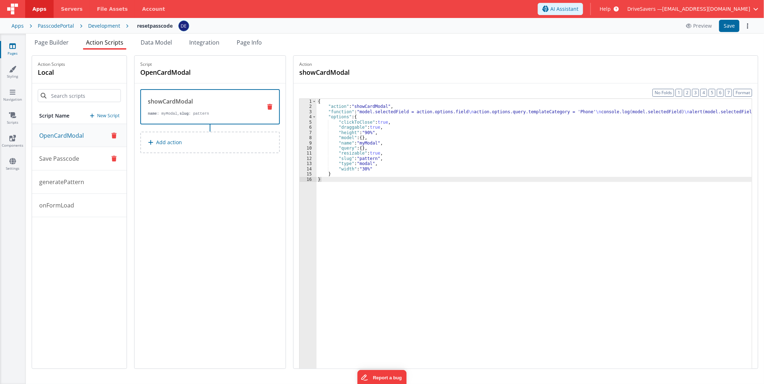
click at [69, 185] on p "generatePattern" at bounding box center [59, 182] width 49 height 9
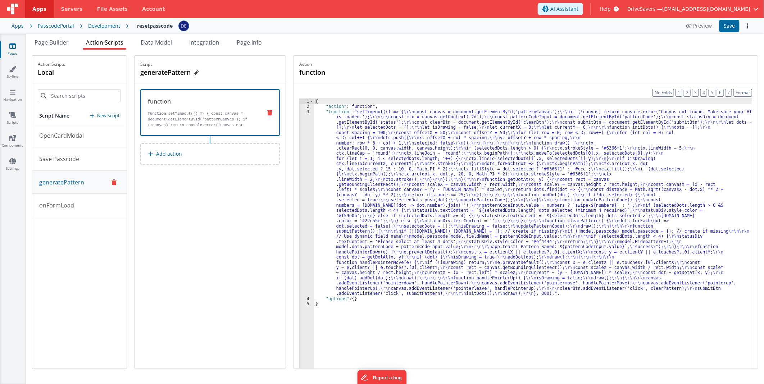
click at [179, 68] on h4 "generatePattern" at bounding box center [194, 72] width 108 height 10
click at [219, 200] on div "Script generatePattern function function: setTimeout(() => { const canvas = doc…" at bounding box center [210, 212] width 151 height 313
click at [55, 42] on span "Page Builder" at bounding box center [52, 42] width 34 height 8
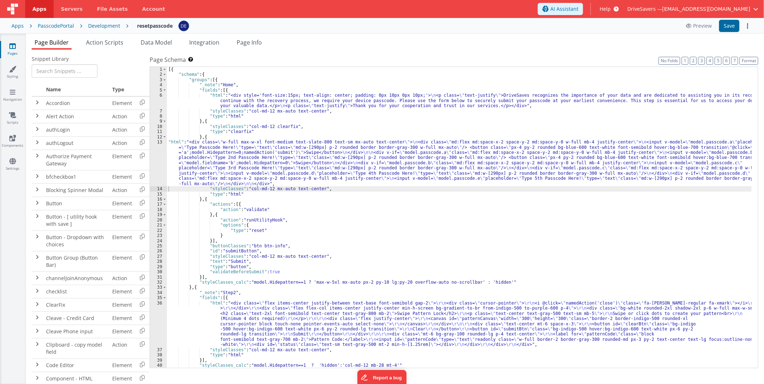
click at [308, 150] on div "[{ "schema" : { "groups" : [{ "_note" : "Home" , "fields" : [{ "html" : "<div s…" at bounding box center [459, 223] width 585 height 312
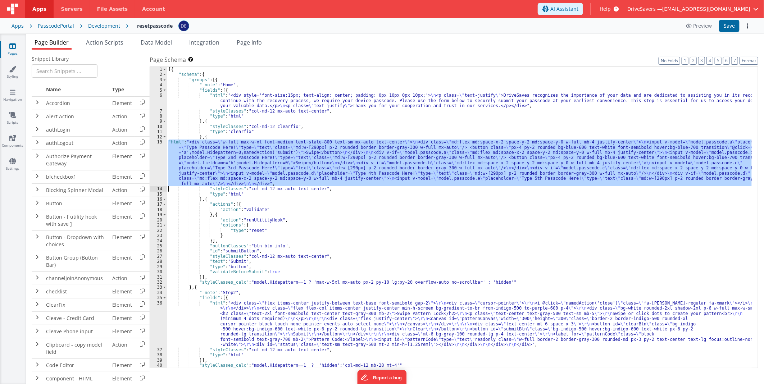
click at [158, 151] on div "13" at bounding box center [158, 163] width 17 height 47
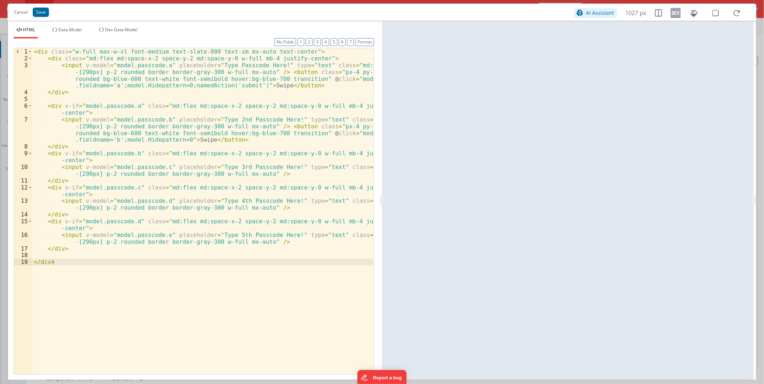
click at [235, 83] on div "< div class = "w-full max-w-xl font-medium text-slate-800 text-sm mx-auto text-…" at bounding box center [202, 218] width 341 height 340
click at [40, 13] on button "Save" at bounding box center [41, 12] width 16 height 9
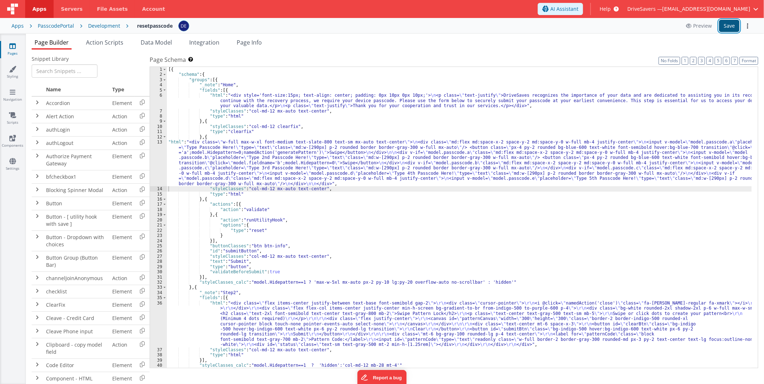
click at [725, 26] on button "Save" at bounding box center [729, 26] width 21 height 12
click at [108, 44] on span "Action Scripts" at bounding box center [104, 42] width 37 height 8
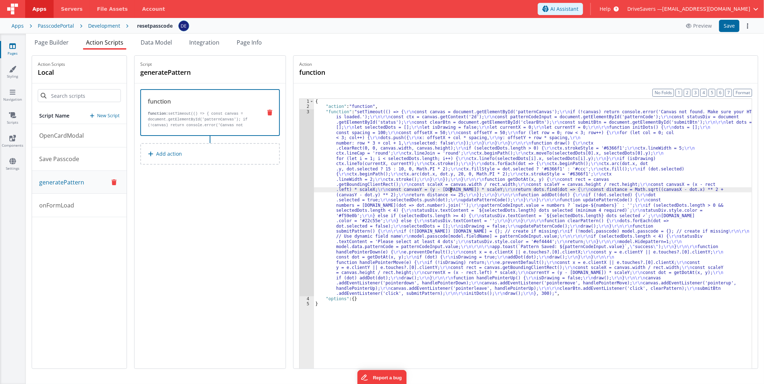
click at [455, 191] on div "{ "action" : "function" , "function" : "setTimeout(() => { \r\n const canvas = …" at bounding box center [533, 250] width 438 height 303
click at [308, 165] on div "3" at bounding box center [307, 202] width 14 height 187
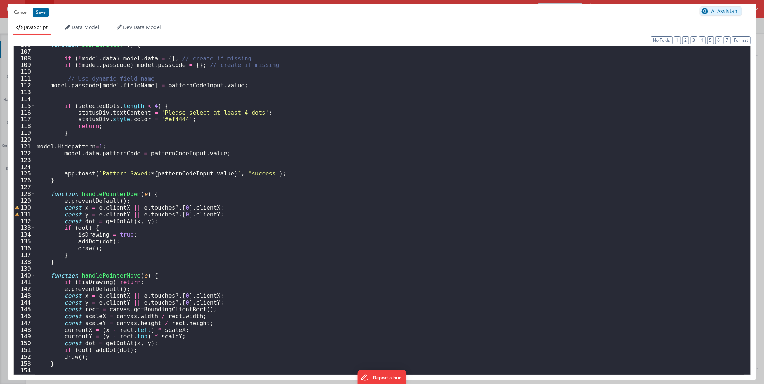
scroll to position [695, 0]
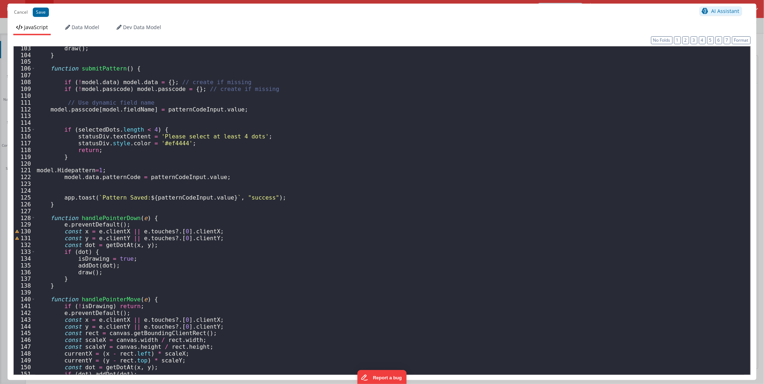
click at [92, 109] on div "draw ( ) ; } function submitPattern ( ) { if ( ! model . data ) model . data = …" at bounding box center [389, 216] width 709 height 342
click at [130, 110] on div "draw ( ) ; } function submitPattern ( ) { if ( ! model . data ) model . data = …" at bounding box center [389, 216] width 709 height 342
click at [134, 109] on div "draw ( ) ; } function submitPattern ( ) { if ( ! model . data ) model . data = …" at bounding box center [389, 216] width 709 height 342
click at [34, 11] on button "Save" at bounding box center [41, 12] width 16 height 9
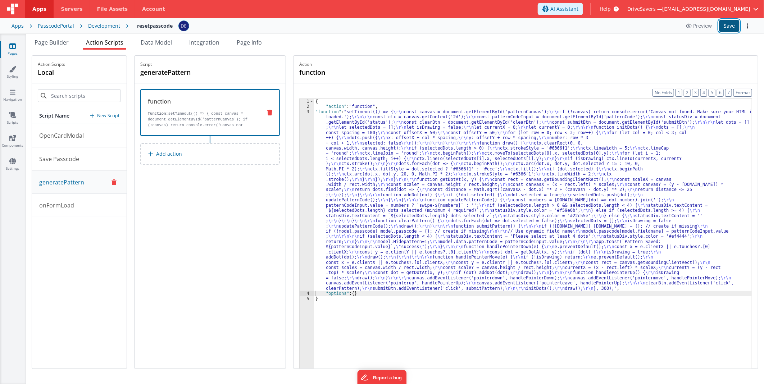
click at [731, 24] on button "Save" at bounding box center [729, 26] width 21 height 12
click at [63, 41] on span "Page Builder" at bounding box center [52, 42] width 34 height 8
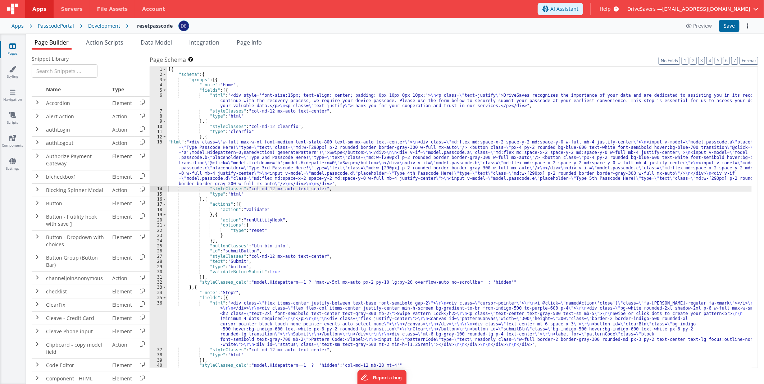
click at [317, 149] on div "[{ "schema" : { "groups" : [{ "_note" : "Home" , "fields" : [{ "html" : "<div s…" at bounding box center [459, 223] width 585 height 312
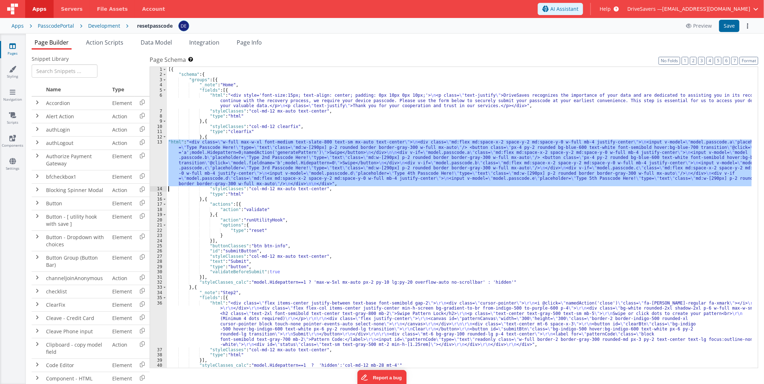
click at [159, 155] on div "13" at bounding box center [158, 163] width 17 height 47
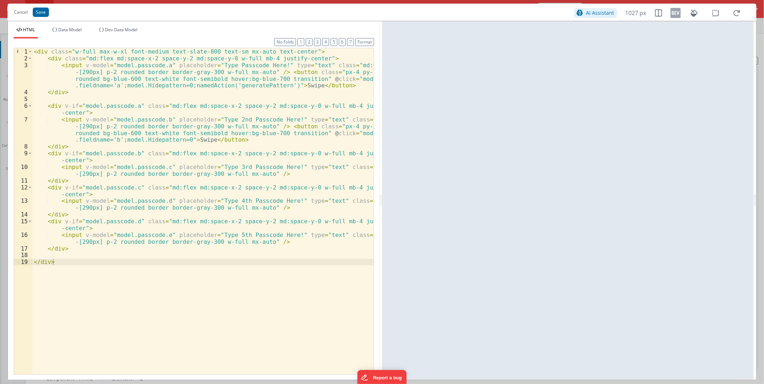
click at [260, 87] on div "< div class = "w-full max-w-xl font-medium text-slate-800 text-sm mx-auto text-…" at bounding box center [202, 218] width 341 height 340
drag, startPoint x: 277, startPoint y: 85, endPoint x: 180, endPoint y: 85, distance: 97.5
click at [180, 85] on div "< div class = "w-full max-w-xl font-medium text-slate-800 text-sm mx-auto text-…" at bounding box center [202, 218] width 341 height 340
click at [180, 140] on div "< div class = "w-full max-w-xl font-medium text-slate-800 text-sm mx-auto text-…" at bounding box center [202, 218] width 341 height 340
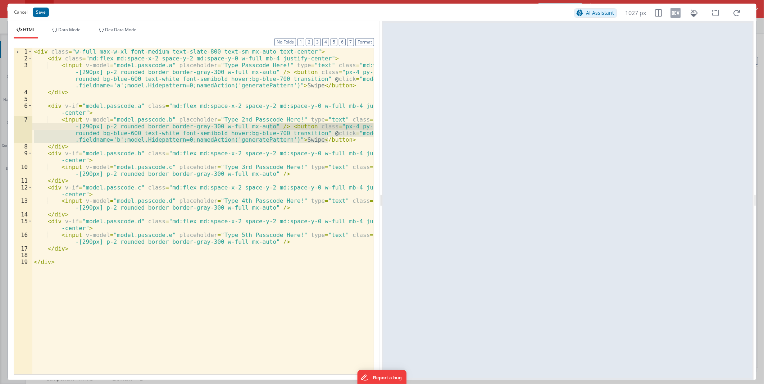
drag, startPoint x: 330, startPoint y: 139, endPoint x: 269, endPoint y: 124, distance: 62.8
click at [269, 124] on div "< div class = "w-full max-w-xl font-medium text-slate-800 text-sm mx-auto text-…" at bounding box center [202, 218] width 341 height 340
click at [278, 172] on div "< div class = "w-full max-w-xl font-medium text-slate-800 text-sm mx-auto text-…" at bounding box center [202, 218] width 341 height 340
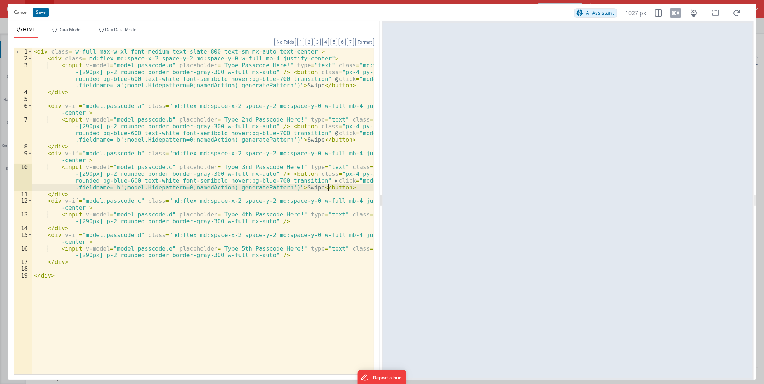
click at [275, 221] on div "< div class = "w-full max-w-xl font-medium text-slate-800 text-sm mx-auto text-…" at bounding box center [202, 218] width 341 height 340
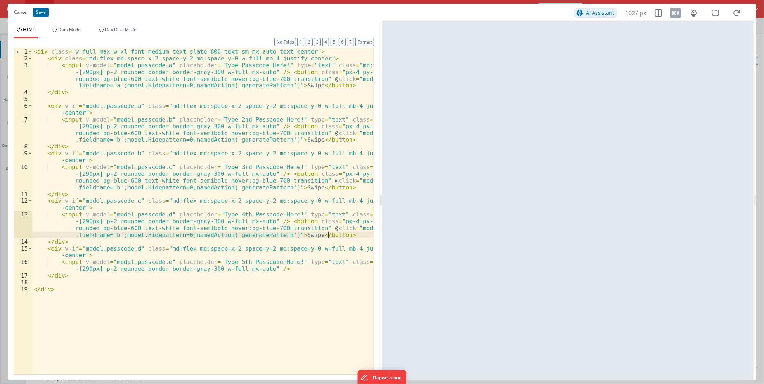
click at [278, 270] on div "< div class = "w-full max-w-xl font-medium text-slate-800 text-sm mx-auto text-…" at bounding box center [202, 218] width 341 height 340
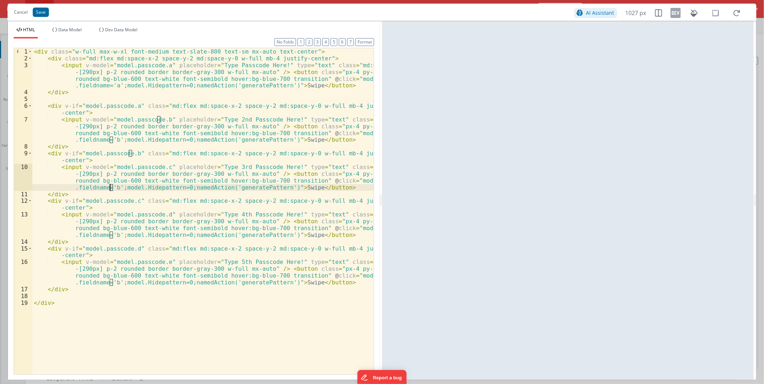
click at [110, 186] on div "< div class = "w-full max-w-xl font-medium text-slate-800 text-sm mx-auto text-…" at bounding box center [202, 218] width 341 height 340
click at [110, 235] on div "< div class = "w-full max-w-xl font-medium text-slate-800 text-sm mx-auto text-…" at bounding box center [202, 218] width 341 height 340
click at [111, 283] on div "< div class = "w-full max-w-xl font-medium text-slate-800 text-sm mx-auto text-…" at bounding box center [202, 218] width 341 height 340
click at [110, 282] on div "< div class = "w-full max-w-xl font-medium text-slate-800 text-sm mx-auto text-…" at bounding box center [202, 218] width 341 height 340
click at [38, 13] on button "Save" at bounding box center [41, 12] width 16 height 9
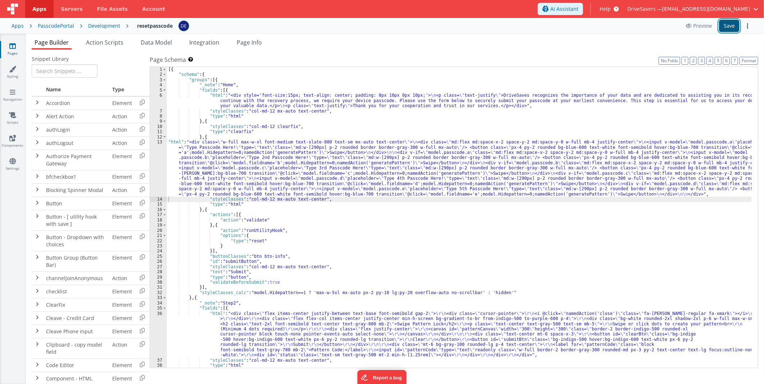
click at [721, 25] on button "Save" at bounding box center [729, 26] width 21 height 12
click at [379, 124] on div "[{ "schema" : { "groups" : [{ "_note" : "Home" , "fields" : [{ "html" : "<div s…" at bounding box center [459, 223] width 585 height 312
click at [356, 149] on div "[{ "schema" : { "groups" : [{ "_note" : "Home" , "fields" : [{ "html" : "<div s…" at bounding box center [459, 223] width 585 height 312
click at [159, 159] on div "13" at bounding box center [158, 168] width 17 height 57
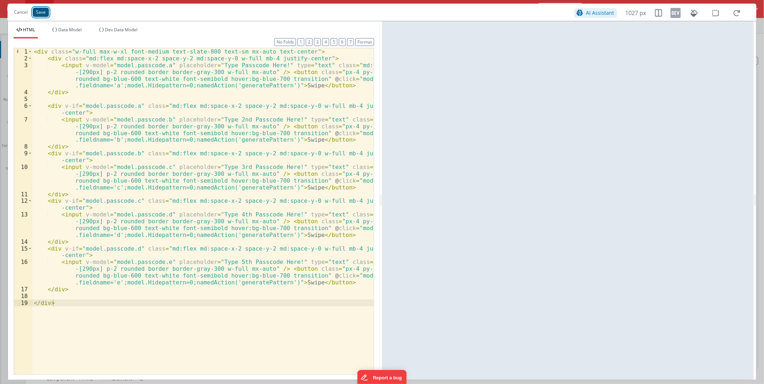
click at [37, 14] on button "Save" at bounding box center [41, 12] width 16 height 9
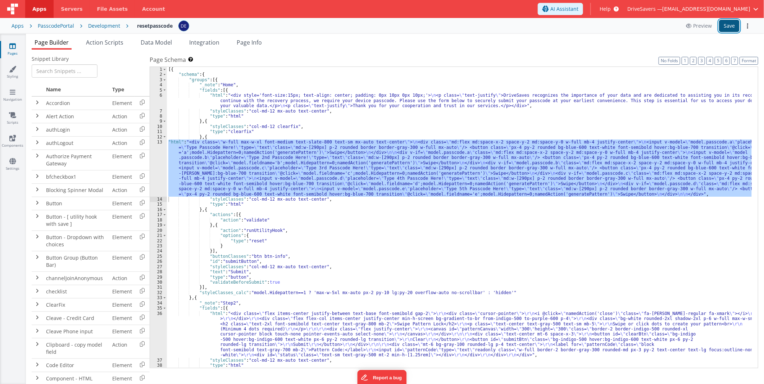
click at [729, 27] on button "Save" at bounding box center [729, 26] width 21 height 12
click at [275, 150] on div "[{ "schema" : { "groups" : [{ "_note" : "Home" , "fields" : [{ "html" : "<div s…" at bounding box center [459, 217] width 585 height 301
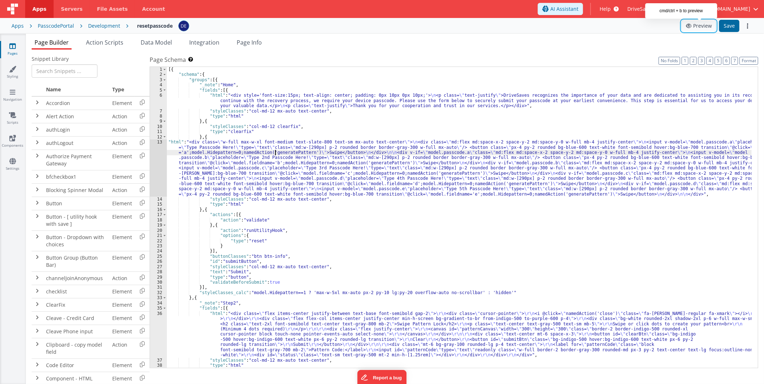
click at [704, 30] on button "Preview" at bounding box center [699, 26] width 35 height 12
click at [244, 167] on div "[{ "schema" : { "groups" : [{ "_note" : "Home" , "fields" : [{ "html" : "<div s…" at bounding box center [459, 223] width 585 height 312
click at [166, 161] on div "13" at bounding box center [158, 168] width 17 height 57
click at [162, 160] on div "13" at bounding box center [158, 168] width 17 height 57
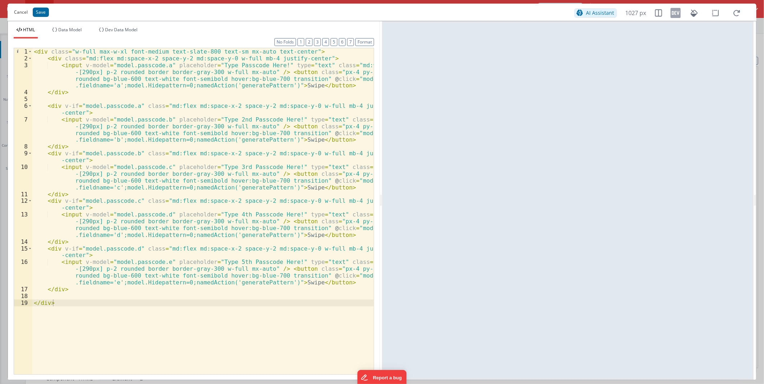
click at [26, 15] on button "Cancel" at bounding box center [20, 12] width 21 height 10
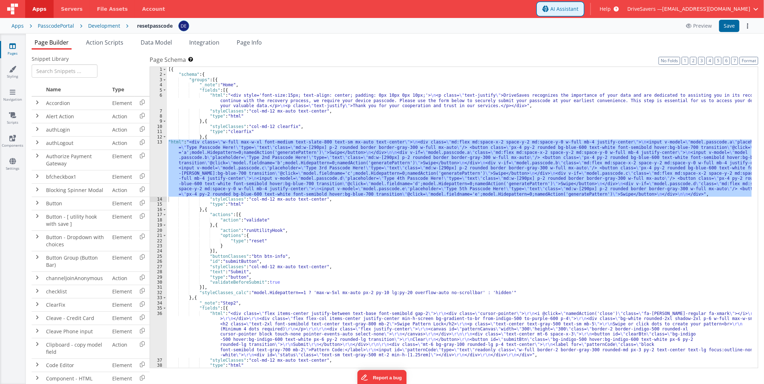
click at [579, 5] on span "AI Assistant" at bounding box center [564, 8] width 28 height 7
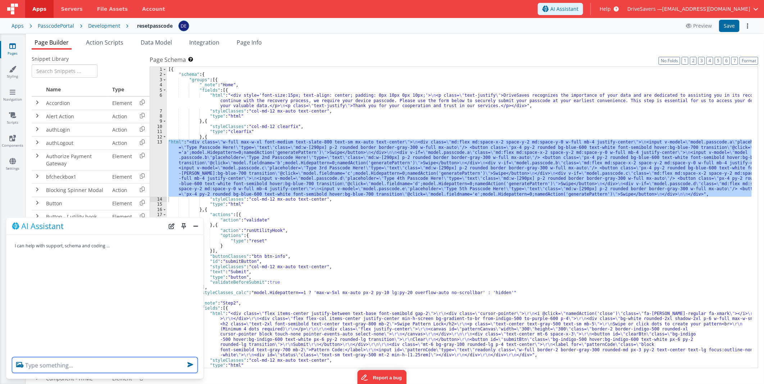
click at [142, 368] on textarea at bounding box center [105, 366] width 186 height 16
click at [142, 366] on textarea at bounding box center [105, 366] width 186 height 16
type textarea "want to refresh screen objects in function"
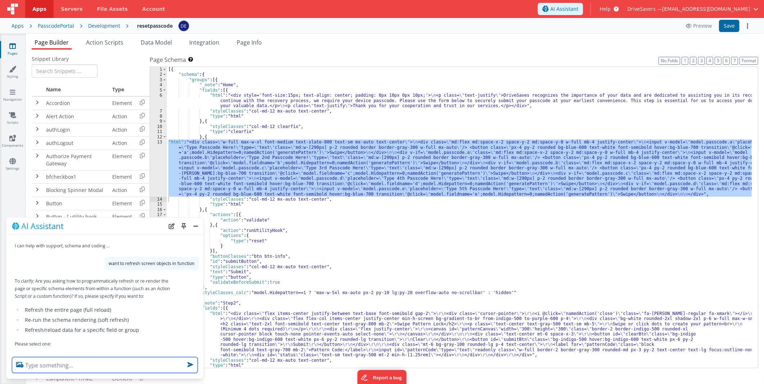
scroll to position [105, 0]
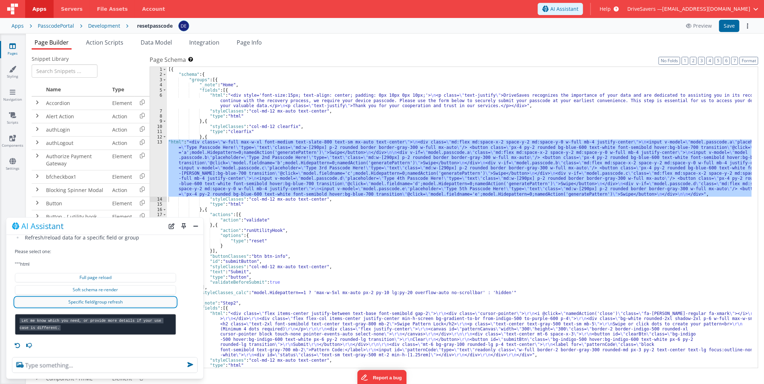
click at [83, 298] on button "Specific field/group refresh" at bounding box center [95, 302] width 161 height 9
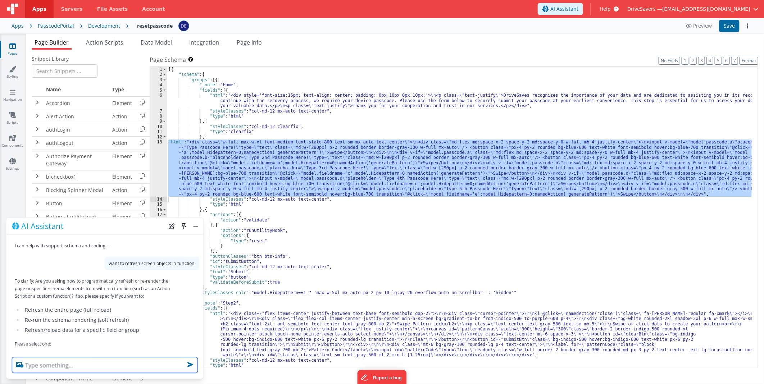
scroll to position [40, 0]
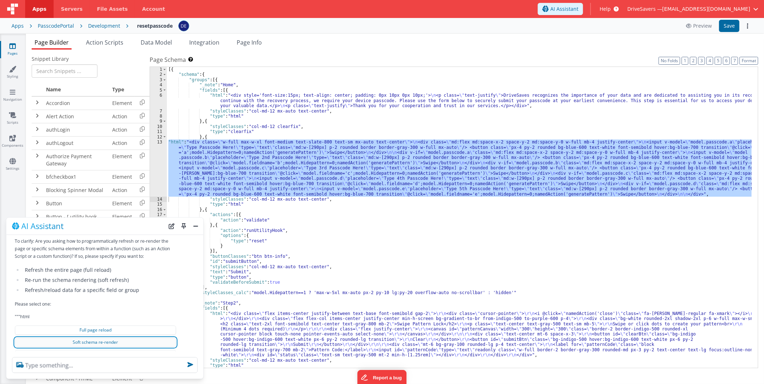
click at [92, 340] on button "Soft schema re-render" at bounding box center [95, 342] width 161 height 9
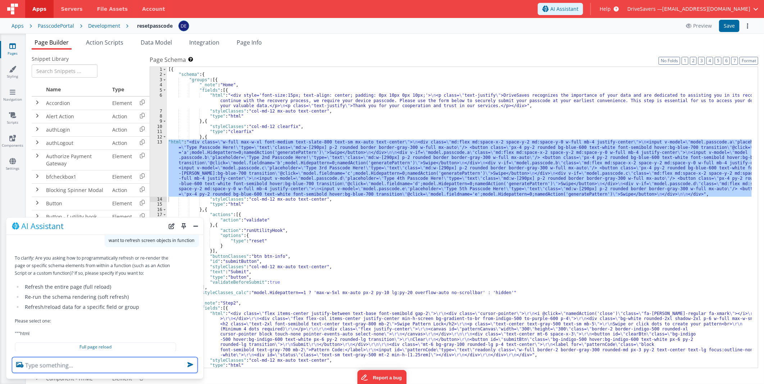
scroll to position [63, 0]
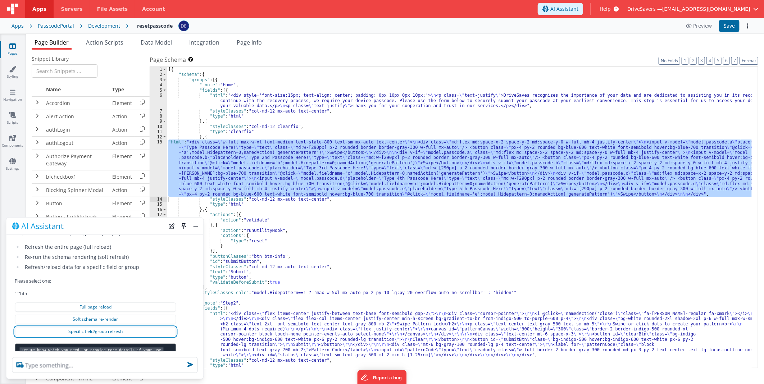
drag, startPoint x: 136, startPoint y: 332, endPoint x: 125, endPoint y: 350, distance: 21.0
click at [125, 350] on div "To clarify: Are you asking how to programmatically refresh or re-render the pag…" at bounding box center [95, 290] width 161 height 150
click at [148, 285] on p "Please select one:" at bounding box center [95, 281] width 161 height 8
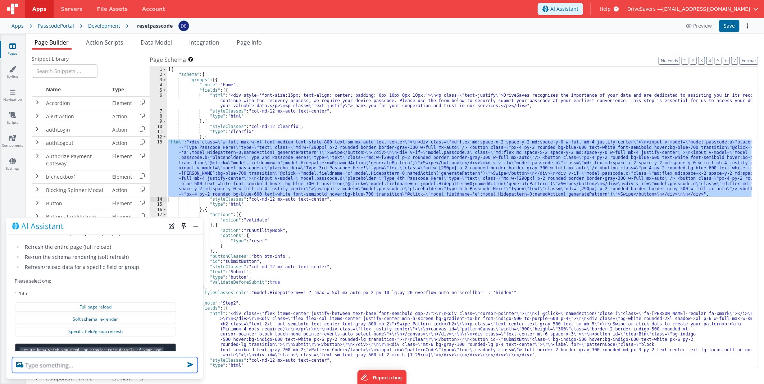
click at [145, 362] on textarea at bounding box center [105, 366] width 186 height 16
type textarea "how to refresh group in function"
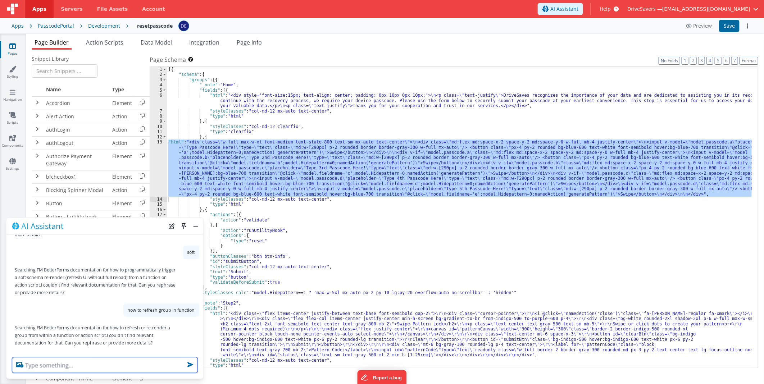
scroll to position [273, 0]
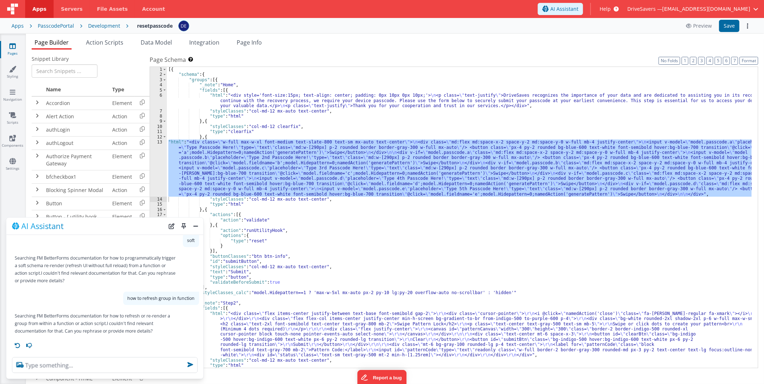
click at [611, 8] on span "Help" at bounding box center [605, 8] width 11 height 7
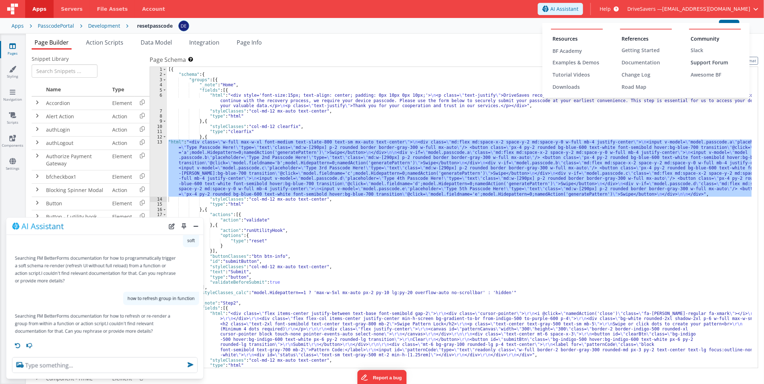
click at [702, 61] on div "Support Forum" at bounding box center [716, 62] width 50 height 7
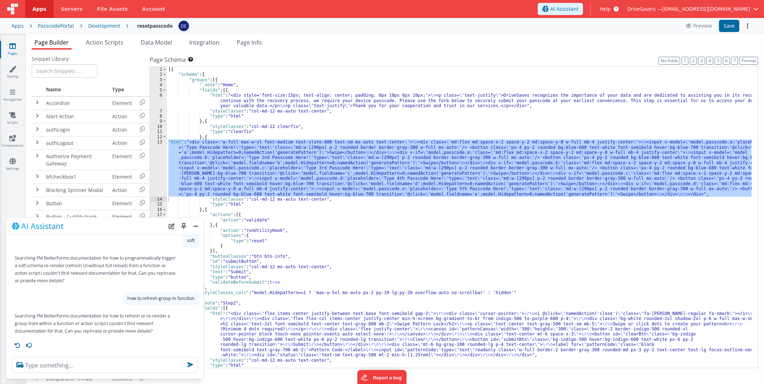
click at [291, 167] on div "[{ "schema" : { "groups" : [{ "_note" : "Home" , "fields" : [{ "html" : "<div s…" at bounding box center [459, 217] width 585 height 301
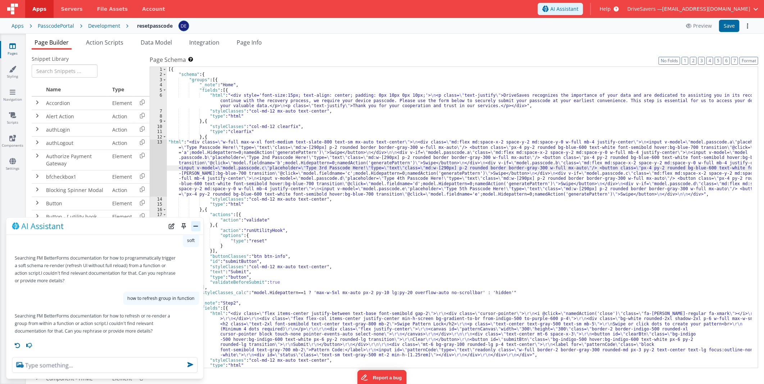
click at [194, 227] on button "Close" at bounding box center [195, 226] width 9 height 10
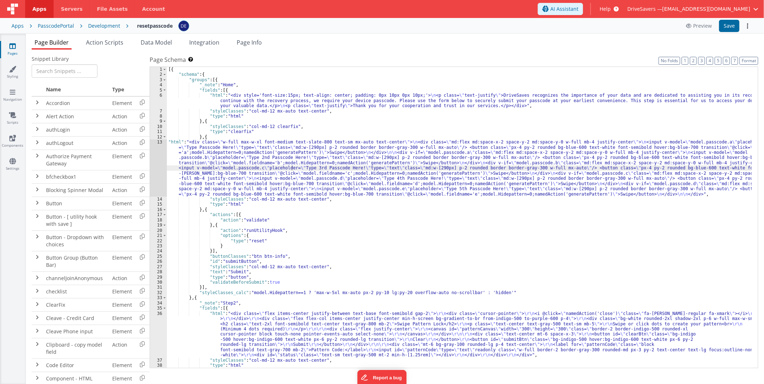
click at [250, 148] on div "[{ "schema" : { "groups" : [{ "_note" : "Home" , "fields" : [{ "html" : "<div s…" at bounding box center [459, 223] width 585 height 312
click at [160, 153] on div "13" at bounding box center [158, 168] width 17 height 57
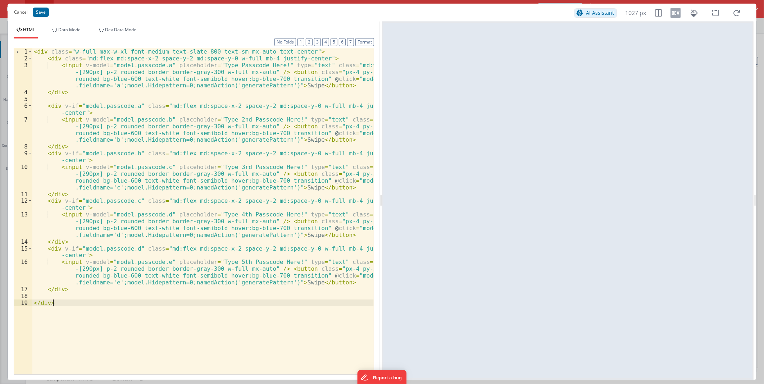
click at [197, 324] on div "< div class = "w-full max-w-xl font-medium text-slate-800 text-sm mx-auto text-…" at bounding box center [202, 218] width 341 height 340
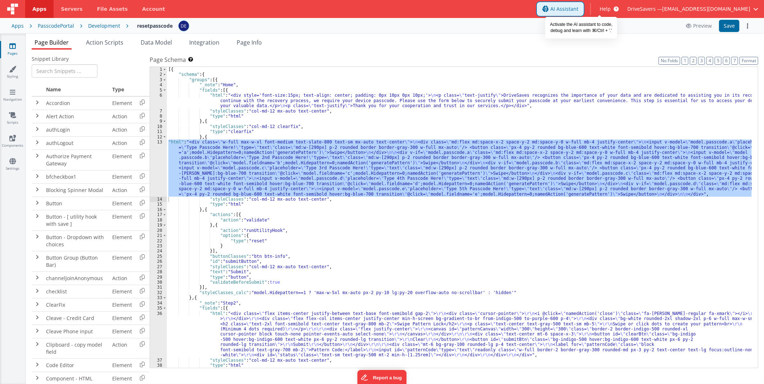
click at [579, 6] on span "AI Assistant" at bounding box center [564, 8] width 28 height 7
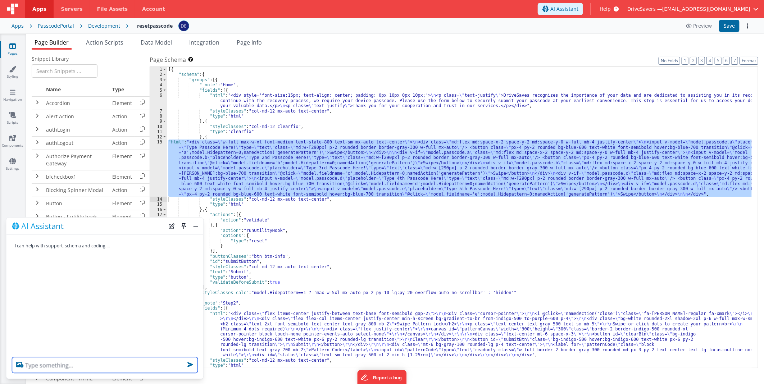
scroll to position [0, 0]
paste textarea "data in model entered but layout hide"
type textarea "data in model entered but layout hide"
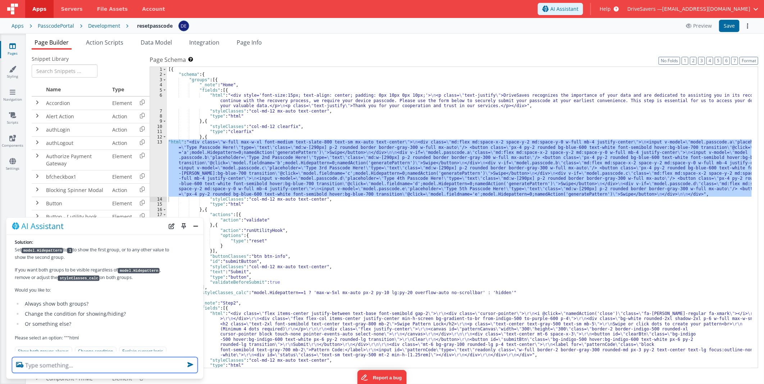
scroll to position [256, 0]
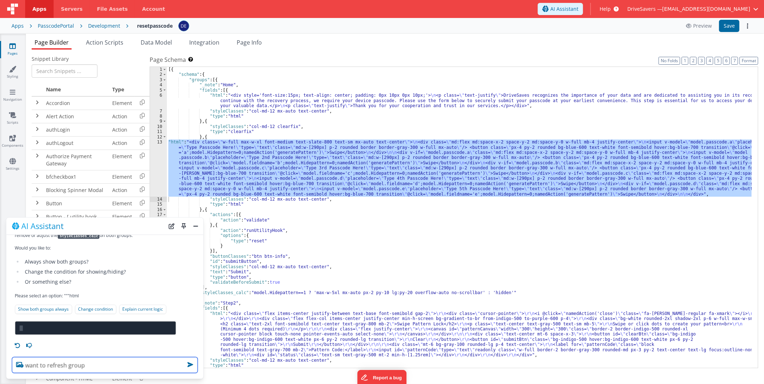
type textarea "want to refresh group"
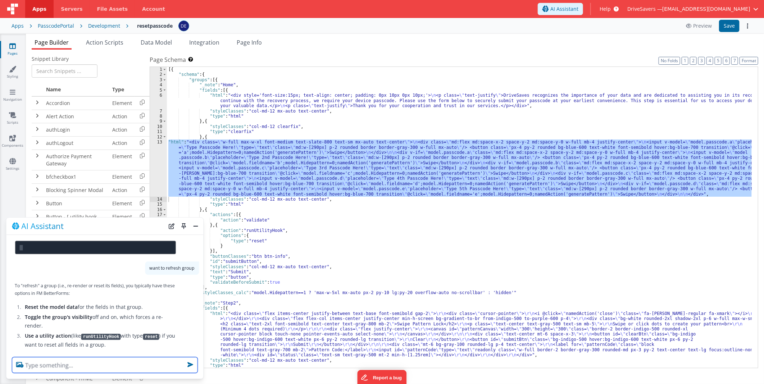
scroll to position [474, 0]
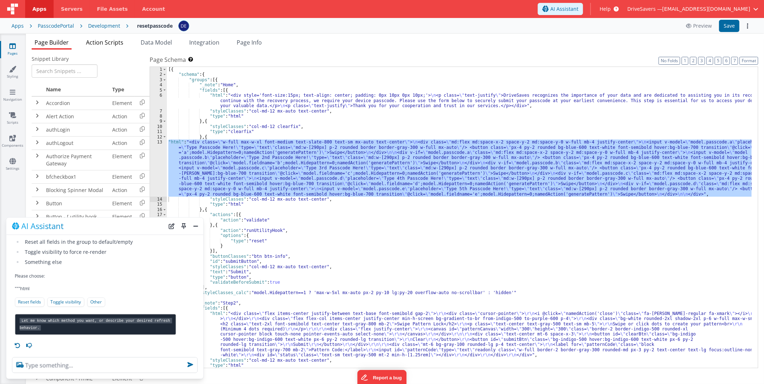
click at [109, 43] on span "Action Scripts" at bounding box center [104, 42] width 37 height 8
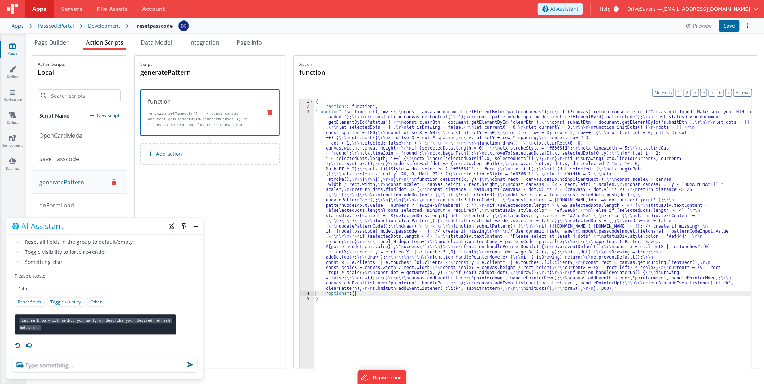
click at [413, 170] on div "{ "action" : "function" , "function" : "setTimeout(() => { \r\n const canvas = …" at bounding box center [533, 250] width 438 height 303
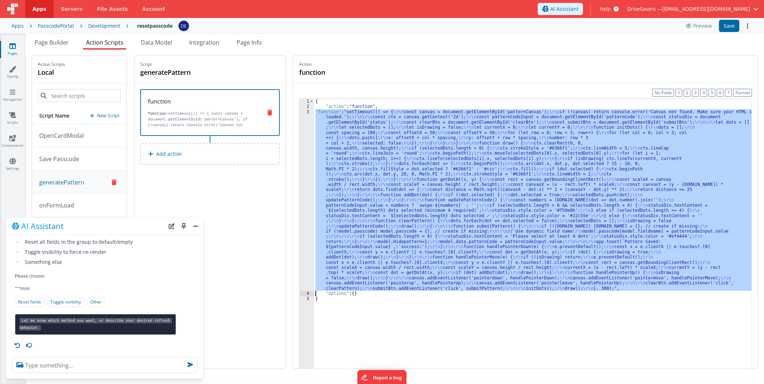
click at [311, 171] on div "3" at bounding box center [307, 200] width 14 height 182
click at [192, 226] on button "Close" at bounding box center [195, 226] width 9 height 10
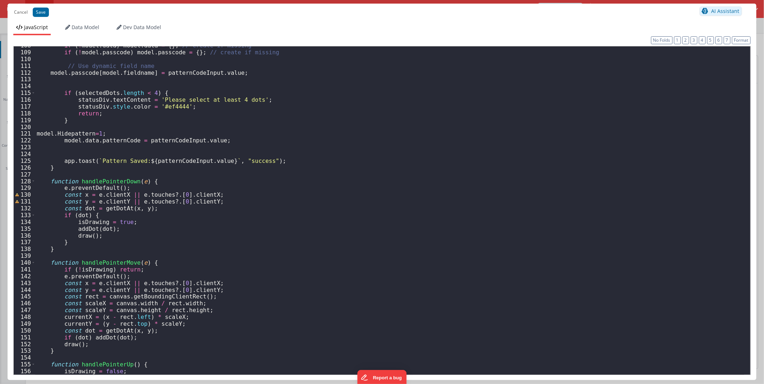
scroll to position [707, 0]
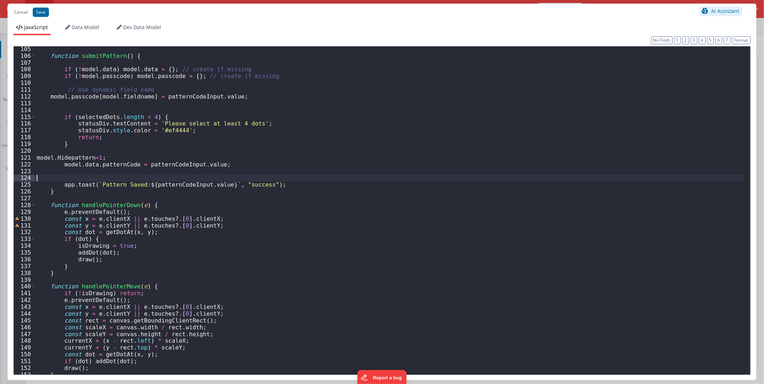
click at [250, 175] on div "function submitPattern ( ) { if ( ! model . data ) model . data = { } ; // crea…" at bounding box center [389, 217] width 709 height 342
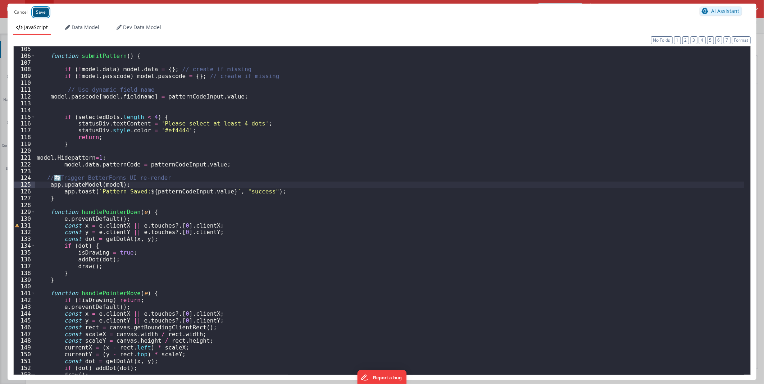
click at [36, 10] on button "Save" at bounding box center [41, 12] width 16 height 9
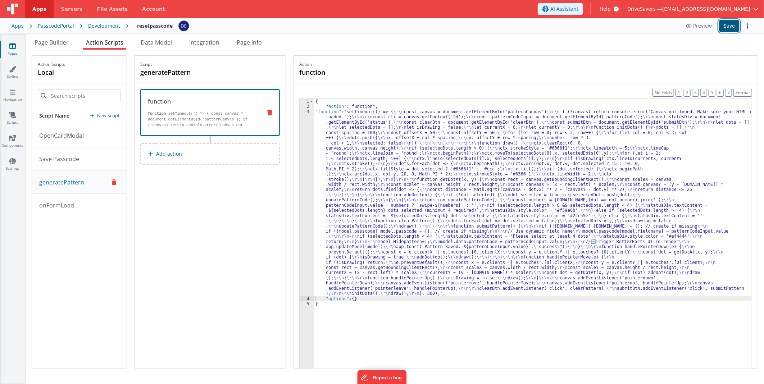
click at [729, 24] on button "Save" at bounding box center [729, 26] width 21 height 12
click at [696, 27] on button "Preview" at bounding box center [699, 26] width 35 height 12
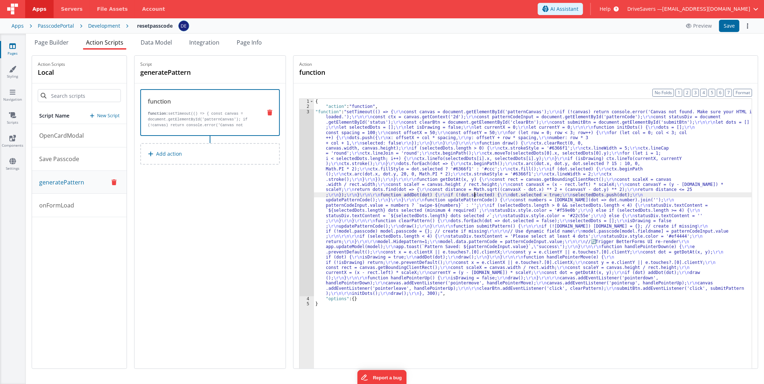
click at [479, 197] on div "{ "action" : "function" , "function" : "setTimeout(() => { \r\n const canvas = …" at bounding box center [533, 250] width 438 height 303
click at [311, 180] on div "3" at bounding box center [307, 202] width 14 height 187
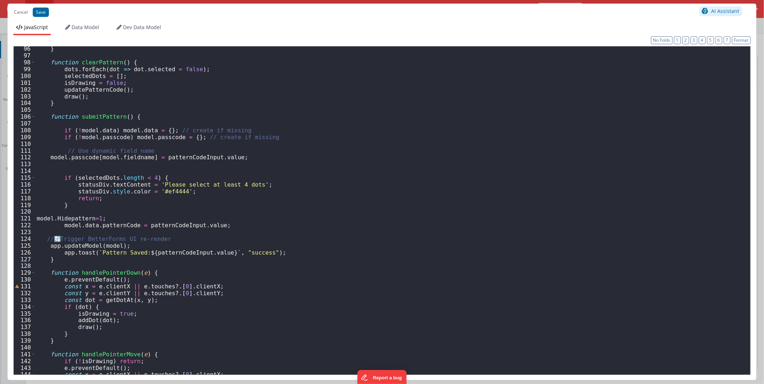
scroll to position [646, 0]
click at [100, 167] on div "} function clearPattern ( ) { dots . forEach ( dot => dot . selected = false ) …" at bounding box center [389, 216] width 709 height 342
drag, startPoint x: 158, startPoint y: 164, endPoint x: 29, endPoint y: 162, distance: 128.5
click at [29, 162] on div "96 97 98 99 100 101 102 103 104 105 106 107 108 109 110 111 112 113 114 115 116…" at bounding box center [382, 210] width 738 height 329
click at [163, 165] on div "} function clearPattern ( ) { dots . forEach ( dot => dot . selected = false ) …" at bounding box center [389, 210] width 709 height 328
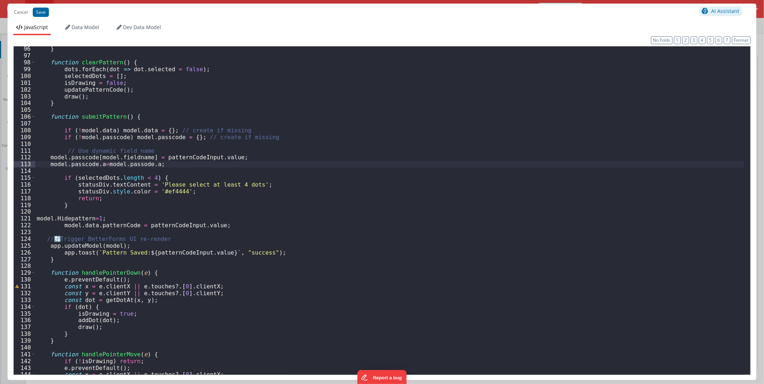
paste textarea
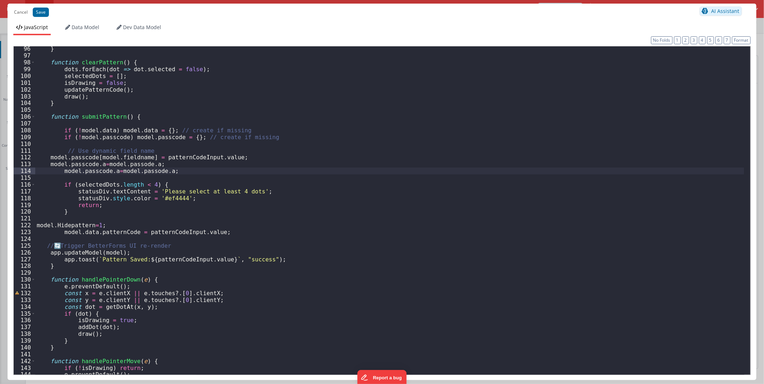
paste textarea
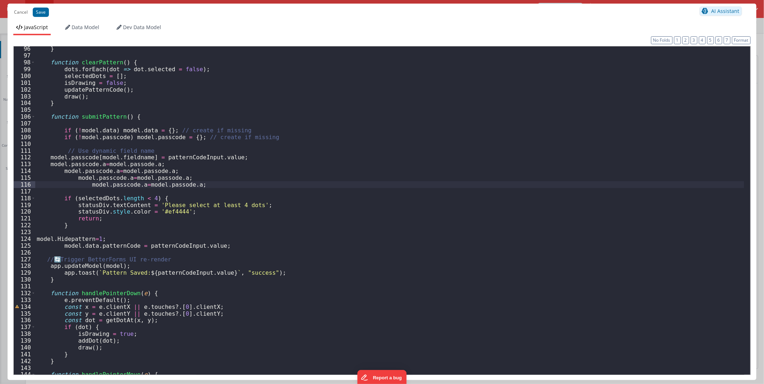
paste textarea
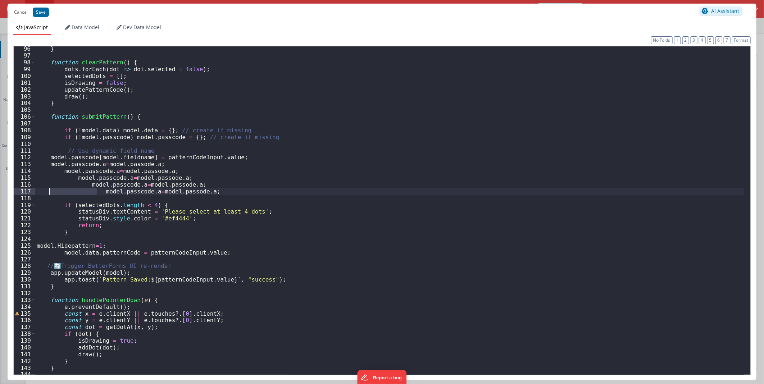
drag, startPoint x: 98, startPoint y: 191, endPoint x: 49, endPoint y: 192, distance: 49.3
click at [49, 192] on div "} function clearPattern ( ) { dots . forEach ( dot => dot . selected = false ) …" at bounding box center [389, 216] width 709 height 342
drag, startPoint x: 86, startPoint y: 184, endPoint x: 54, endPoint y: 185, distance: 32.4
click at [53, 184] on div "} function clearPattern ( ) { dots . forEach ( dot => dot . selected = false ) …" at bounding box center [389, 216] width 709 height 342
drag, startPoint x: 59, startPoint y: 177, endPoint x: 51, endPoint y: 178, distance: 7.6
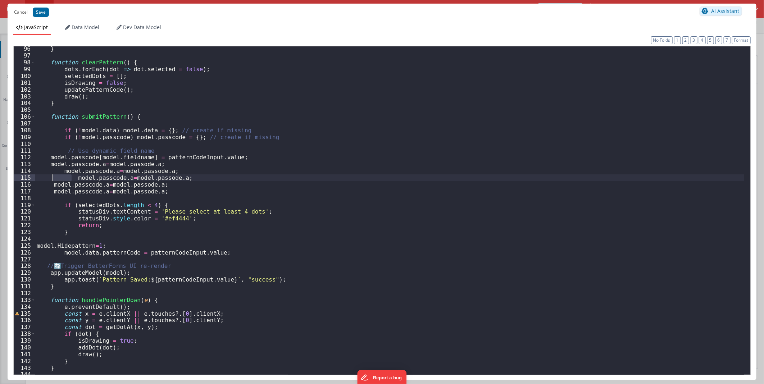
click at [51, 178] on div "} function clearPattern ( ) { dots . forEach ( dot => dot . selected = false ) …" at bounding box center [389, 216] width 709 height 342
drag, startPoint x: 60, startPoint y: 171, endPoint x: 38, endPoint y: 172, distance: 22.3
click at [38, 171] on div "} function clearPattern ( ) { dots . forEach ( dot => dot . selected = false ) …" at bounding box center [389, 216] width 709 height 342
click at [106, 172] on div "} function clearPattern ( ) { dots . forEach ( dot => dot . selected = false ) …" at bounding box center [389, 216] width 709 height 342
drag, startPoint x: 108, startPoint y: 171, endPoint x: 148, endPoint y: 198, distance: 48.2
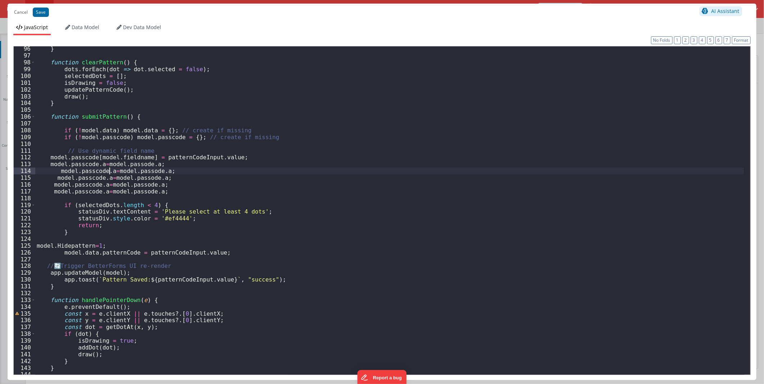
click at [106, 171] on div "} function clearPattern ( ) { dots . forEach ( dot => dot . selected = false ) …" at bounding box center [389, 216] width 709 height 342
click at [157, 172] on div "} function clearPattern ( ) { dots . forEach ( dot => dot . selected = false ) …" at bounding box center [389, 216] width 709 height 342
click at [103, 177] on div "} function clearPattern ( ) { dots . forEach ( dot => dot . selected = false ) …" at bounding box center [389, 216] width 709 height 342
click at [155, 178] on div "} function clearPattern ( ) { dots . forEach ( dot => dot . selected = false ) …" at bounding box center [389, 216] width 709 height 342
click at [100, 185] on div "} function clearPattern ( ) { dots . forEach ( dot => dot . selected = false ) …" at bounding box center [389, 216] width 709 height 342
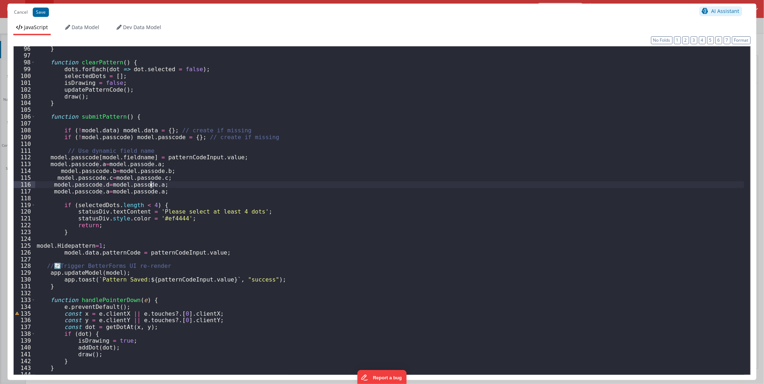
drag, startPoint x: 153, startPoint y: 185, endPoint x: 163, endPoint y: 197, distance: 15.3
click at [150, 185] on div "} function clearPattern ( ) { dots . forEach ( dot => dot . selected = false ) …" at bounding box center [389, 216] width 709 height 342
click at [100, 192] on div "} function clearPattern ( ) { dots . forEach ( dot => dot . selected = false ) …" at bounding box center [389, 216] width 709 height 342
click at [151, 192] on div "} function clearPattern ( ) { dots . forEach ( dot => dot . selected = false ) …" at bounding box center [389, 216] width 709 height 342
click at [740, 38] on button "Format" at bounding box center [741, 40] width 19 height 8
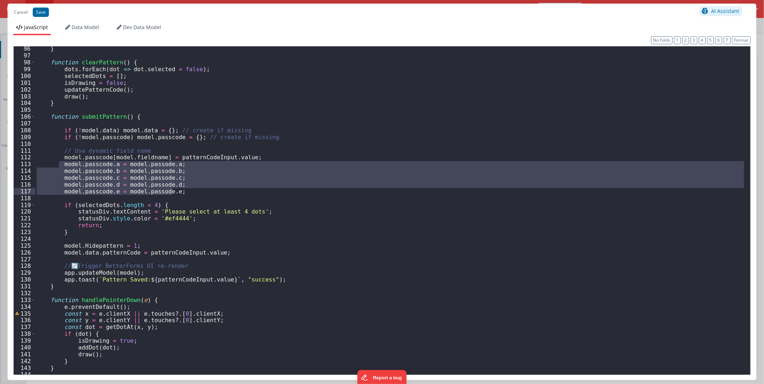
drag, startPoint x: 63, startPoint y: 165, endPoint x: 179, endPoint y: 190, distance: 118.5
click at [179, 190] on div "} function clearPattern ( ) { dots . forEach ( dot => dot . selected = false ) …" at bounding box center [389, 216] width 709 height 342
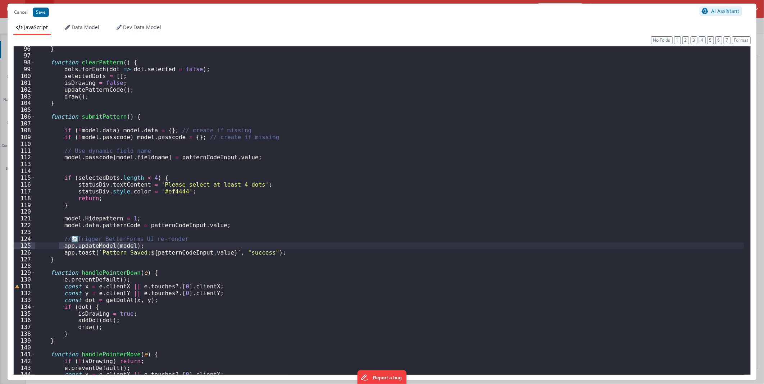
drag, startPoint x: 59, startPoint y: 246, endPoint x: 154, endPoint y: 248, distance: 95.0
click at [154, 248] on div "} function clearPattern ( ) { dots . forEach ( dot => dot . selected = false ) …" at bounding box center [389, 216] width 709 height 342
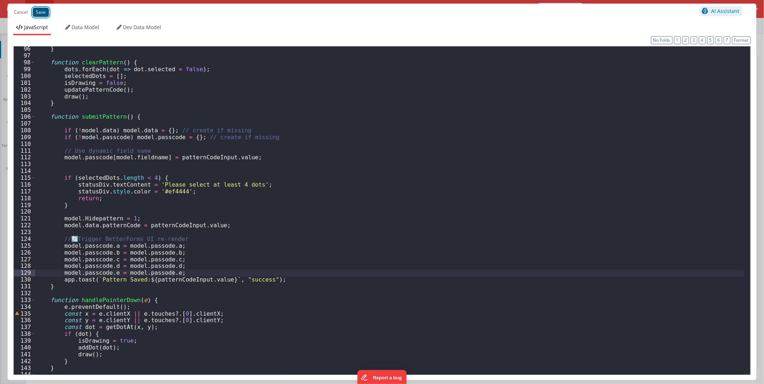
click at [47, 12] on button "Save" at bounding box center [41, 12] width 16 height 9
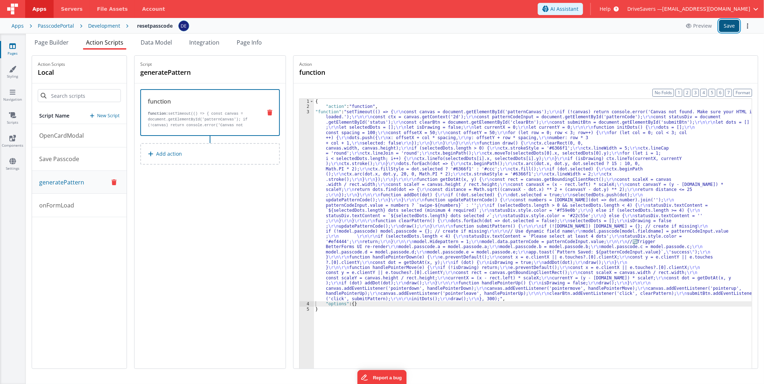
click at [726, 23] on button "Save" at bounding box center [729, 26] width 21 height 12
click at [699, 29] on button "Preview" at bounding box center [699, 26] width 35 height 12
click at [369, 184] on div "{ "action" : "function" , "function" : "setTimeout(() => { \r\n const canvas = …" at bounding box center [533, 250] width 438 height 303
click at [313, 178] on div "3" at bounding box center [307, 205] width 14 height 192
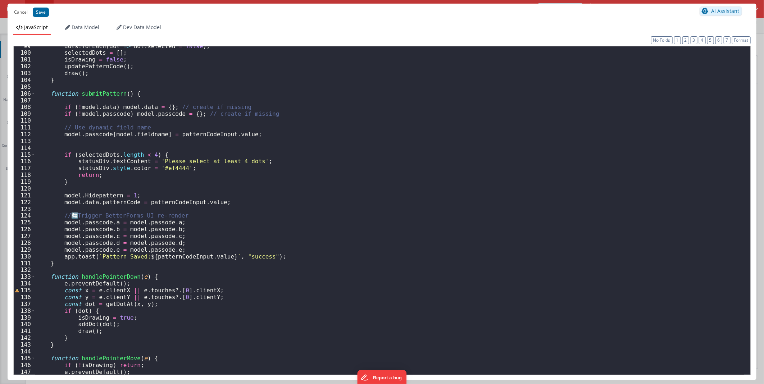
scroll to position [670, 0]
drag, startPoint x: 156, startPoint y: 134, endPoint x: 109, endPoint y: 135, distance: 47.1
click at [109, 135] on div "dots . forEach ( dot => dot . selected = false ) ; selectedDots = [ ] ; isDrawi…" at bounding box center [389, 214] width 709 height 342
click at [178, 141] on div "dots . forEach ( dot => dot . selected = false ) ; selectedDots = [ ] ; isDrawi…" at bounding box center [389, 214] width 709 height 342
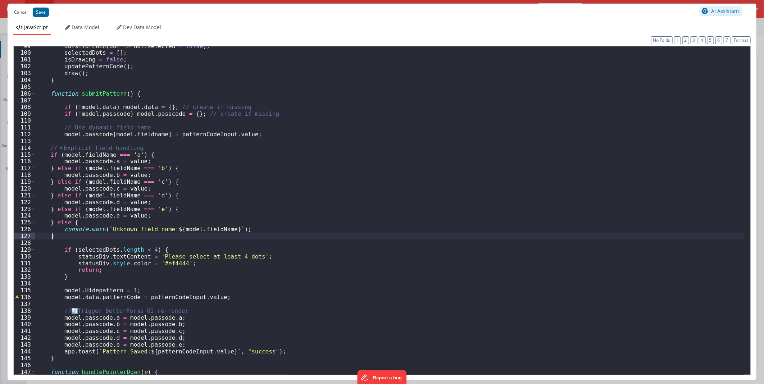
click at [218, 296] on div "dots . forEach ( dot => dot . selected = false ) ; selectedDots = [ ] ; isDrawi…" at bounding box center [389, 214] width 709 height 342
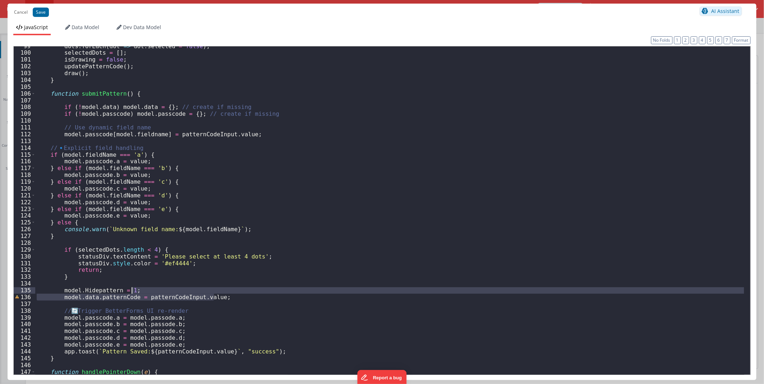
drag, startPoint x: 221, startPoint y: 297, endPoint x: 220, endPoint y: 293, distance: 4.6
click at [220, 293] on div "dots . forEach ( dot => dot . selected = false ) ; selectedDots = [ ] ; isDrawi…" at bounding box center [389, 214] width 709 height 342
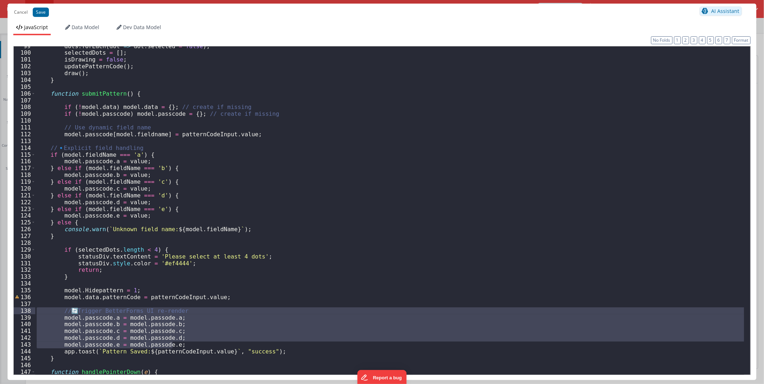
drag, startPoint x: 177, startPoint y: 345, endPoint x: 31, endPoint y: 310, distance: 150.9
click at [31, 310] on div "99 100 101 102 103 104 105 106 107 108 109 110 111 112 113 114 115 116 117 118 …" at bounding box center [382, 210] width 738 height 329
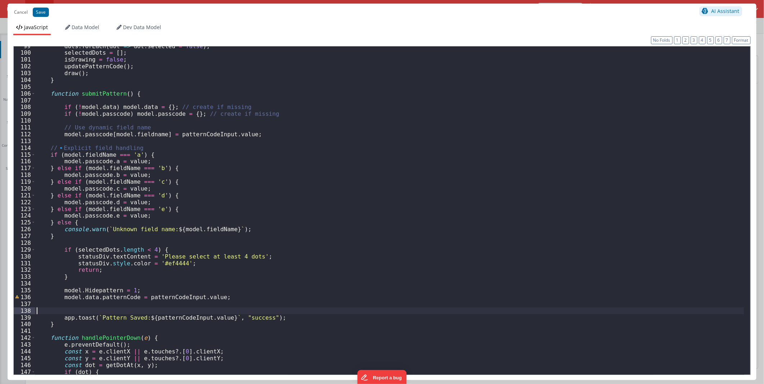
click at [137, 141] on div "dots . forEach ( dot => dot . selected = false ) ; selectedDots = [ ] ; isDrawi…" at bounding box center [389, 214] width 709 height 342
click at [735, 38] on button "Format" at bounding box center [741, 40] width 19 height 8
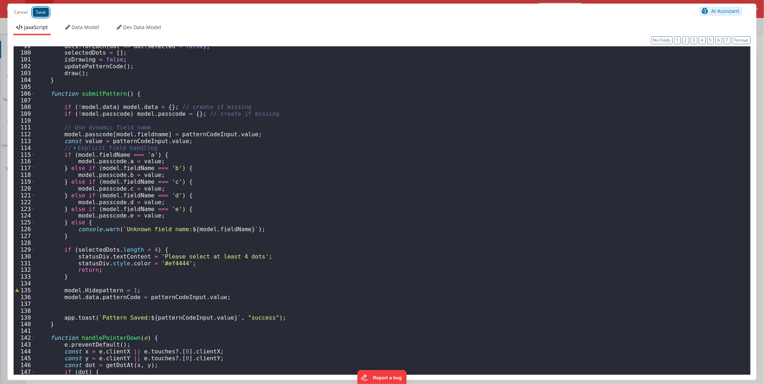
click at [41, 14] on button "Save" at bounding box center [41, 12] width 16 height 9
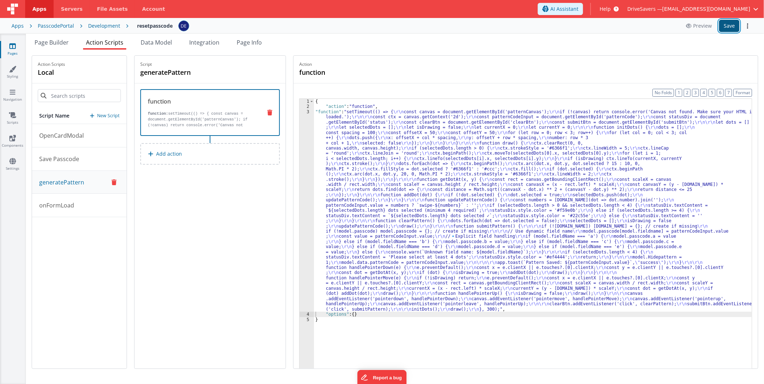
click at [732, 26] on button "Save" at bounding box center [729, 26] width 21 height 12
click at [688, 24] on icon at bounding box center [689, 25] width 7 height 5
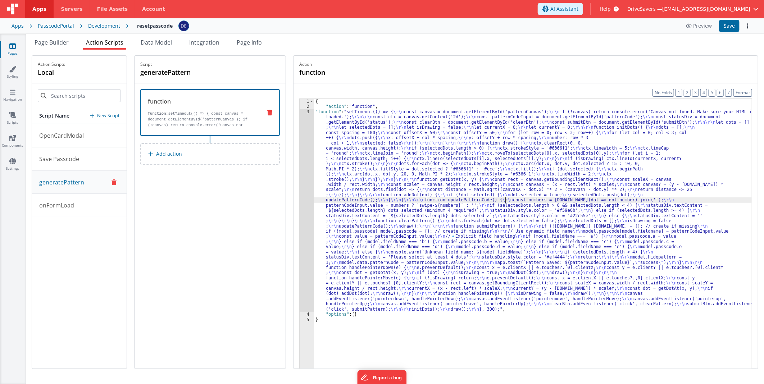
click at [508, 199] on div "{ "action" : "function" , "function" : "setTimeout(() => { \r\n const canvas = …" at bounding box center [533, 250] width 438 height 303
click at [310, 143] on div "3" at bounding box center [307, 210] width 14 height 203
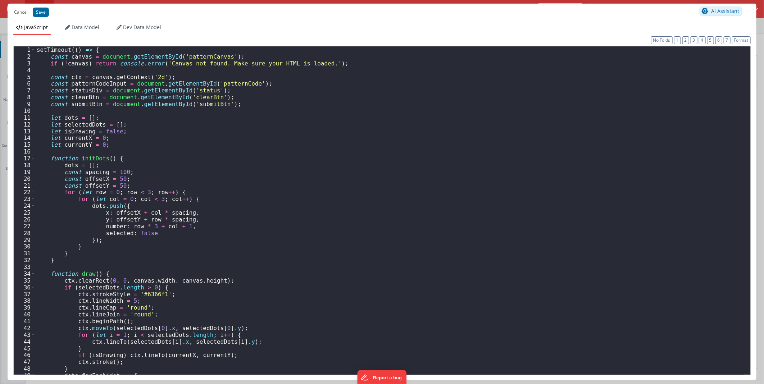
click at [365, 150] on div "setTimeout (( ) => { const canvas = document . getElementById ( 'patternCanvas'…" at bounding box center [389, 217] width 709 height 342
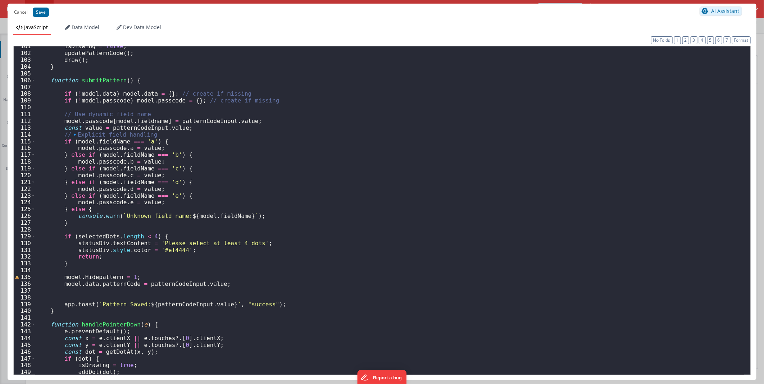
scroll to position [683, 0]
drag, startPoint x: 135, startPoint y: 277, endPoint x: 232, endPoint y: 282, distance: 97.6
click at [37, 279] on div "isDrawing = false ; updatePatternCode ( ) ; draw ( ) ; } function submitPattern…" at bounding box center [389, 214] width 709 height 342
click at [295, 303] on div "isDrawing = false ; updatePatternCode ( ) ; draw ( ) ; } function submitPattern…" at bounding box center [389, 214] width 709 height 342
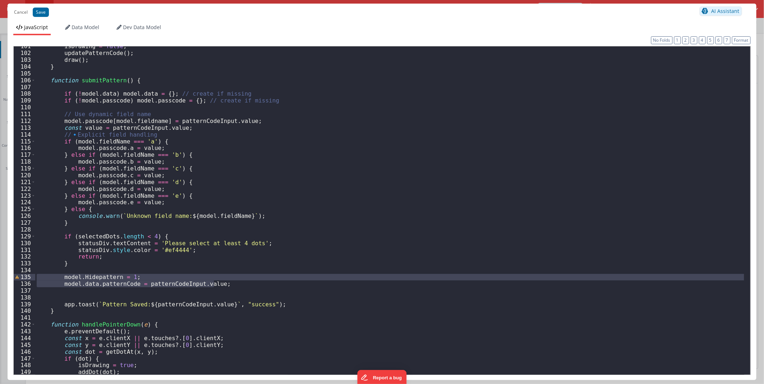
drag, startPoint x: 221, startPoint y: 283, endPoint x: 34, endPoint y: 275, distance: 187.6
click at [34, 275] on div "101 102 103 104 105 106 107 108 109 110 111 112 113 114 115 116 117 118 119 120…" at bounding box center [382, 210] width 738 height 329
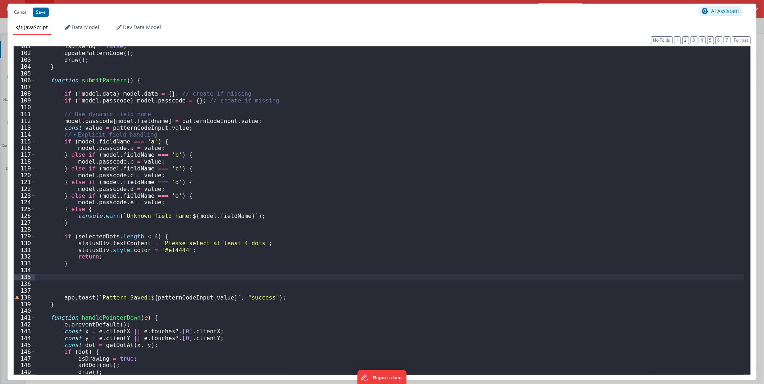
click at [92, 107] on div "isDrawing = false ; updatePatternCode ( ) ; draw ( ) ; } function submitPattern…" at bounding box center [389, 214] width 709 height 342
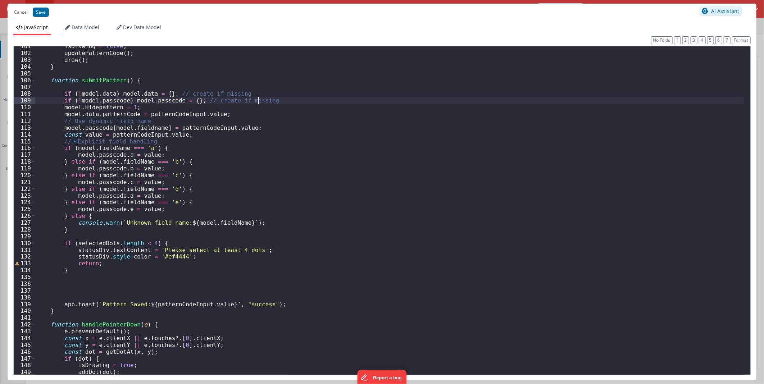
click at [290, 103] on div "isDrawing = false ; updatePatternCode ( ) ; draw ( ) ; } function submitPattern…" at bounding box center [389, 214] width 709 height 342
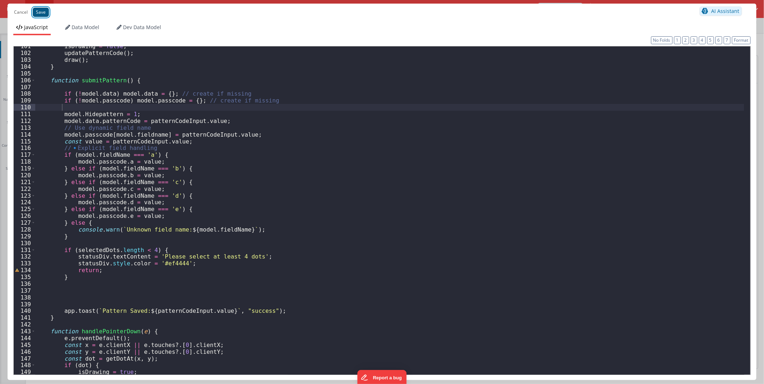
click at [40, 12] on button "Save" at bounding box center [41, 12] width 16 height 9
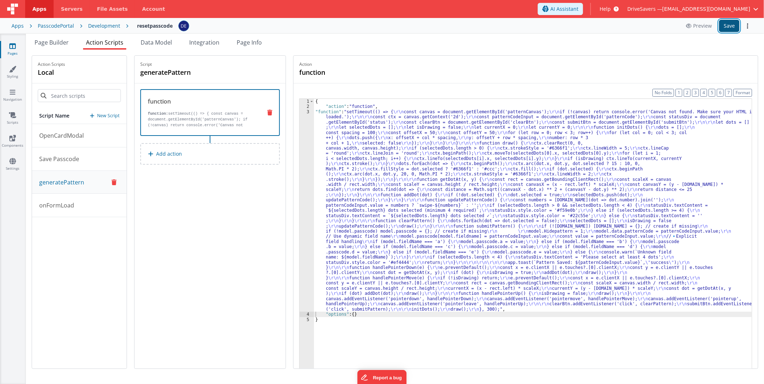
click at [726, 23] on button "Save" at bounding box center [729, 26] width 21 height 12
click at [724, 30] on button "Save" at bounding box center [729, 26] width 21 height 12
click at [698, 27] on button "Preview" at bounding box center [688, 26] width 35 height 12
click at [58, 46] on span "Page Builder" at bounding box center [52, 42] width 34 height 8
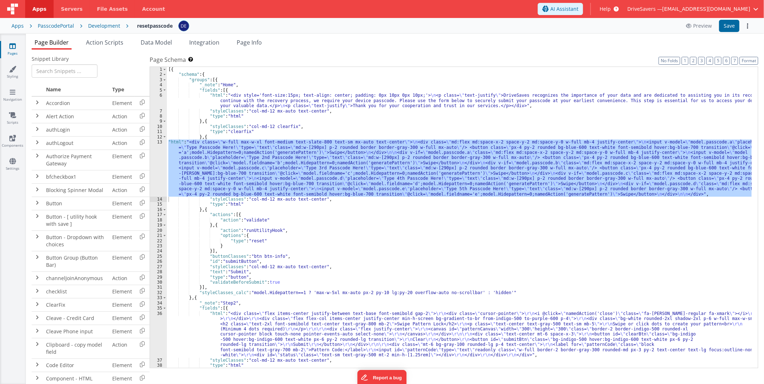
click at [389, 319] on div "[{ "schema" : { "groups" : [{ "_note" : "Home" , "fields" : [{ "html" : "<div s…" at bounding box center [459, 223] width 585 height 312
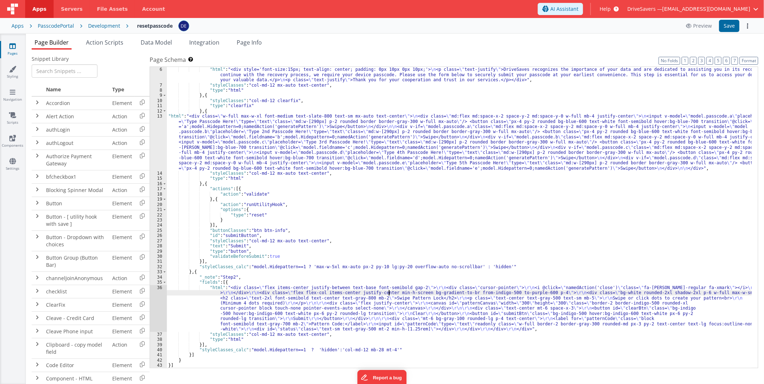
scroll to position [26, 0]
click at [160, 301] on div "36" at bounding box center [158, 308] width 17 height 47
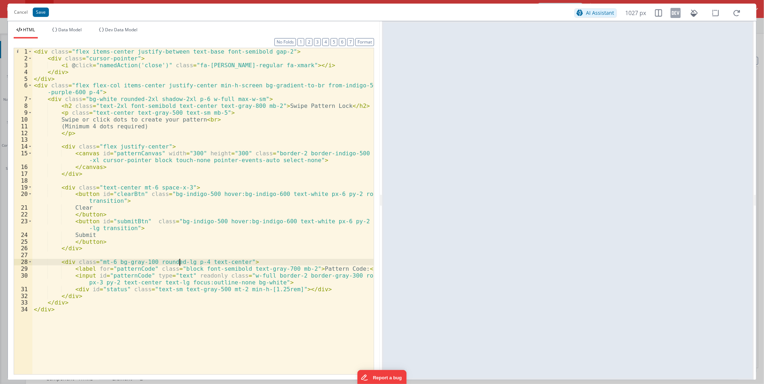
click at [179, 259] on div "< div class = "flex items-center justify-between text-base font-semibold gap-2"…" at bounding box center [202, 218] width 341 height 340
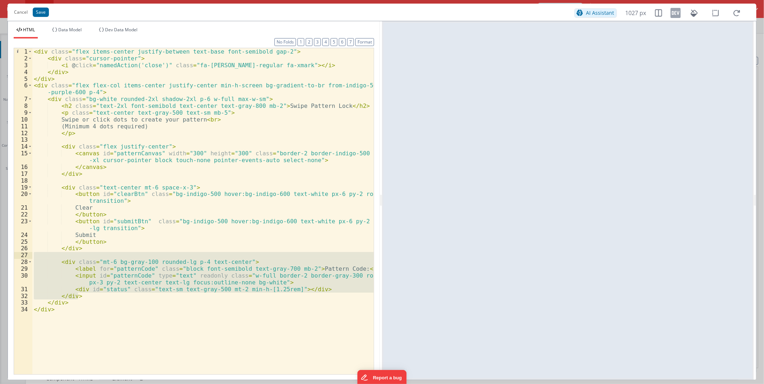
drag, startPoint x: 64, startPoint y: 277, endPoint x: 24, endPoint y: 258, distance: 44.1
click at [24, 258] on div "1 2 3 4 5 6 7 8 9 10 11 12 13 14 15 16 17 18 19 20 21 22 23 24 25 26 27 28 29 3…" at bounding box center [194, 211] width 360 height 327
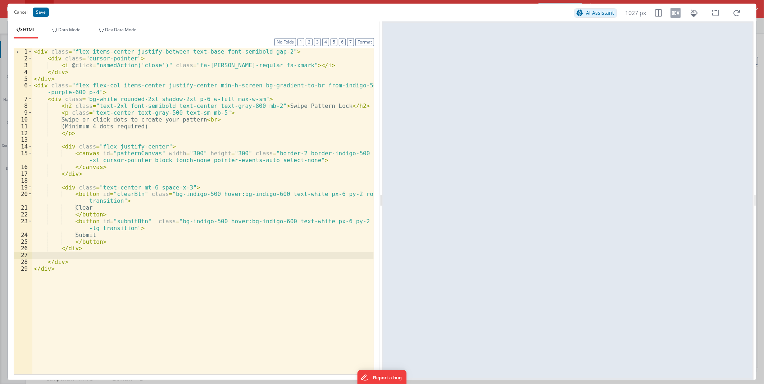
click at [64, 77] on div "< div class = "flex items-center justify-between text-base font-semibold gap-2"…" at bounding box center [202, 218] width 341 height 340
drag, startPoint x: 63, startPoint y: 80, endPoint x: 268, endPoint y: 167, distance: 223.4
click at [0, 0] on html "Cancel Save AI Assistant 1027 px HTML Data Model Dev Data Model Format 7 6 5 4 …" at bounding box center [382, 192] width 764 height 384
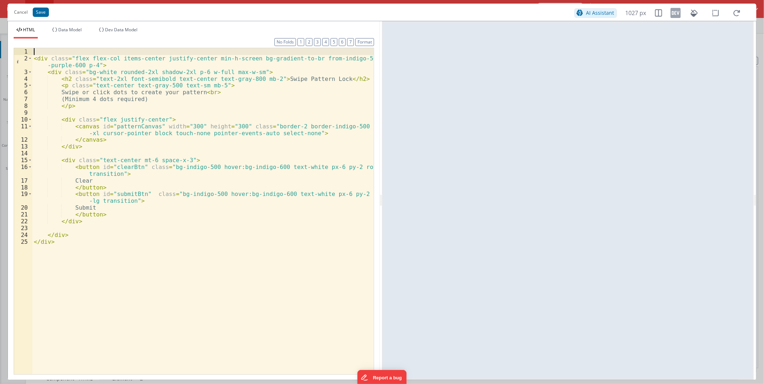
click at [265, 64] on div "< div class = "flex flex-col items-center justify-center min-h-screen bg-gradie…" at bounding box center [202, 218] width 341 height 340
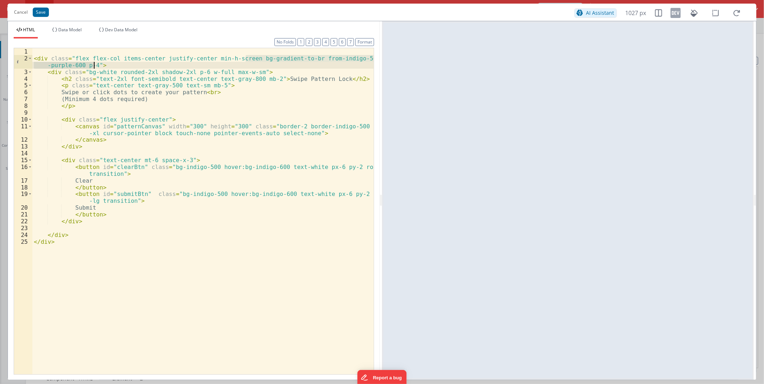
drag, startPoint x: 245, startPoint y: 57, endPoint x: 94, endPoint y: 64, distance: 151.3
click at [94, 64] on div "< div class = "flex flex-col items-center justify-center min-h-screen bg-gradie…" at bounding box center [202, 218] width 341 height 340
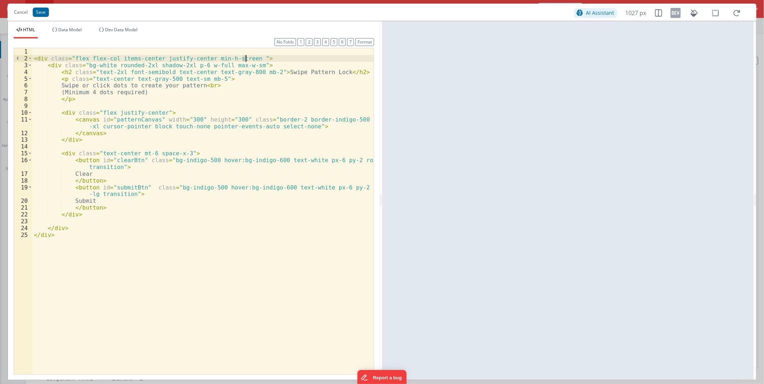
click at [257, 65] on div "< div class = "flex flex-col items-center justify-center min-h-screen " > < div…" at bounding box center [202, 218] width 341 height 340
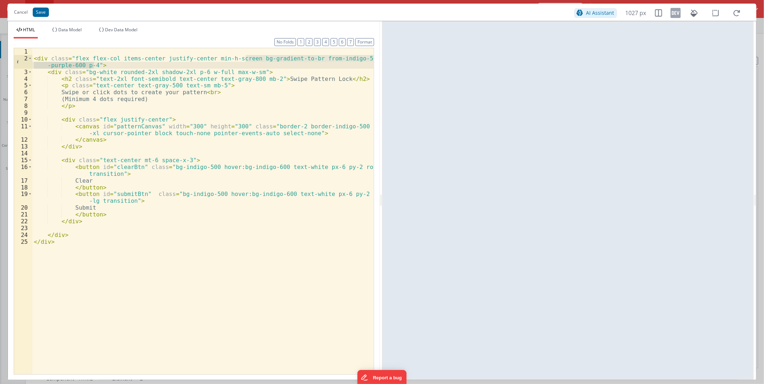
click at [275, 153] on div "< div class = "flex flex-col items-center justify-center min-h-screen bg-gradie…" at bounding box center [202, 218] width 341 height 340
click at [200, 72] on div "< div class = "flex flex-col items-center justify-center min-h-screen bg-gradie…" at bounding box center [202, 218] width 341 height 340
click at [323, 58] on div "< div class = "flex flex-col items-center justify-center min-h-screen bg-gradie…" at bounding box center [202, 218] width 341 height 340
click at [324, 58] on div "< div class = "flex flex-col items-center justify-center min-h-screen bg-gradie…" at bounding box center [202, 218] width 341 height 340
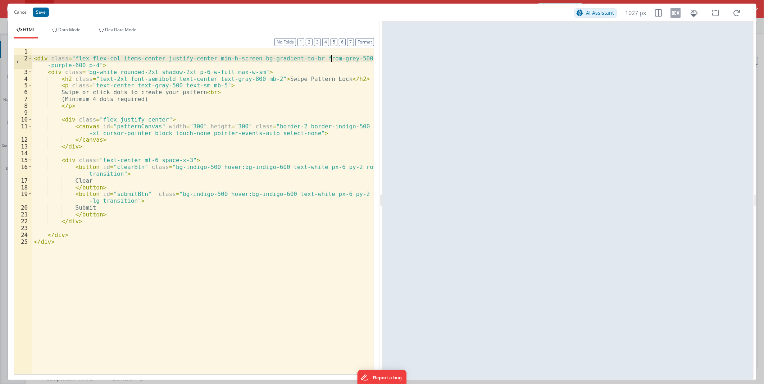
click at [324, 58] on div "< div class = "flex flex-col items-center justify-center min-h-screen bg-gradie…" at bounding box center [202, 218] width 341 height 340
click at [296, 95] on div "< div class = "flex flex-col items-center justify-center min-h-screen bg-gradie…" at bounding box center [202, 218] width 341 height 340
click at [328, 57] on div "< div class = "flex flex-col items-center justify-center min-h-screen bg-gradie…" at bounding box center [202, 218] width 341 height 340
click at [323, 60] on div "< div class = "flex flex-col items-center justify-center min-h-screen bg-gradie…" at bounding box center [202, 218] width 341 height 340
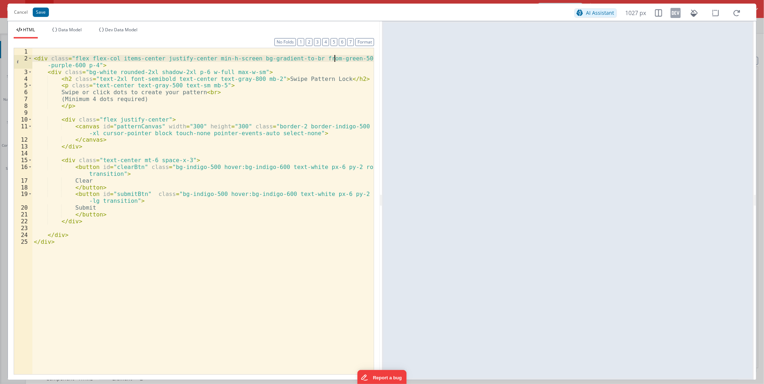
click at [323, 60] on div "< div class = "flex flex-col items-center justify-center min-h-screen bg-gradie…" at bounding box center [202, 218] width 341 height 340
click at [346, 120] on div "< div class = "flex flex-col items-center justify-center min-h-screen bg-gradie…" at bounding box center [202, 218] width 341 height 340
click at [327, 57] on div "< div class = "flex flex-col items-center justify-center min-h-screen bg-gradie…" at bounding box center [202, 218] width 341 height 340
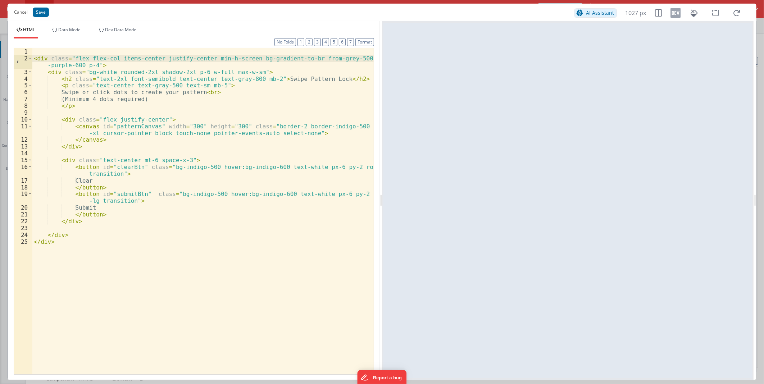
click at [320, 124] on div "< div class = "flex flex-col items-center justify-center min-h-screen bg-gradie…" at bounding box center [202, 218] width 341 height 340
click at [323, 59] on div "< div class = "flex flex-col items-center justify-center min-h-screen bg-gradie…" at bounding box center [202, 218] width 341 height 340
click at [46, 9] on button "Save" at bounding box center [41, 12] width 16 height 9
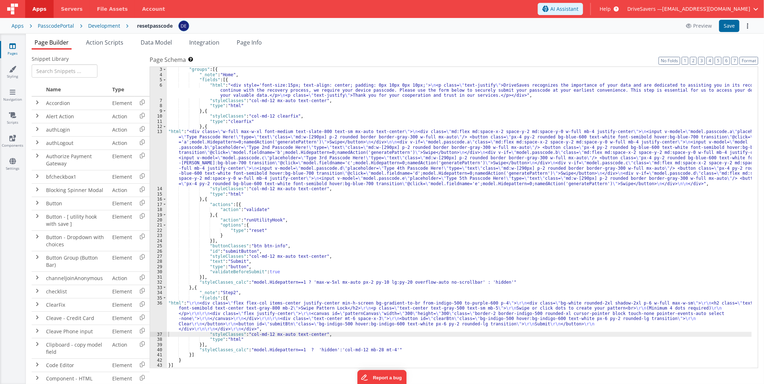
scroll to position [10, 0]
click at [729, 22] on button "Save" at bounding box center [729, 26] width 21 height 12
click at [98, 45] on span "Action Scripts" at bounding box center [104, 42] width 37 height 8
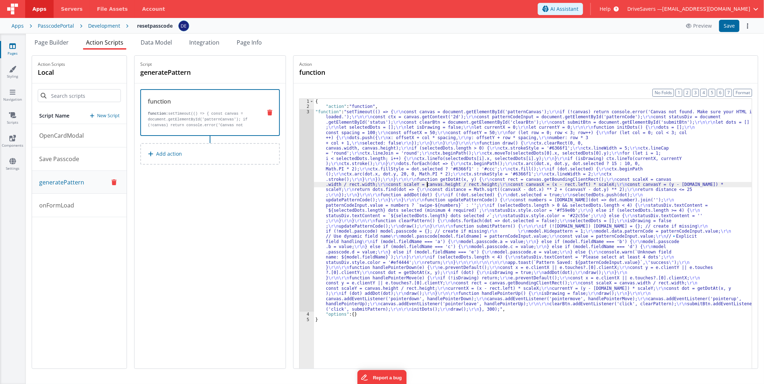
click at [431, 182] on div "{ "action" : "function" , "function" : "setTimeout(() => { \r\n const canvas = …" at bounding box center [533, 250] width 438 height 303
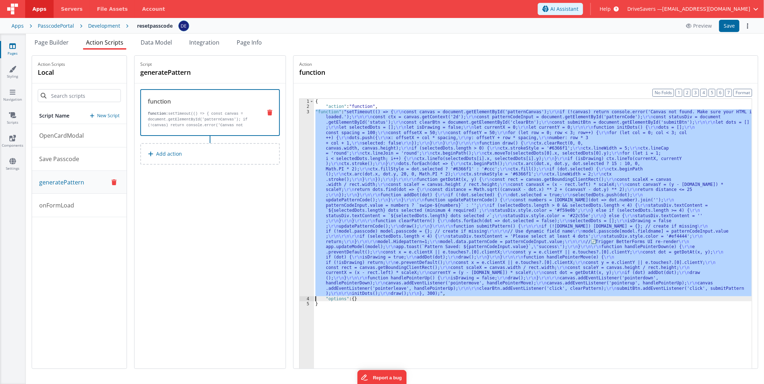
click at [312, 185] on div "3" at bounding box center [307, 202] width 14 height 187
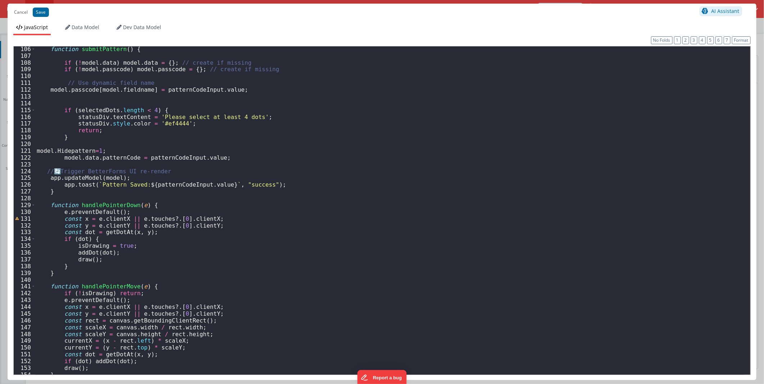
scroll to position [714, 0]
click at [47, 13] on button "Save" at bounding box center [41, 12] width 16 height 9
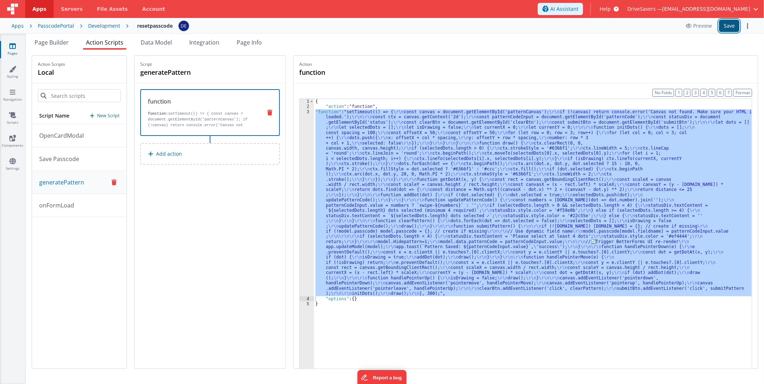
click at [731, 28] on button "Save" at bounding box center [729, 26] width 21 height 12
click at [505, 192] on div "{ "action" : "function" , "function" : "setTimeout(() => { \r\n const canvas = …" at bounding box center [533, 245] width 438 height 292
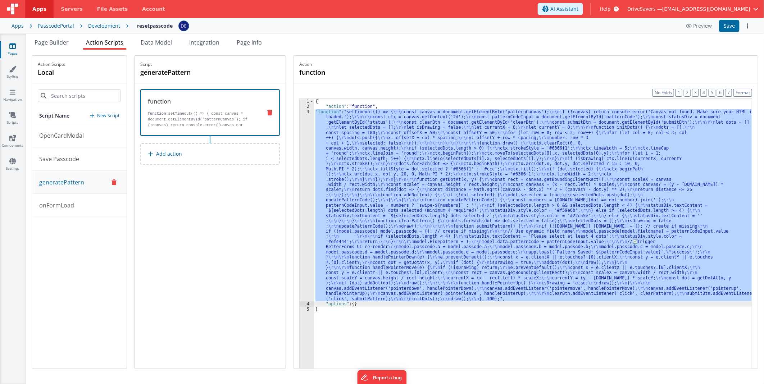
click at [312, 177] on div "3" at bounding box center [307, 205] width 14 height 192
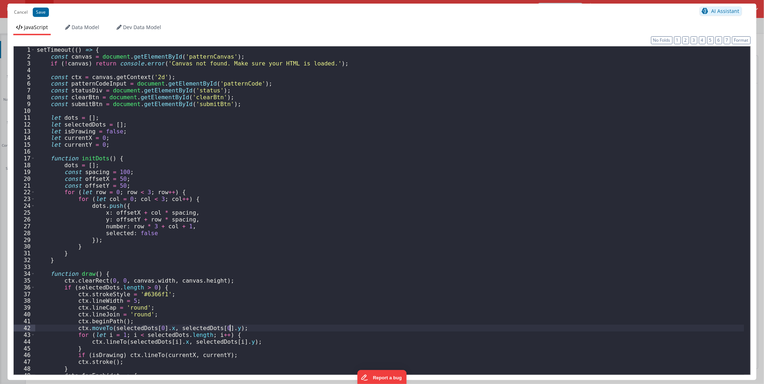
click at [595, 328] on div "setTimeout (( ) => { const canvas = document . getElementById ( 'patternCanvas'…" at bounding box center [389, 217] width 709 height 342
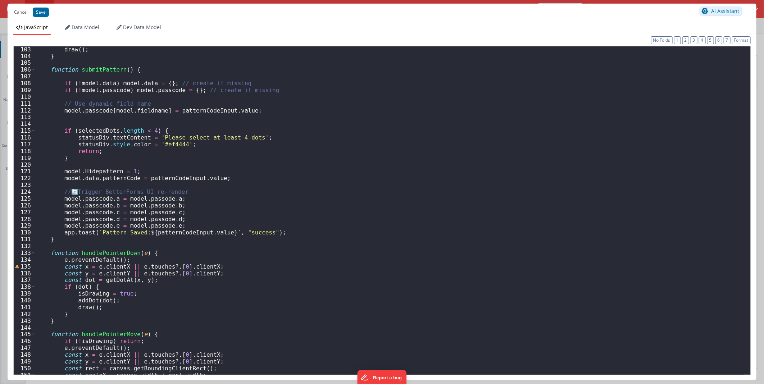
scroll to position [693, 0]
click at [175, 226] on div "draw ( ) ; } function submitPattern ( ) { if ( ! model . data ) model . data = …" at bounding box center [389, 217] width 709 height 342
click at [26, 11] on button "Cancel" at bounding box center [20, 12] width 21 height 10
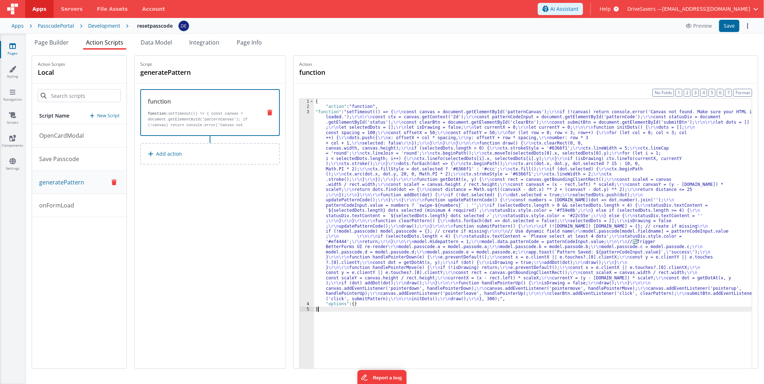
click at [525, 323] on div "{ "action" : "function" , "function" : "setTimeout(() => { \r\n const canvas = …" at bounding box center [533, 250] width 438 height 303
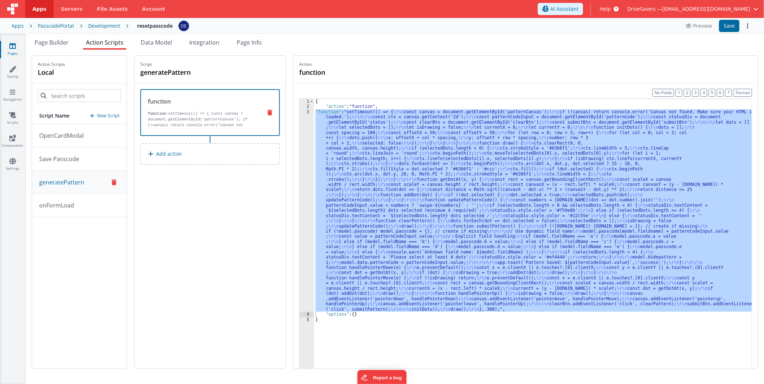
click at [449, 247] on div "{ "action" : "function" , "function" : "setTimeout(() => { \r\n const canvas = …" at bounding box center [533, 245] width 438 height 292
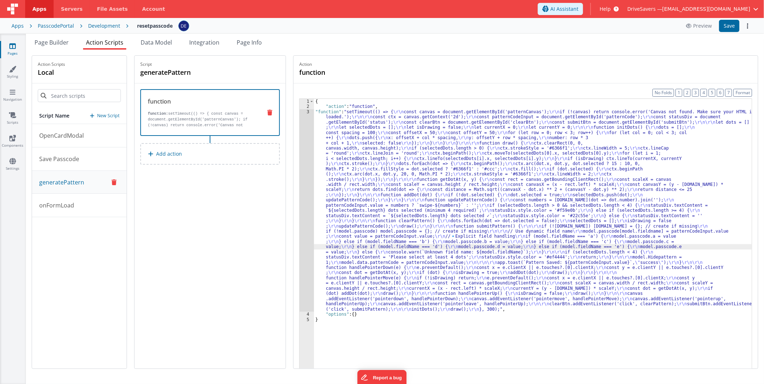
click at [313, 226] on div "3" at bounding box center [307, 210] width 14 height 203
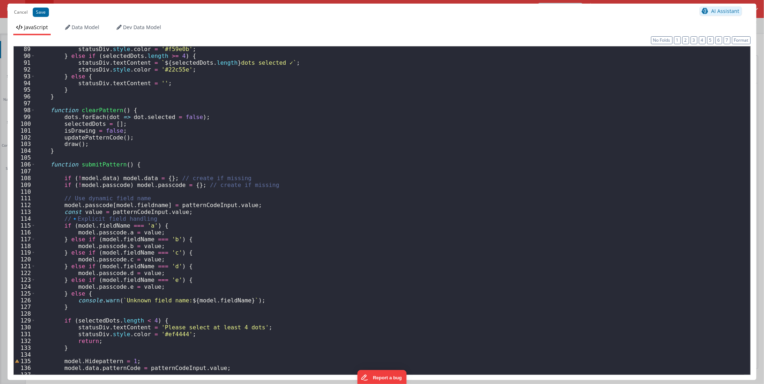
scroll to position [599, 0]
click at [36, 12] on button "Save" at bounding box center [41, 12] width 16 height 9
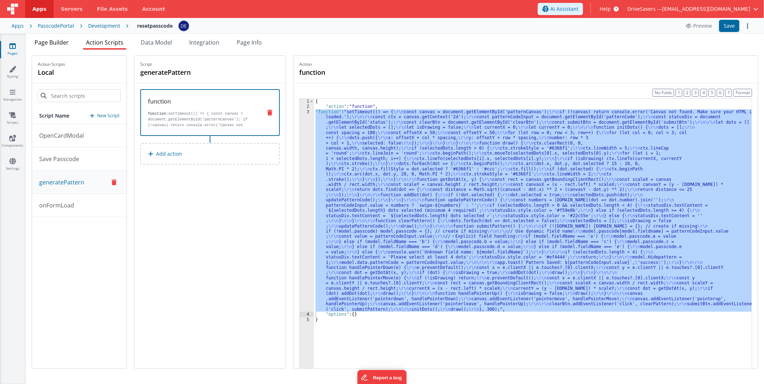
click at [60, 41] on span "Page Builder" at bounding box center [52, 42] width 34 height 8
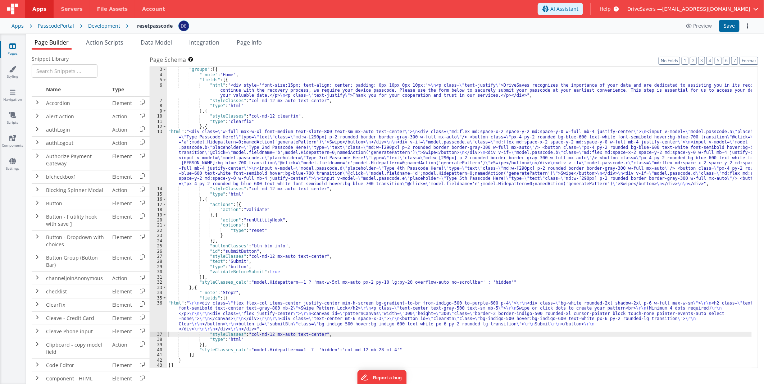
click at [490, 209] on div ""schema" : { "groups" : [{ "_note" : "Home" , "fields" : [{ "html" : "<div styl…" at bounding box center [459, 218] width 585 height 312
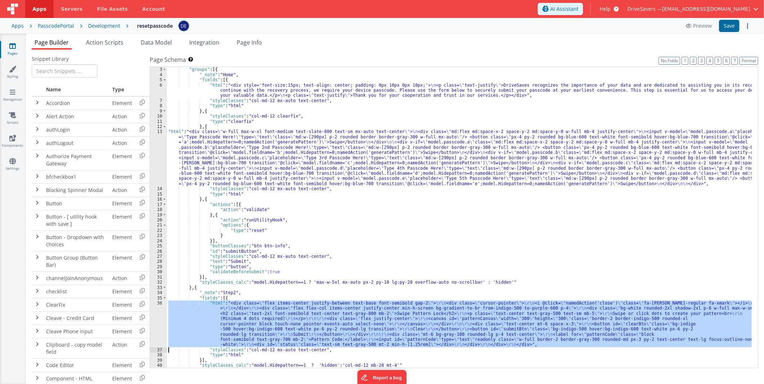
click at [154, 314] on div "36" at bounding box center [158, 324] width 17 height 47
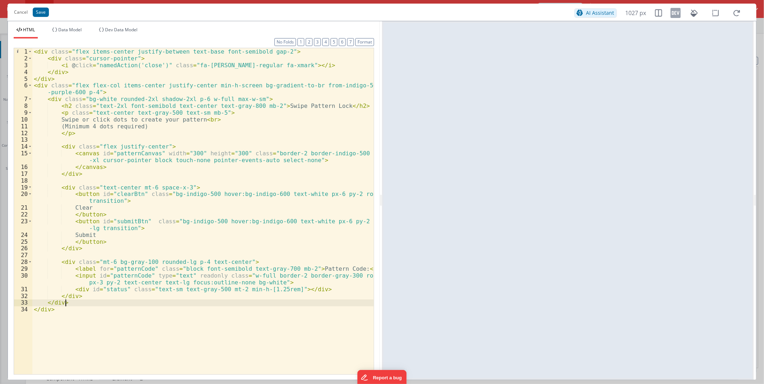
click at [231, 302] on div "< div class = "flex items-center justify-between text-base font-semibold gap-2"…" at bounding box center [202, 218] width 341 height 340
click at [41, 14] on button "Save" at bounding box center [41, 12] width 16 height 9
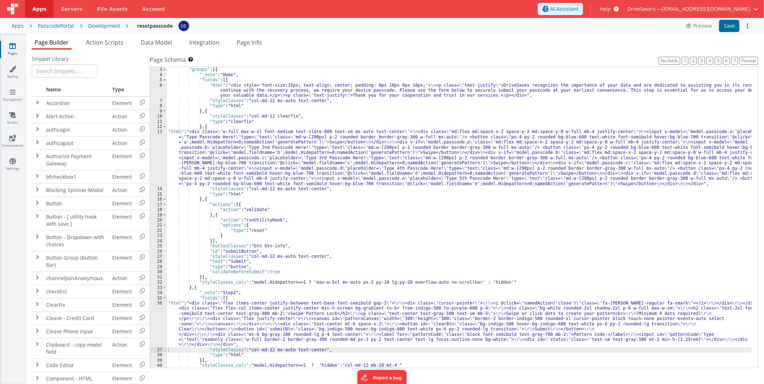
click at [186, 324] on div ""schema" : { "groups" : [{ "_note" : "Home" , "fields" : [{ "html" : "<div styl…" at bounding box center [459, 218] width 585 height 312
click at [154, 319] on div "36" at bounding box center [158, 324] width 17 height 47
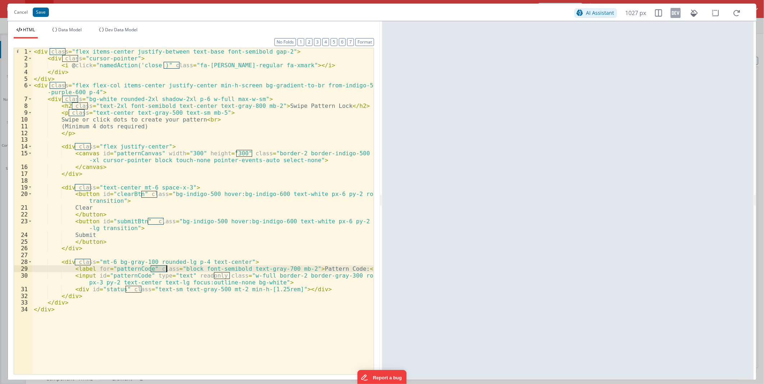
click at [270, 211] on div "< div class = "flex items-center justify-between text-base font-semibold gap-2"…" at bounding box center [202, 218] width 341 height 340
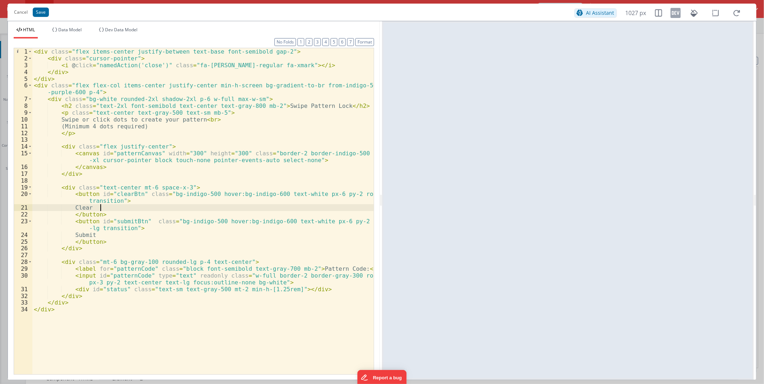
click at [63, 80] on div "< div class = "flex items-center justify-between text-base font-semibold gap-2"…" at bounding box center [202, 218] width 341 height 340
drag, startPoint x: 66, startPoint y: 81, endPoint x: 214, endPoint y: 72, distance: 148.8
click at [0, 0] on html "Cancel Save AI Assistant 1027 px HTML Data Model Dev Data Model Format 7 6 5 4 …" at bounding box center [382, 192] width 764 height 384
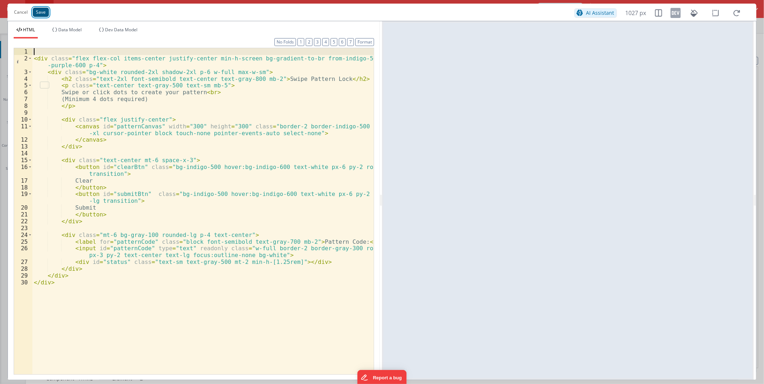
click at [42, 12] on button "Save" at bounding box center [41, 12] width 16 height 9
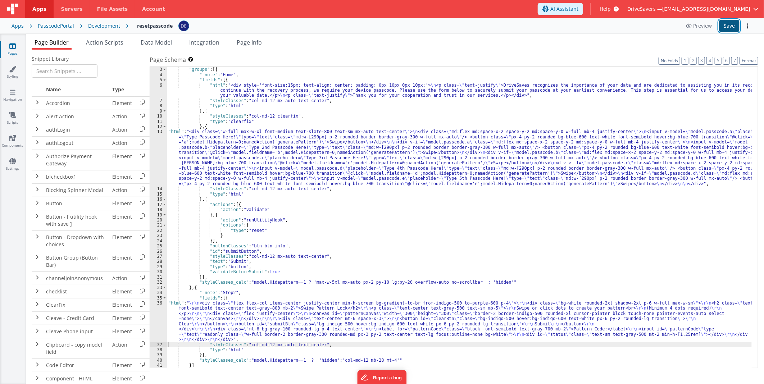
click at [727, 25] on button "Save" at bounding box center [729, 26] width 21 height 12
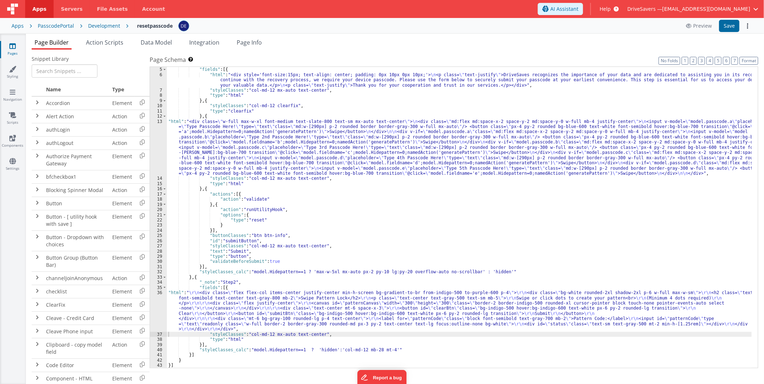
scroll to position [21, 0]
click at [289, 296] on div ""_note" : "Home" , "fields" : [{ "html" : "<div style='font-size:15px; text-ali…" at bounding box center [459, 218] width 585 height 312
click at [160, 305] on div "36" at bounding box center [158, 311] width 17 height 42
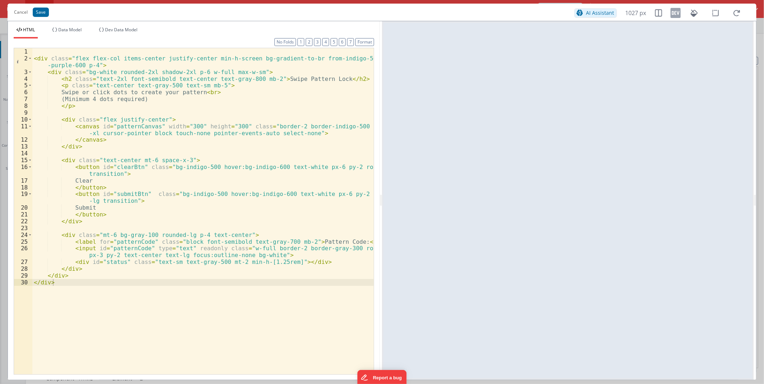
click at [135, 248] on div "< div class = "flex flex-col items-center justify-center min-h-screen bg-gradie…" at bounding box center [202, 218] width 341 height 340
click at [15, 13] on button "Cancel" at bounding box center [20, 12] width 21 height 10
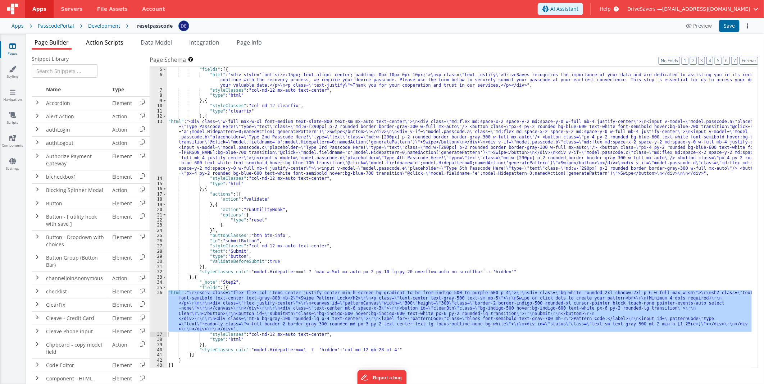
click at [101, 42] on span "Action Scripts" at bounding box center [104, 42] width 37 height 8
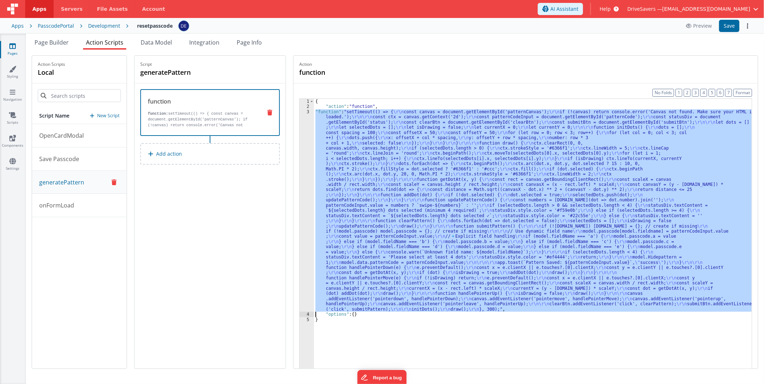
click at [389, 156] on div "{ "action" : "function" , "function" : "setTimeout(() => { \r\n const canvas = …" at bounding box center [533, 245] width 438 height 292
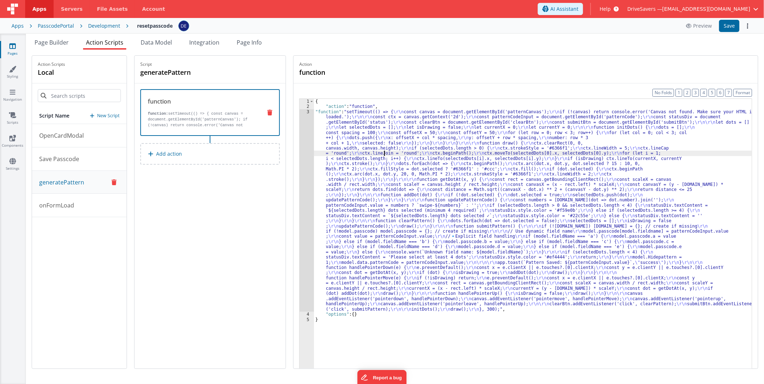
click at [314, 152] on div "3" at bounding box center [307, 210] width 14 height 203
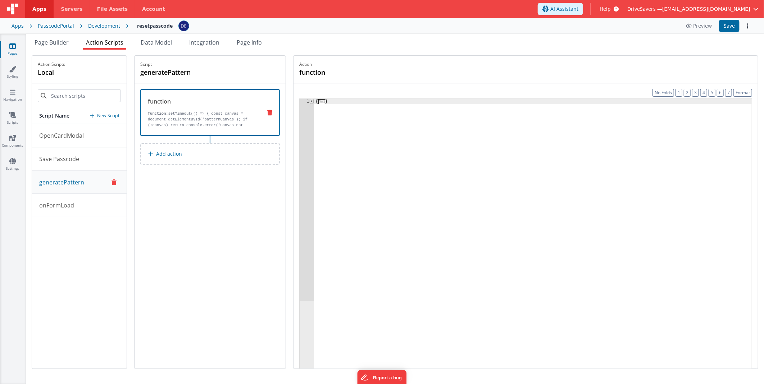
click at [314, 102] on span at bounding box center [312, 101] width 4 height 5
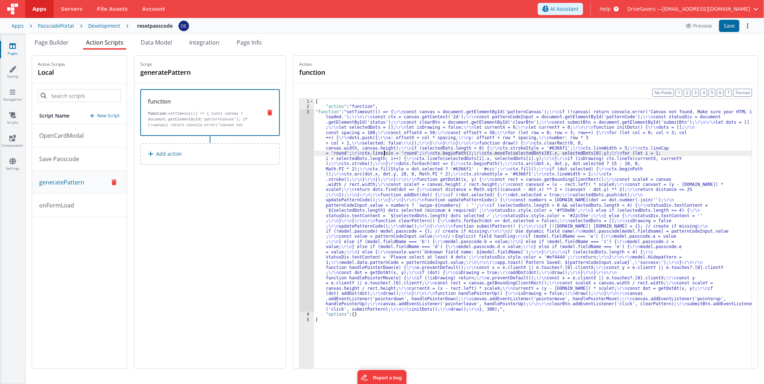
click at [413, 183] on div "{ "action" : "function" , "function" : "setTimeout(() => { \r\n const canvas = …" at bounding box center [533, 250] width 438 height 303
click at [310, 176] on div "3" at bounding box center [307, 210] width 14 height 203
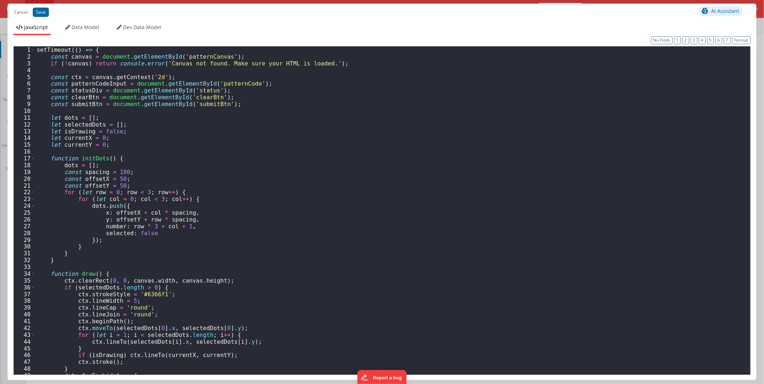
click at [309, 143] on div "setTimeout (( ) => { const canvas = document . getElementById ( 'patternCanvas'…" at bounding box center [389, 217] width 709 height 342
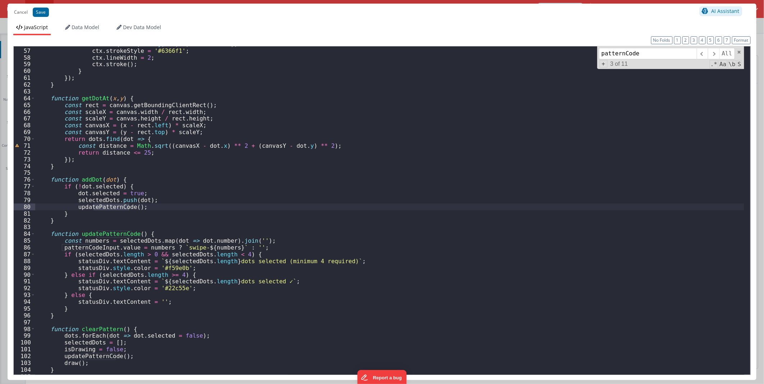
scroll to position [380, 0]
click at [711, 53] on span at bounding box center [713, 54] width 11 height 12
click at [712, 53] on span at bounding box center [713, 54] width 11 height 12
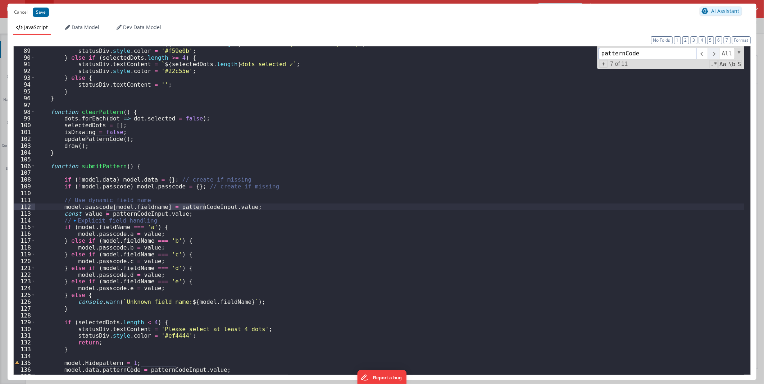
scroll to position [597, 0]
click at [712, 53] on span at bounding box center [713, 54] width 11 height 12
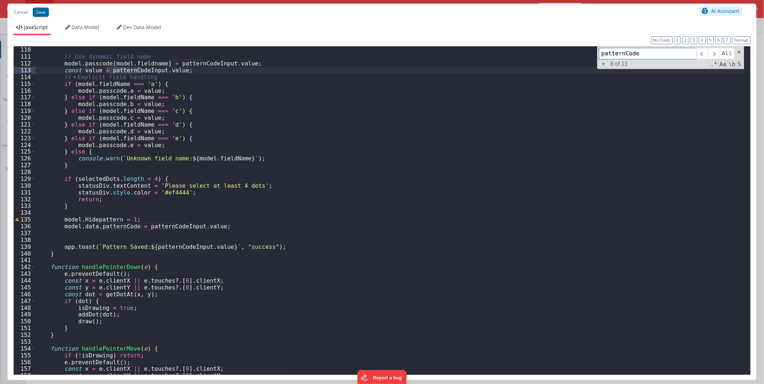
scroll to position [740, 0]
click at [717, 53] on span at bounding box center [713, 54] width 11 height 12
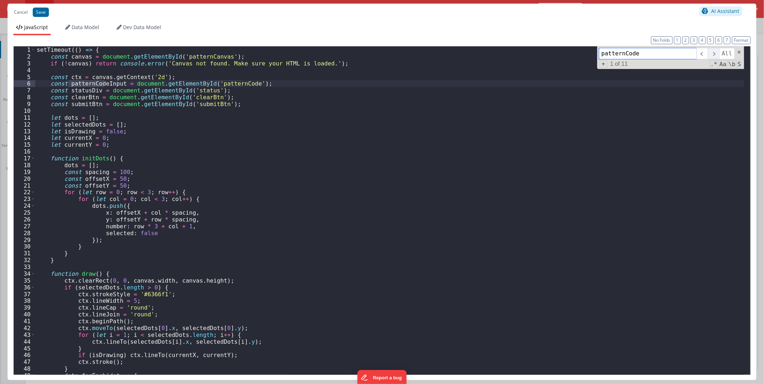
scroll to position [0, 0]
click at [77, 85] on div "setTimeout (( ) => { const canvas = document . getElementById ( 'patternCanvas'…" at bounding box center [389, 210] width 709 height 328
click at [77, 85] on div "setTimeout (( ) => { const canvas = document . getElementById ( 'patternCanvas'…" at bounding box center [389, 217] width 709 height 342
type input "patternCodeInput"
click at [715, 51] on span at bounding box center [713, 54] width 11 height 12
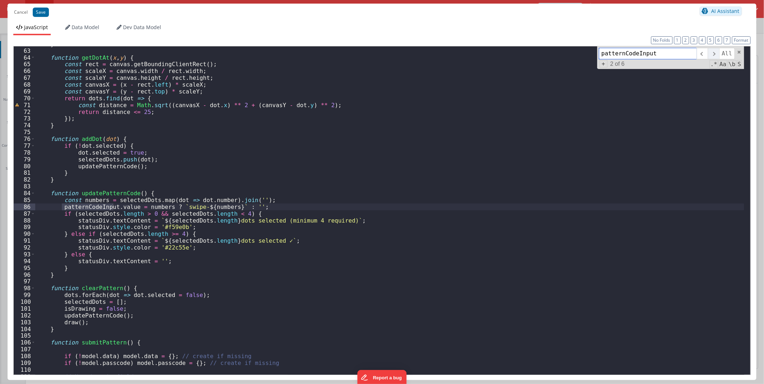
scroll to position [420, 0]
click at [715, 51] on span at bounding box center [713, 54] width 11 height 12
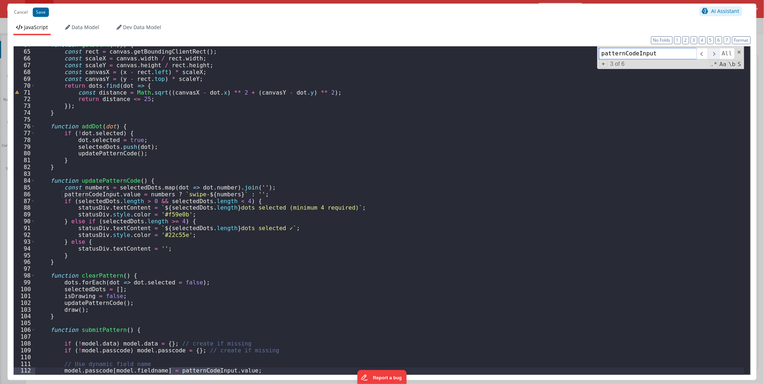
scroll to position [433, 0]
click at [704, 53] on span at bounding box center [702, 54] width 11 height 12
click at [715, 54] on span at bounding box center [713, 54] width 11 height 12
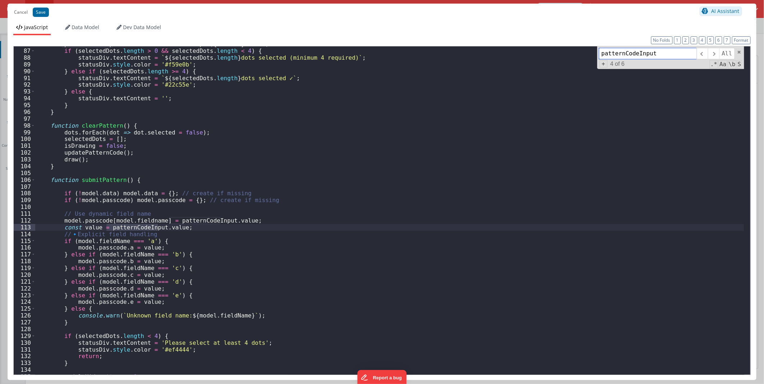
scroll to position [583, 0]
click at [78, 323] on div "patternCodeInput . value = numbers ? ` swipe- ${ numbers } ` : '' ; if ( select…" at bounding box center [389, 212] width 709 height 342
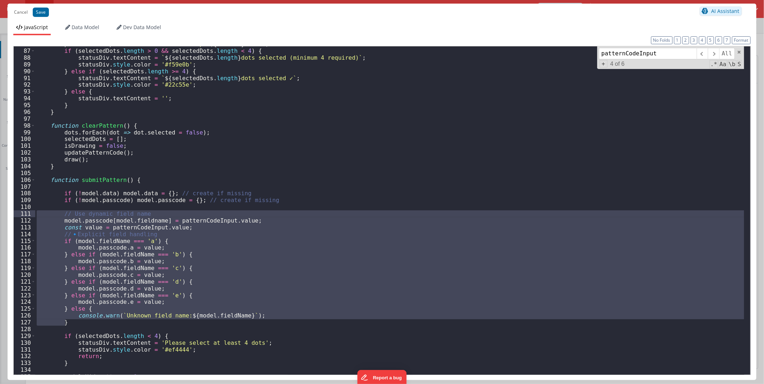
drag, startPoint x: 83, startPoint y: 321, endPoint x: 29, endPoint y: 216, distance: 118.8
click at [29, 216] on div "86 87 88 89 90 91 92 93 94 95 96 97 98 99 100 101 102 103 104 105 106 107 108 1…" at bounding box center [382, 210] width 738 height 329
click at [703, 55] on span at bounding box center [702, 54] width 11 height 12
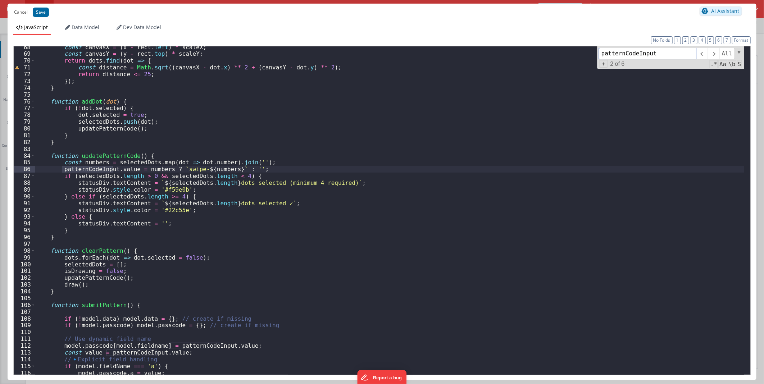
scroll to position [458, 0]
click at [83, 230] on div "const canvasX = ( x - rect . left ) * scaleX ; const canvasY = ( y - rect . top…" at bounding box center [389, 215] width 709 height 342
paste textarea
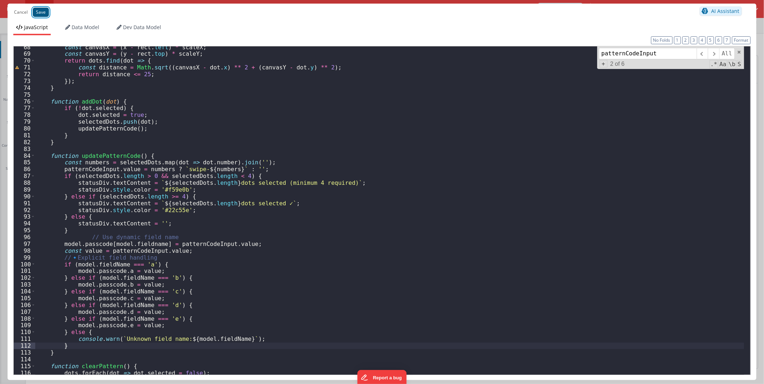
click at [41, 13] on button "Save" at bounding box center [41, 12] width 16 height 9
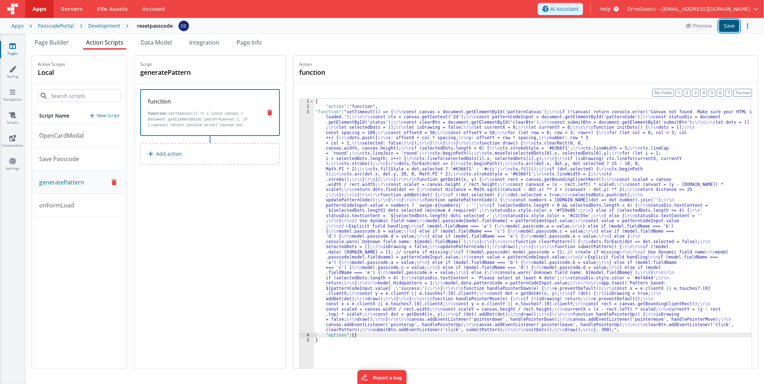
click at [732, 24] on button "Save" at bounding box center [729, 26] width 21 height 12
click at [737, 27] on button "Save" at bounding box center [729, 26] width 21 height 12
click at [422, 147] on div "{ "action" : "function" , "function" : "setTimeout(() => { \r\n const canvas = …" at bounding box center [533, 250] width 438 height 303
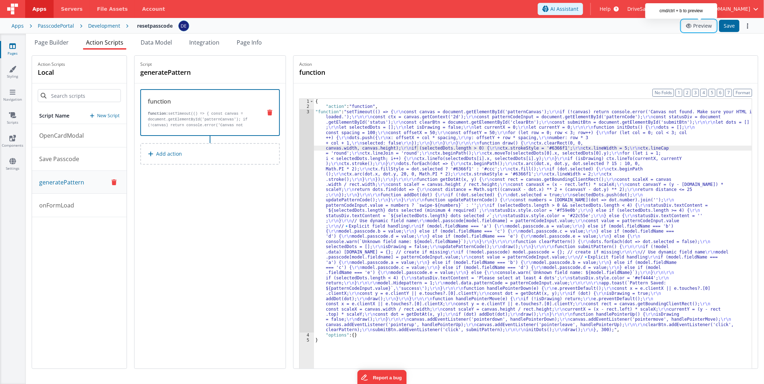
click at [702, 26] on button "Preview" at bounding box center [699, 26] width 35 height 12
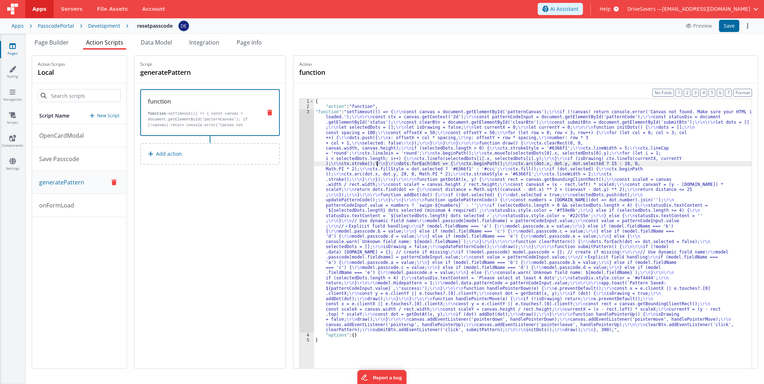
click at [382, 164] on div "{ "action" : "function" , "function" : "setTimeout(() => { \r\n const canvas = …" at bounding box center [533, 250] width 438 height 303
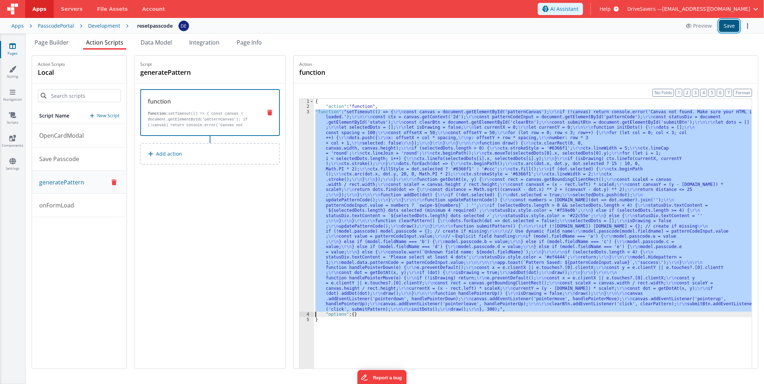
click at [721, 29] on button "Save" at bounding box center [729, 26] width 21 height 12
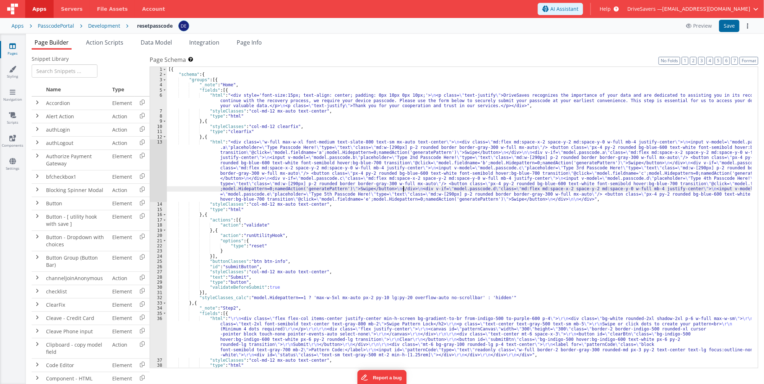
click at [268, 152] on div "[{ "schema" : { "groups" : [{ "_note" : "Home" , "fields" : [{ "html" : "<div s…" at bounding box center [459, 223] width 585 height 312
click at [159, 162] on div "13" at bounding box center [158, 171] width 17 height 62
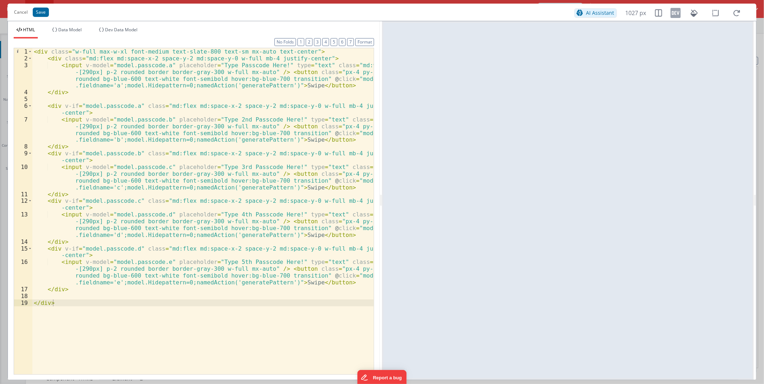
click at [159, 158] on div "< div class = "w-full max-w-xl font-medium text-slate-800 text-sm mx-auto text-…" at bounding box center [202, 218] width 341 height 340
drag, startPoint x: 179, startPoint y: 139, endPoint x: 117, endPoint y: 140, distance: 62.3
click at [117, 140] on div "< div class = "w-full max-w-xl font-medium text-slate-800 text-sm mx-auto text-…" at bounding box center [202, 218] width 341 height 340
click at [213, 140] on div "< div class = "w-full max-w-xl font-medium text-slate-800 text-sm mx-auto text-…" at bounding box center [202, 218] width 341 height 340
drag, startPoint x: 179, startPoint y: 185, endPoint x: 117, endPoint y: 187, distance: 62.3
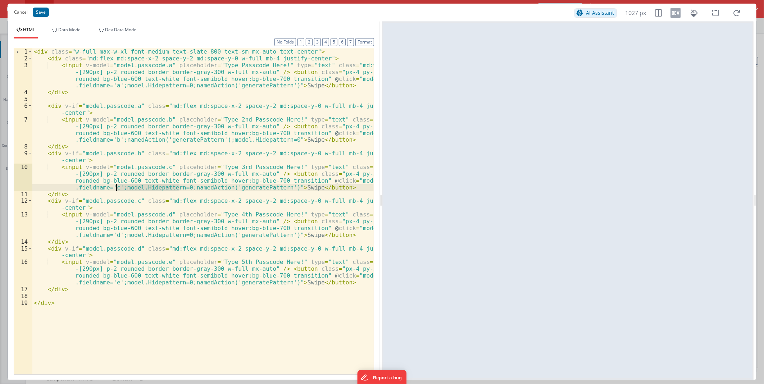
click at [117, 187] on div "< div class = "w-full max-w-xl font-medium text-slate-800 text-sm mx-auto text-…" at bounding box center [202, 218] width 341 height 340
click at [213, 186] on div "< div class = "w-full max-w-xl font-medium text-slate-800 text-sm mx-auto text-…" at bounding box center [202, 218] width 341 height 340
drag, startPoint x: 179, startPoint y: 235, endPoint x: 117, endPoint y: 235, distance: 62.6
click at [117, 235] on div "< div class = "w-full max-w-xl font-medium text-slate-800 text-sm mx-auto text-…" at bounding box center [202, 218] width 341 height 340
click at [213, 235] on div "< div class = "w-full max-w-xl font-medium text-slate-800 text-sm mx-auto text-…" at bounding box center [202, 218] width 341 height 340
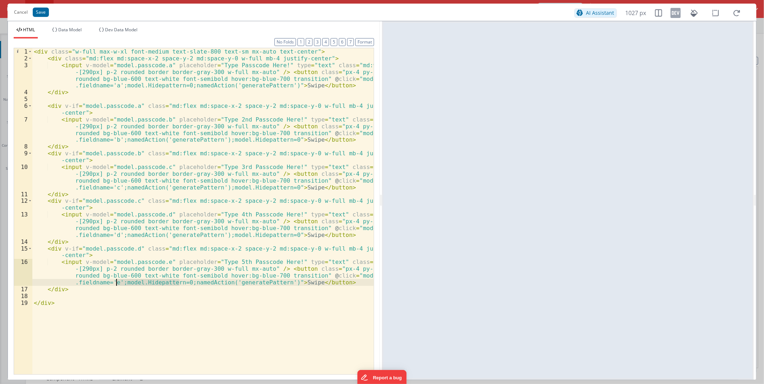
drag, startPoint x: 179, startPoint y: 282, endPoint x: 116, endPoint y: 282, distance: 63.0
click at [116, 282] on div "< div class = "w-full max-w-xl font-medium text-slate-800 text-sm mx-auto text-…" at bounding box center [202, 218] width 341 height 340
click at [213, 283] on div "< div class = "w-full max-w-xl font-medium text-slate-800 text-sm mx-auto text-…" at bounding box center [202, 218] width 341 height 340
click at [37, 15] on button "Save" at bounding box center [41, 12] width 16 height 9
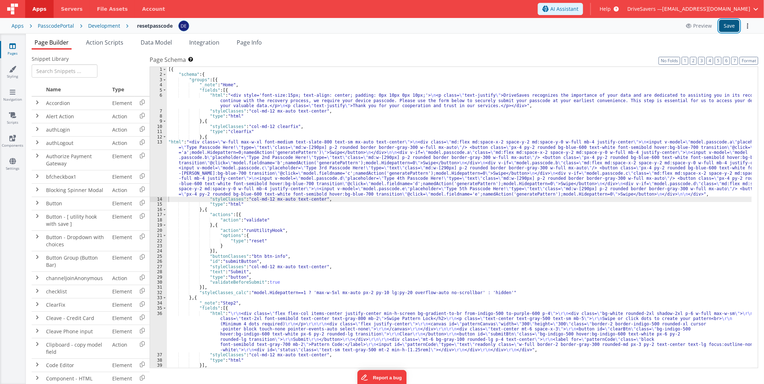
click at [727, 24] on button "Save" at bounding box center [729, 26] width 21 height 12
click at [389, 161] on div "[{ "schema" : { "groups" : [{ "_note" : "Home" , "fields" : [{ "html" : "<div s…" at bounding box center [459, 223] width 585 height 312
click at [159, 163] on div "13" at bounding box center [158, 168] width 17 height 57
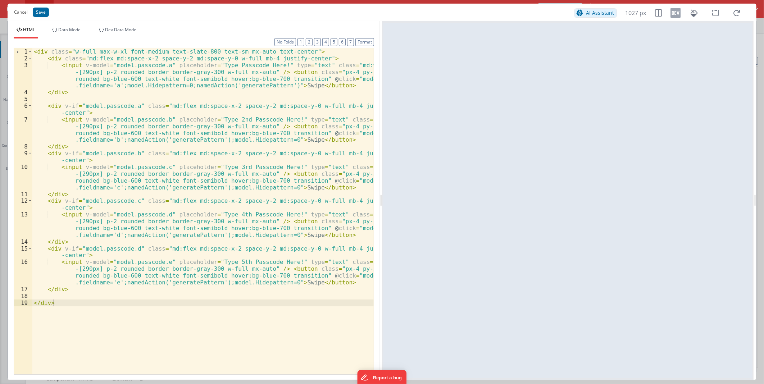
click at [118, 240] on div "< div class = "w-full max-w-xl font-medium text-slate-800 text-sm mx-auto text-…" at bounding box center [202, 218] width 341 height 340
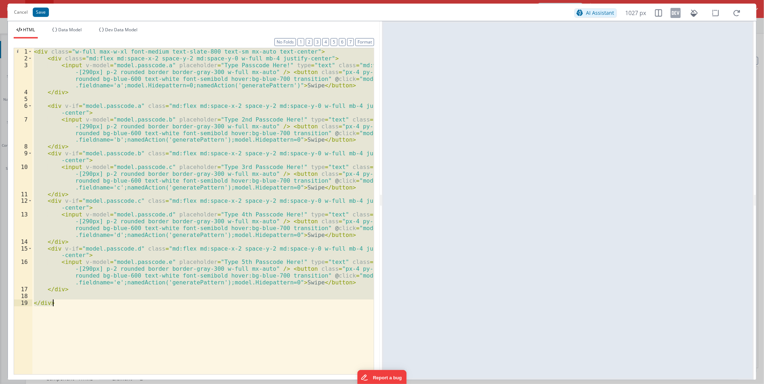
click at [229, 153] on div "< div class = "w-full max-w-xl font-medium text-slate-800 text-sm mx-auto text-…" at bounding box center [202, 211] width 341 height 326
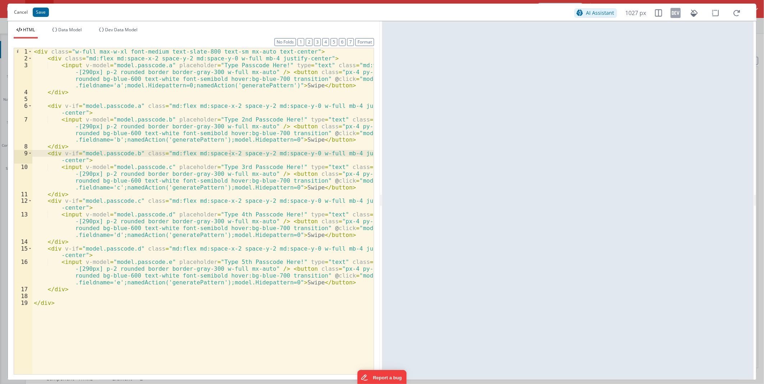
click at [19, 10] on button "Cancel" at bounding box center [20, 12] width 21 height 10
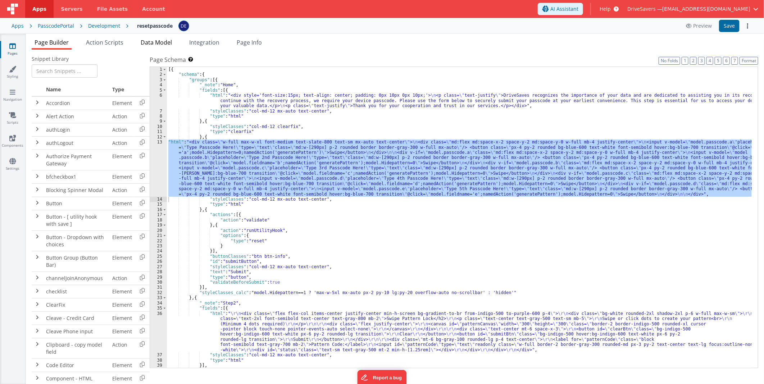
click at [150, 40] on span "Data Model" at bounding box center [156, 42] width 31 height 8
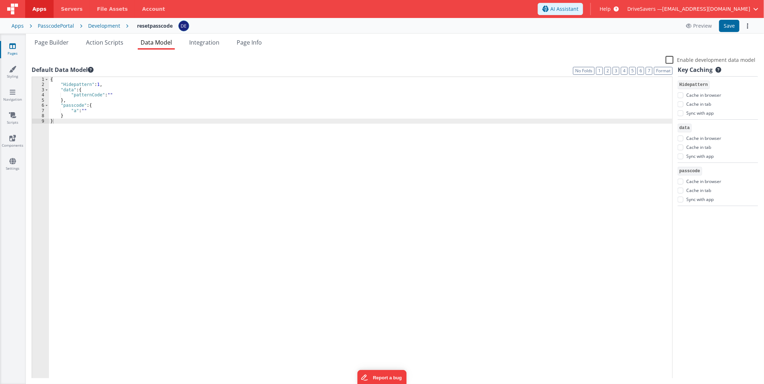
click at [92, 110] on div "{ "Hidepattern" : 1 , "data" : { "patternCode" : "" } , "passcode" : { "a" : ""…" at bounding box center [360, 233] width 623 height 313
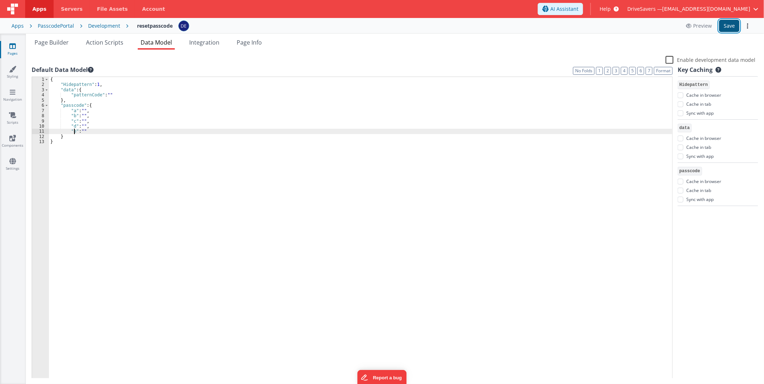
click at [731, 26] on button "Save" at bounding box center [729, 26] width 21 height 12
click at [54, 41] on span "Page Builder" at bounding box center [52, 42] width 34 height 8
